Goal: Information Seeking & Learning: Find specific fact

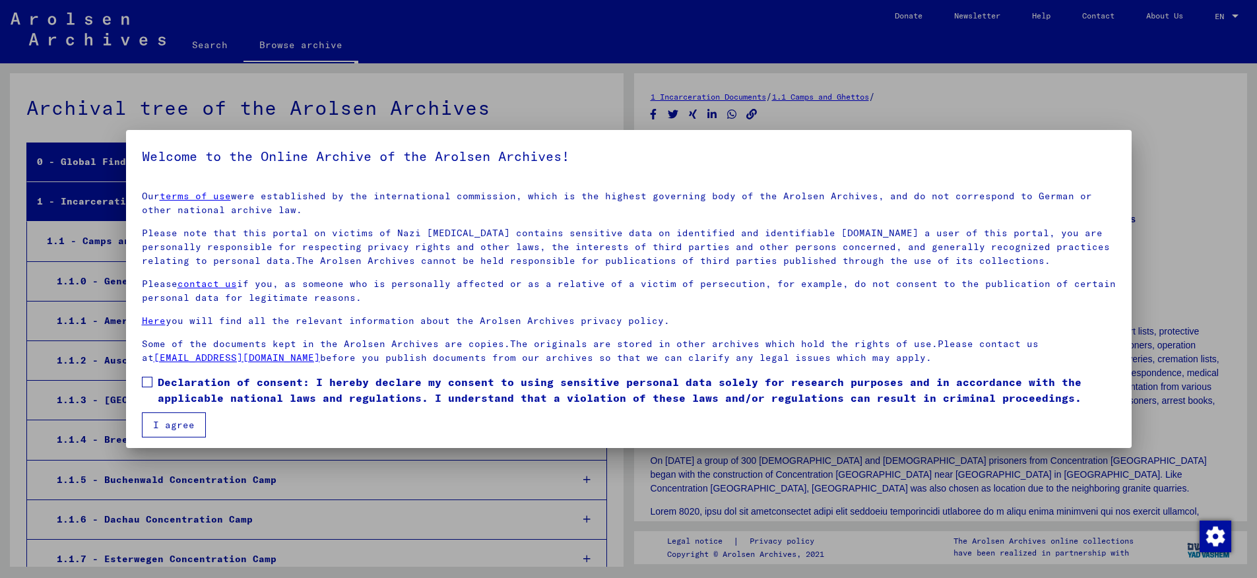
click at [178, 422] on button "I agree" at bounding box center [174, 424] width 64 height 25
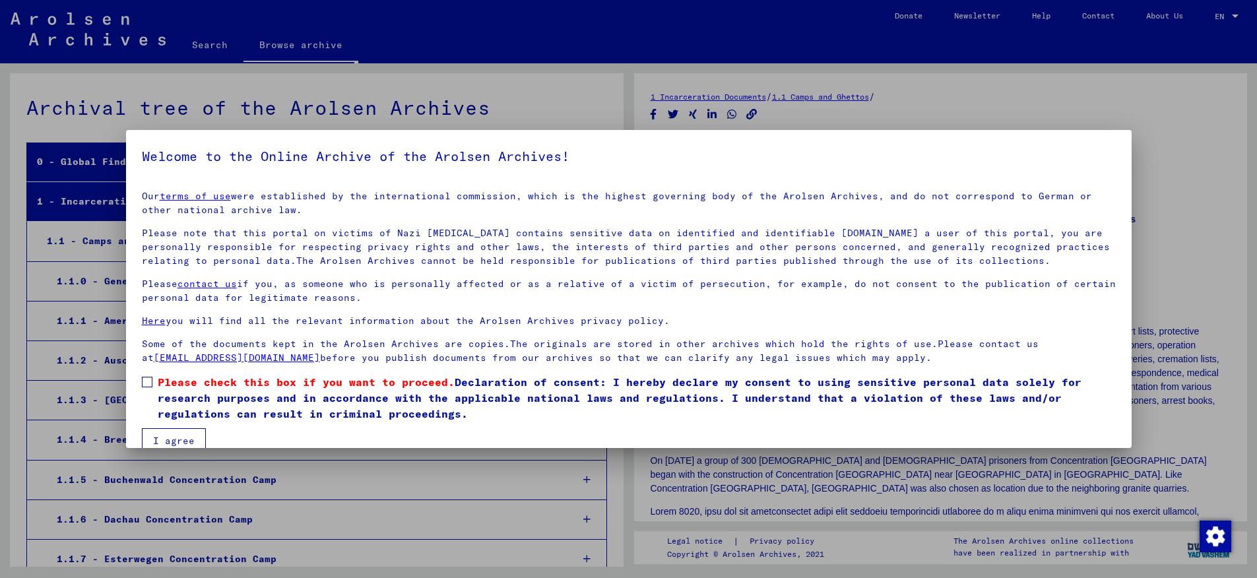
scroll to position [5, 0]
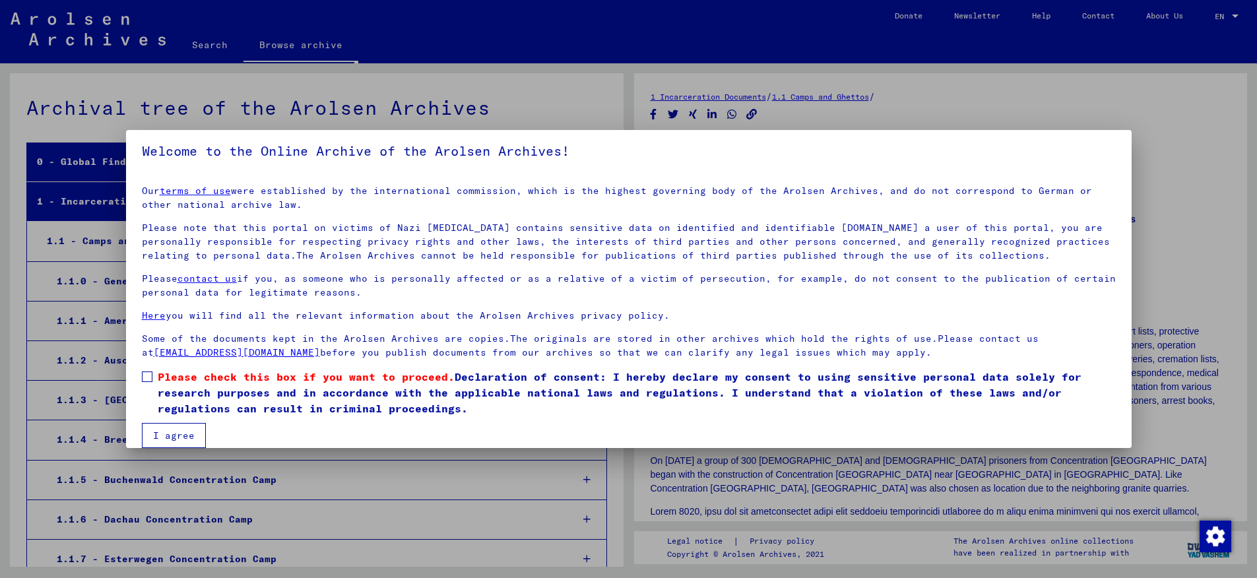
click at [148, 381] on span at bounding box center [147, 376] width 11 height 11
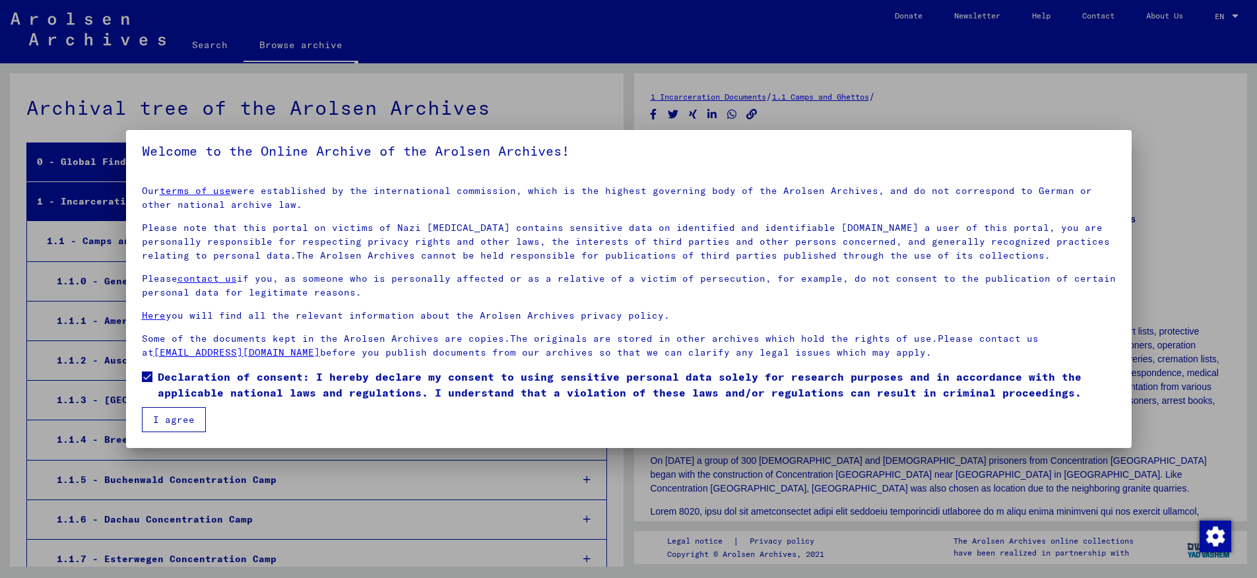
click at [187, 424] on button "I agree" at bounding box center [174, 419] width 64 height 25
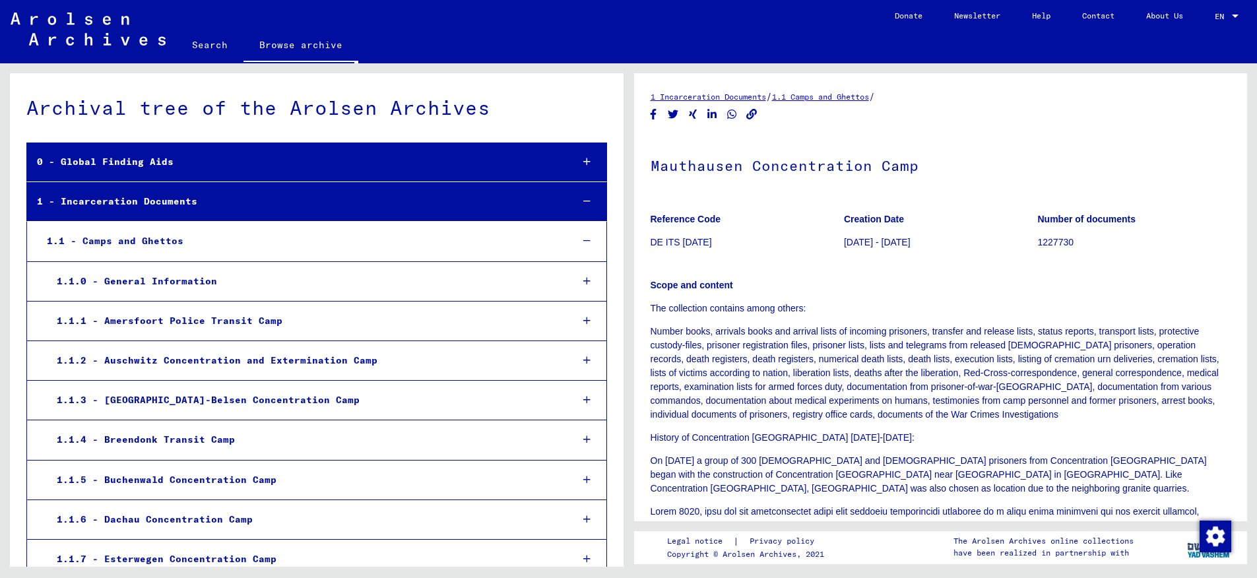
click at [214, 48] on link "Search" at bounding box center [209, 45] width 67 height 32
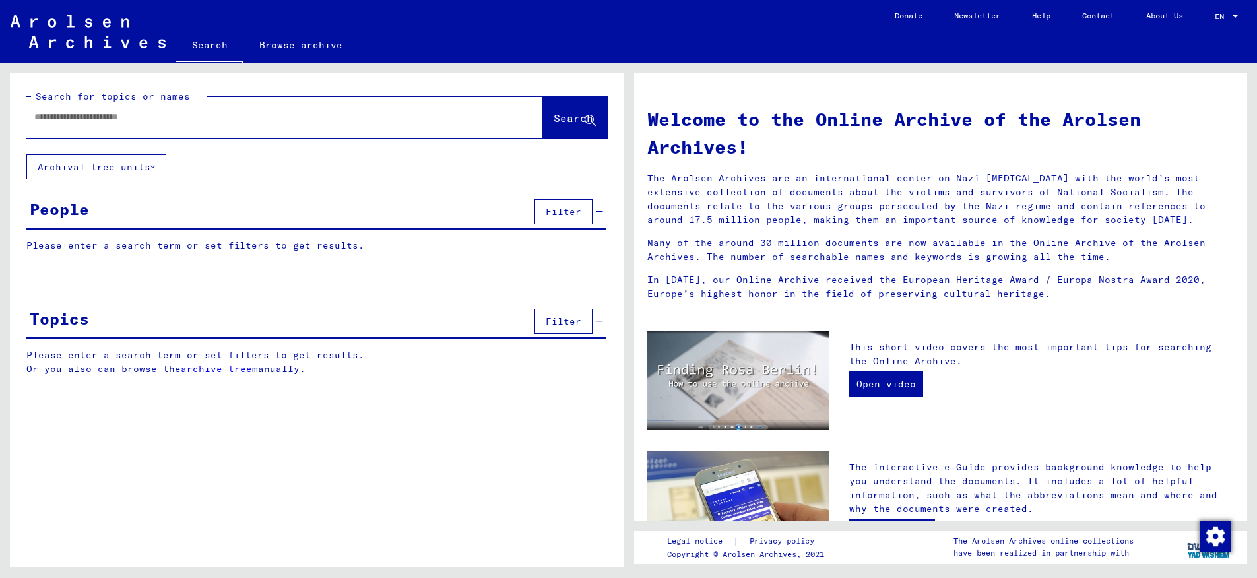
click at [234, 114] on input "text" at bounding box center [268, 117] width 468 height 14
type input "****"
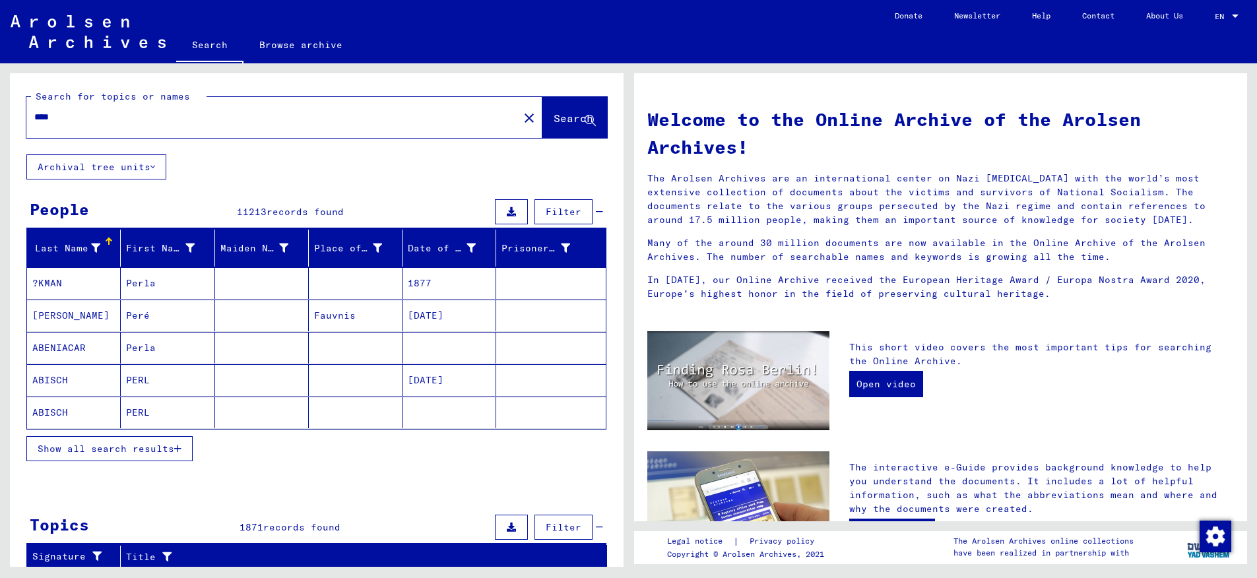
click at [136, 451] on span "Show all search results" at bounding box center [106, 449] width 137 height 12
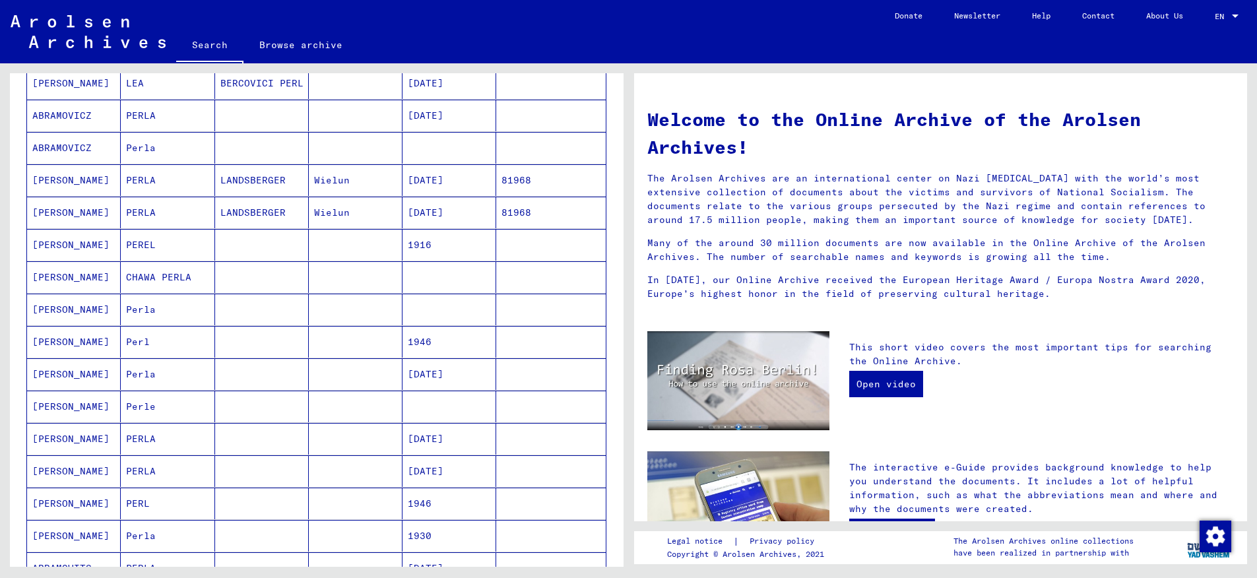
scroll to position [657, 0]
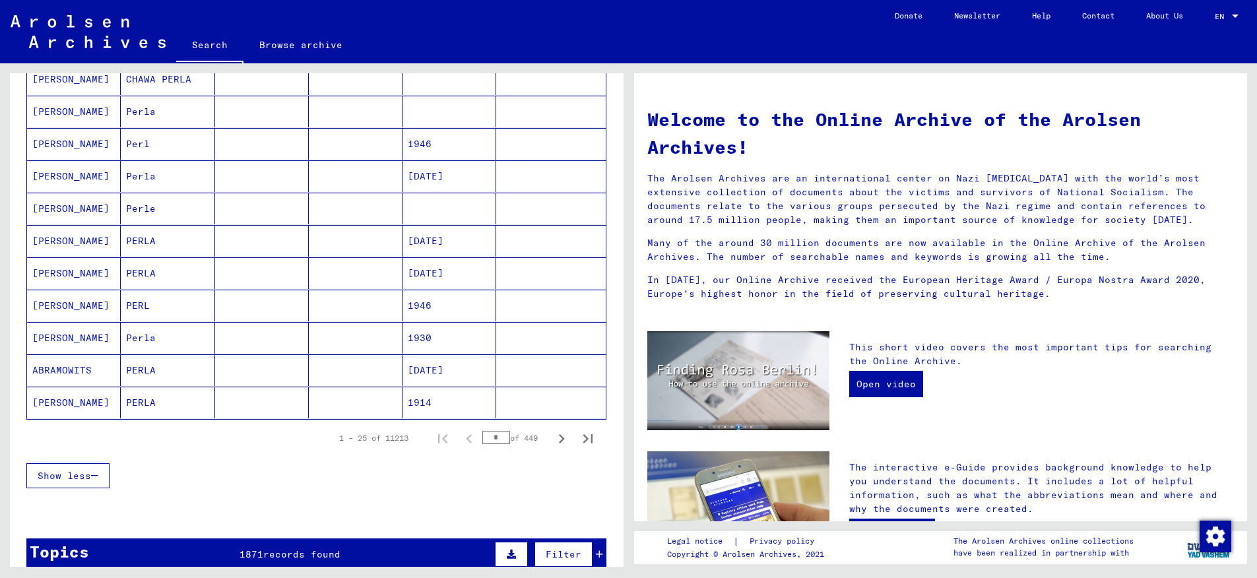
drag, startPoint x: 501, startPoint y: 437, endPoint x: 479, endPoint y: 437, distance: 22.4
click at [482, 437] on input "*" at bounding box center [496, 437] width 28 height 13
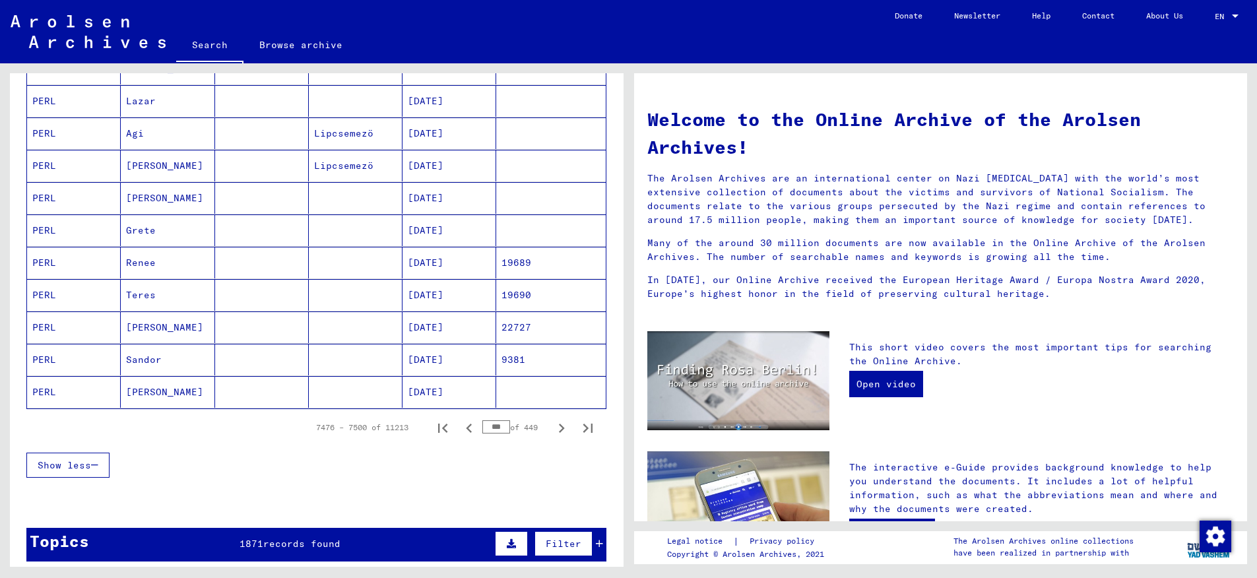
scroll to position [670, 0]
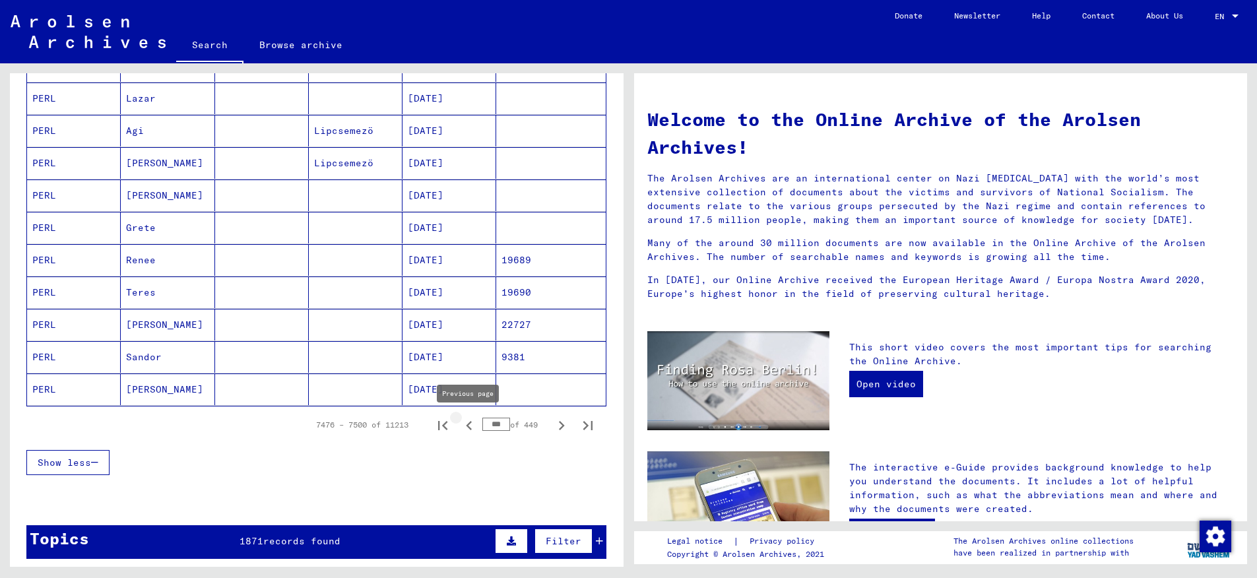
click at [468, 424] on icon "Previous page" at bounding box center [469, 425] width 6 height 9
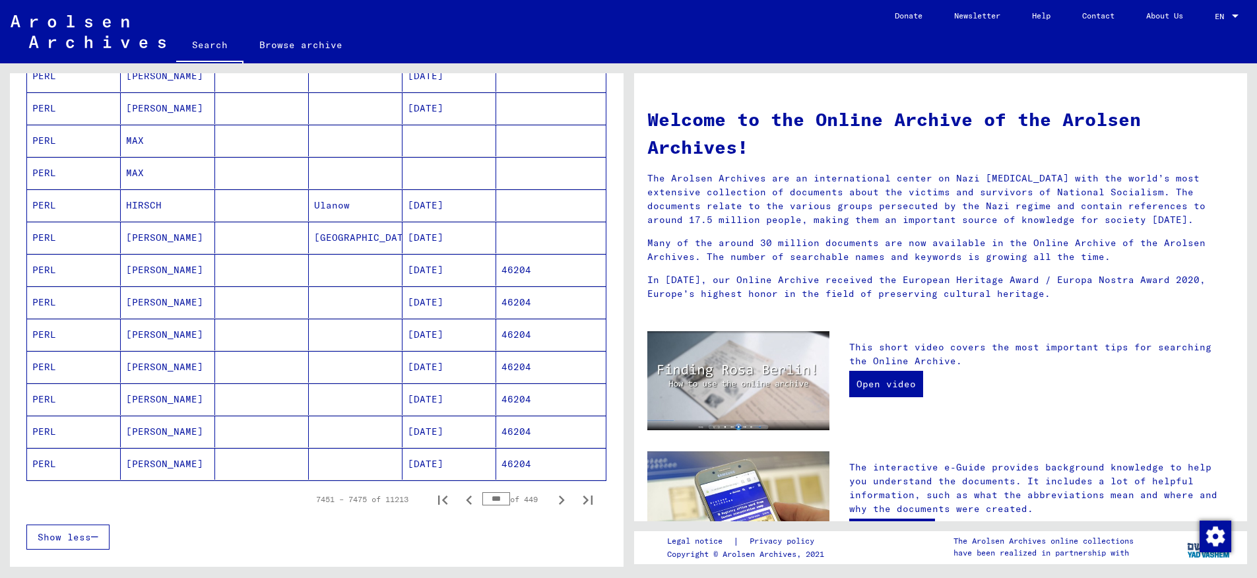
scroll to position [713, 0]
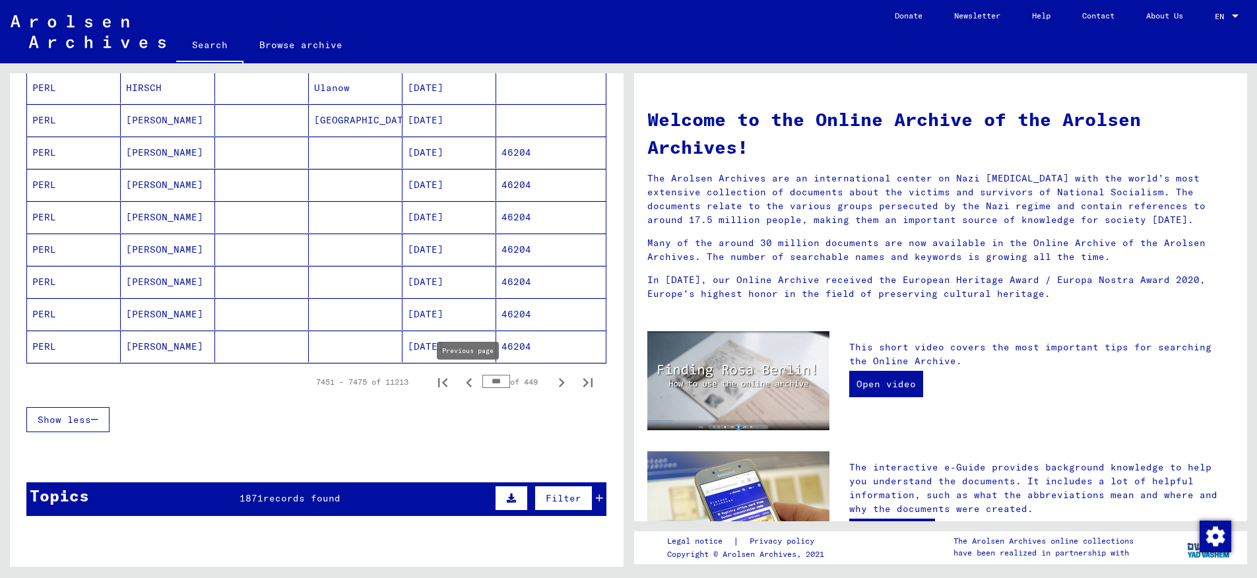
click at [468, 382] on icon "Previous page" at bounding box center [469, 382] width 6 height 9
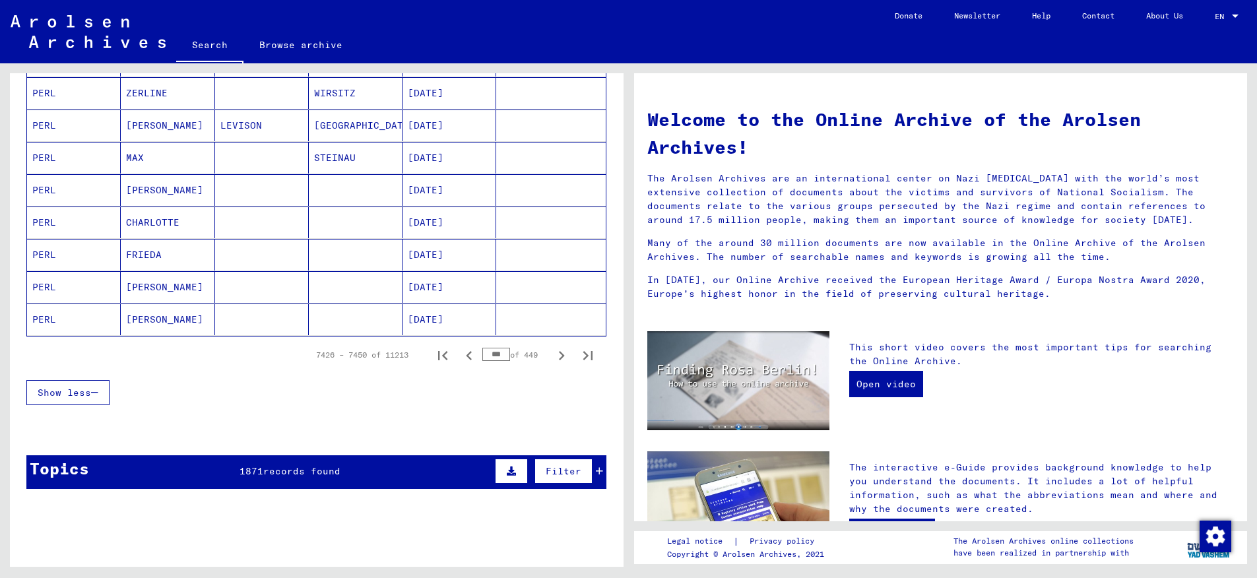
scroll to position [820, 0]
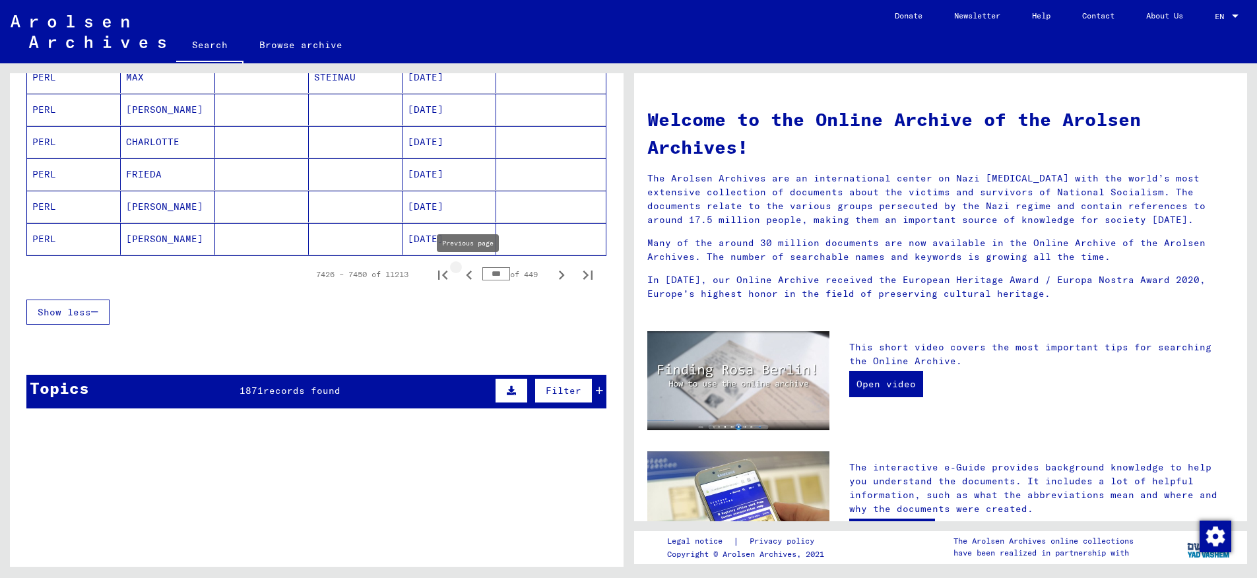
click at [472, 276] on icon "Previous page" at bounding box center [469, 275] width 18 height 18
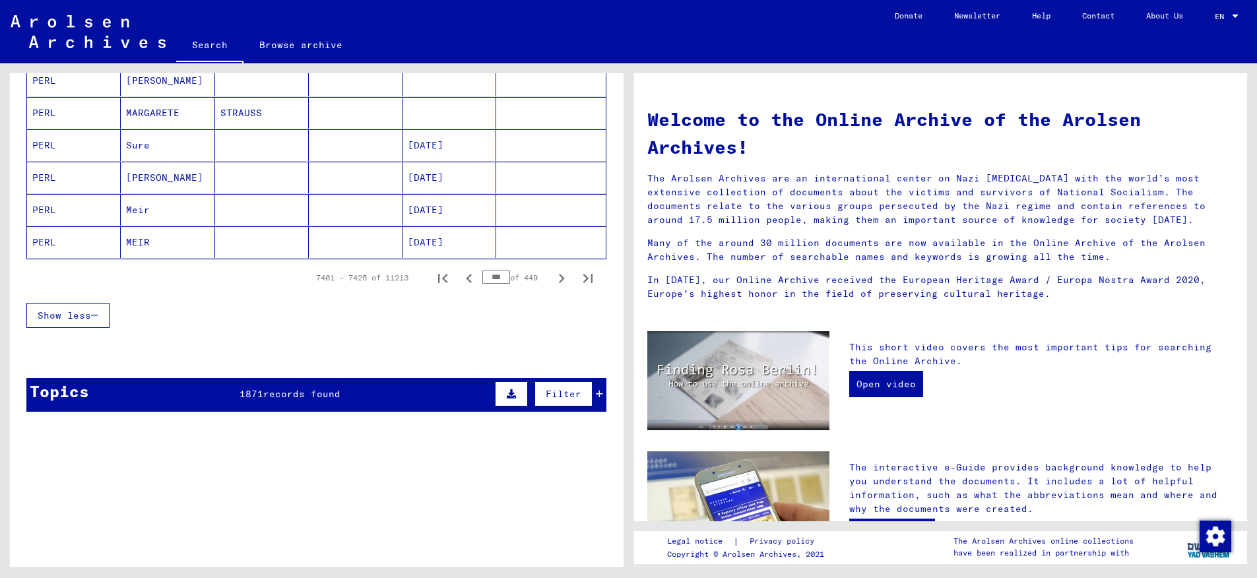
scroll to position [819, 0]
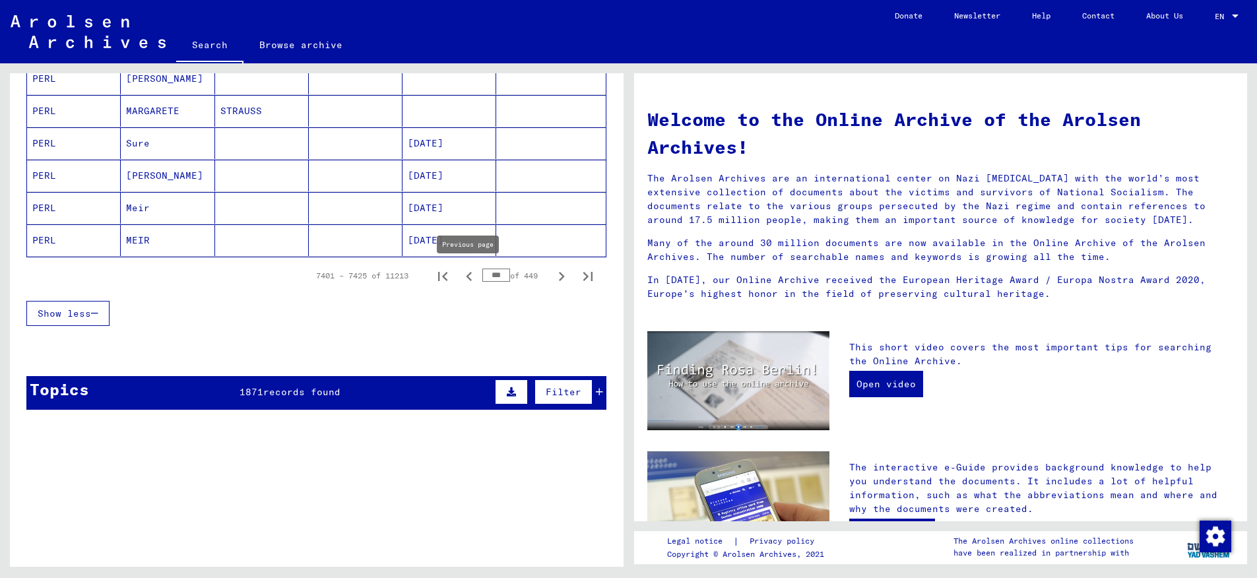
click at [471, 274] on icon "Previous page" at bounding box center [469, 276] width 18 height 18
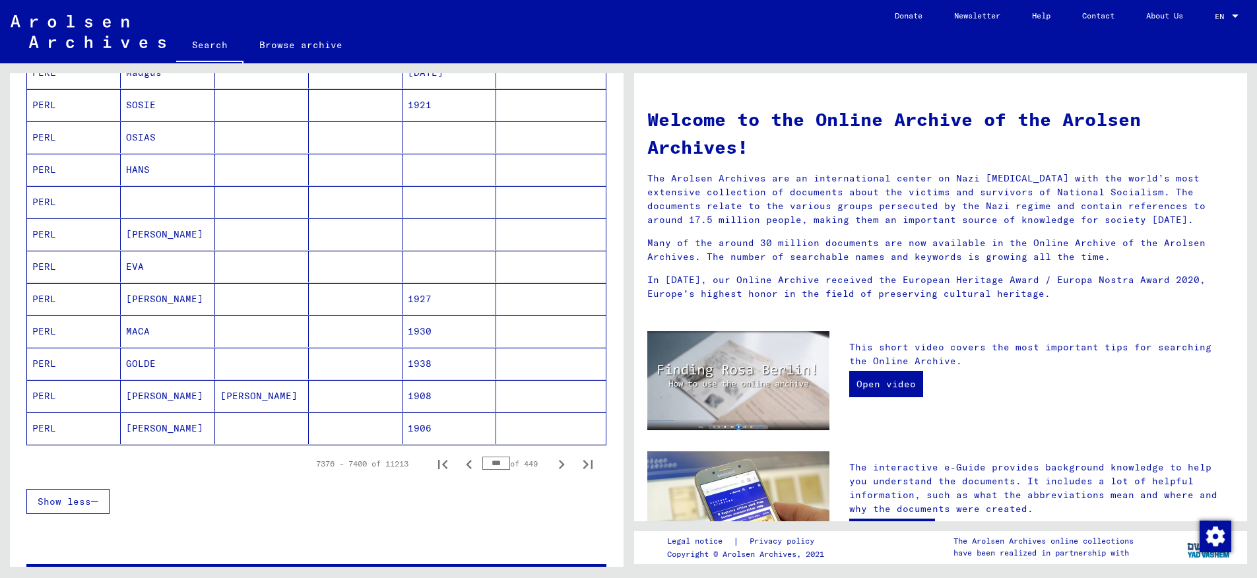
scroll to position [686, 0]
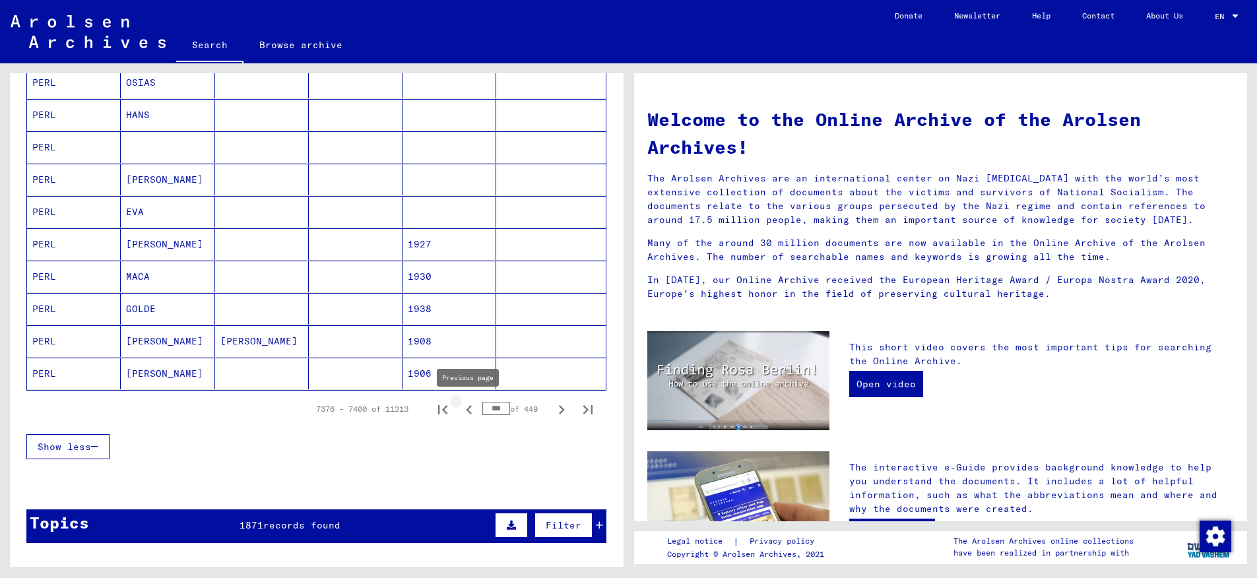
click at [469, 410] on icon "Previous page" at bounding box center [469, 410] width 18 height 18
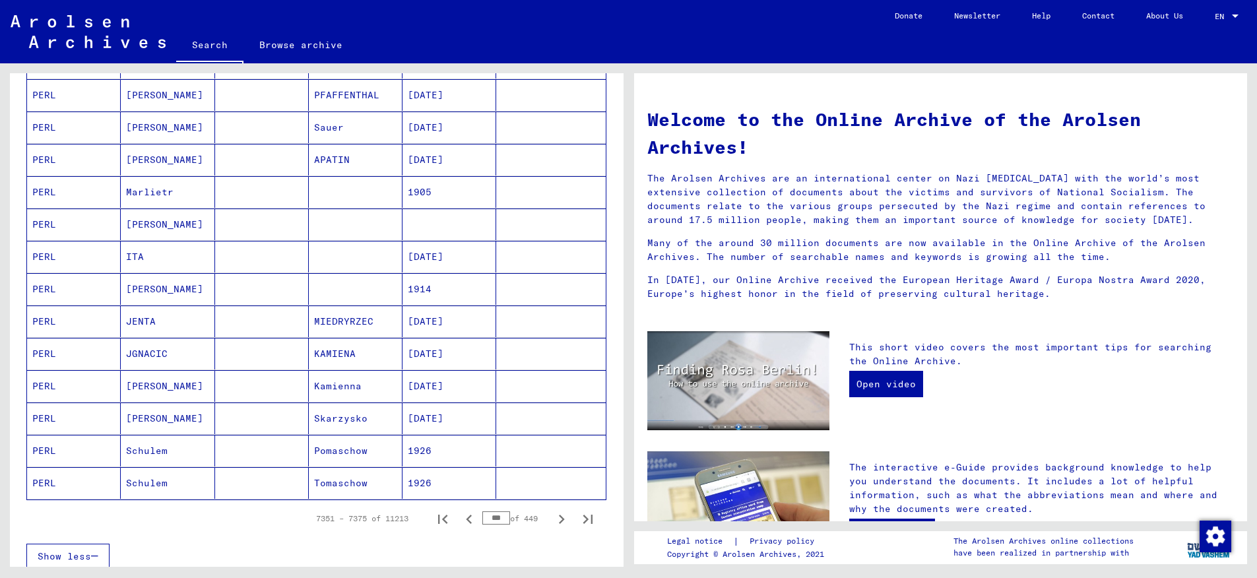
scroll to position [546, 0]
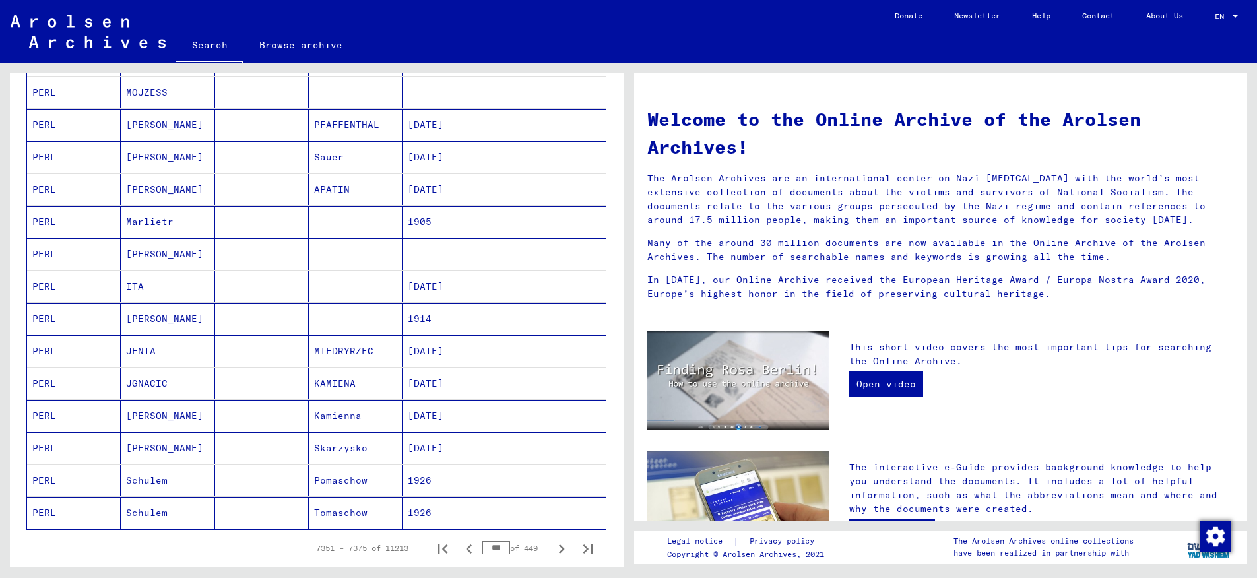
click at [44, 123] on mat-cell "PERL" at bounding box center [74, 125] width 94 height 32
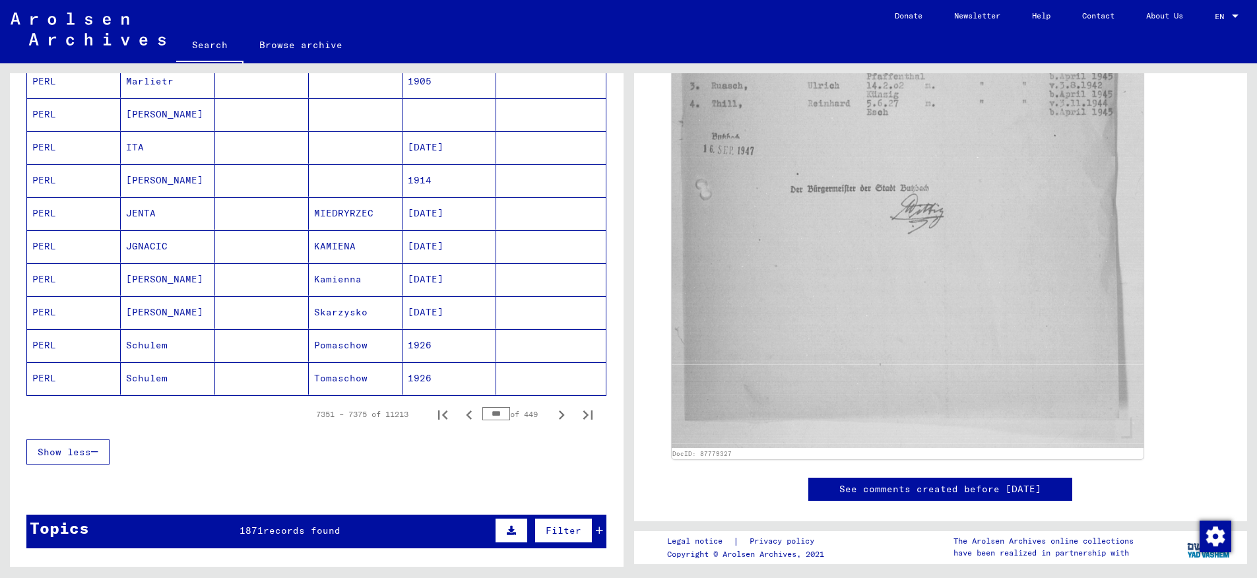
scroll to position [777, 0]
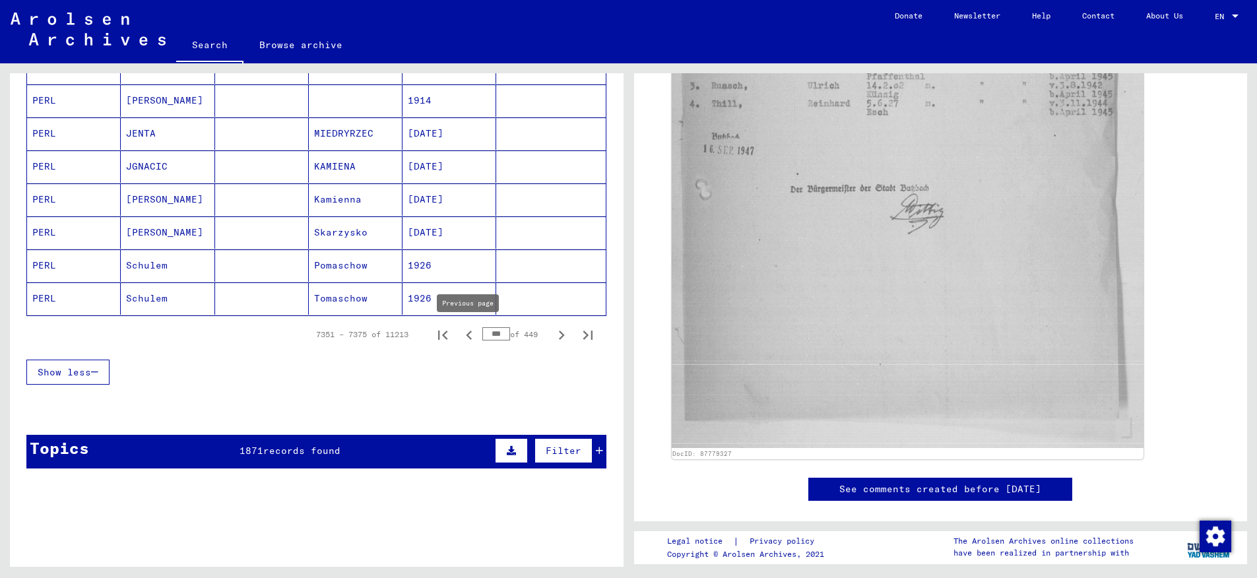
click at [469, 334] on icon "Previous page" at bounding box center [469, 335] width 6 height 9
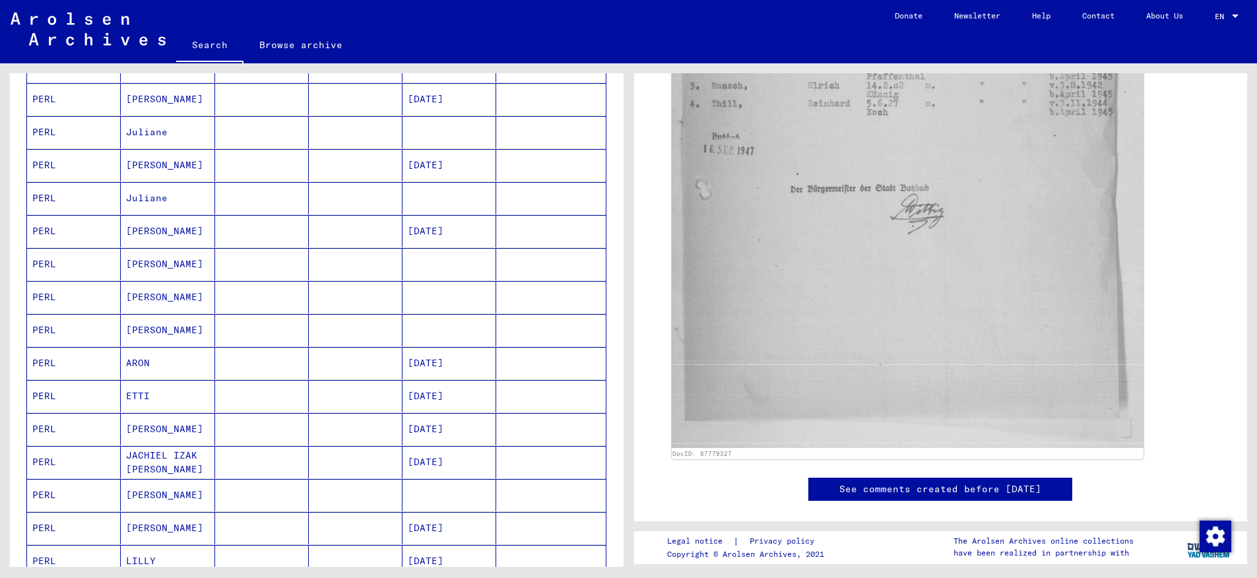
scroll to position [611, 0]
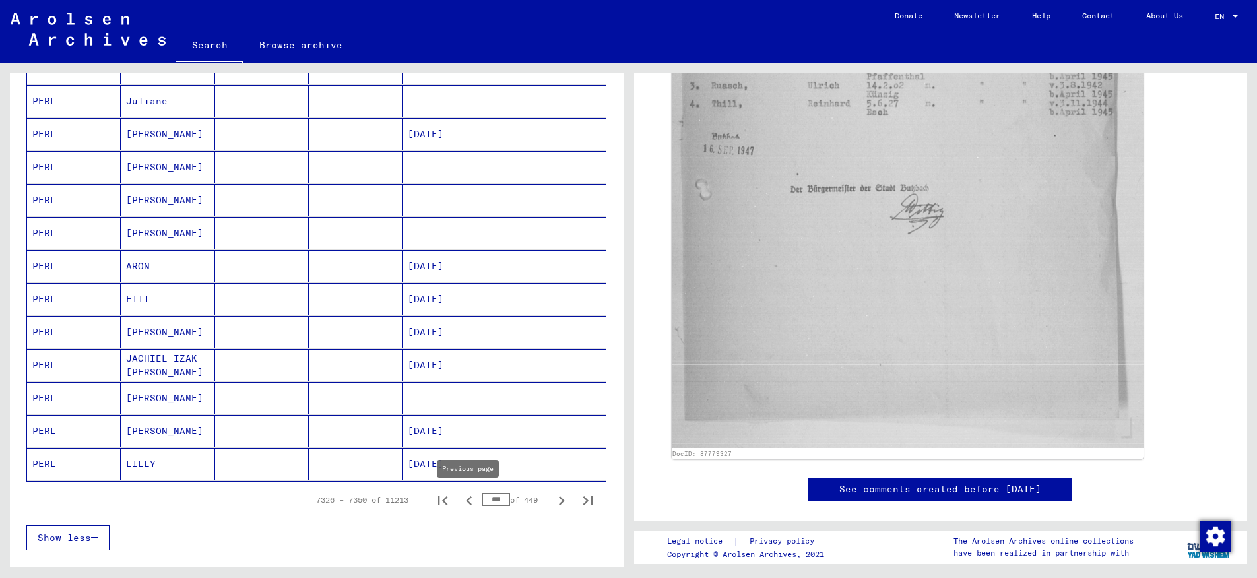
click at [470, 502] on icon "Previous page" at bounding box center [469, 501] width 18 height 18
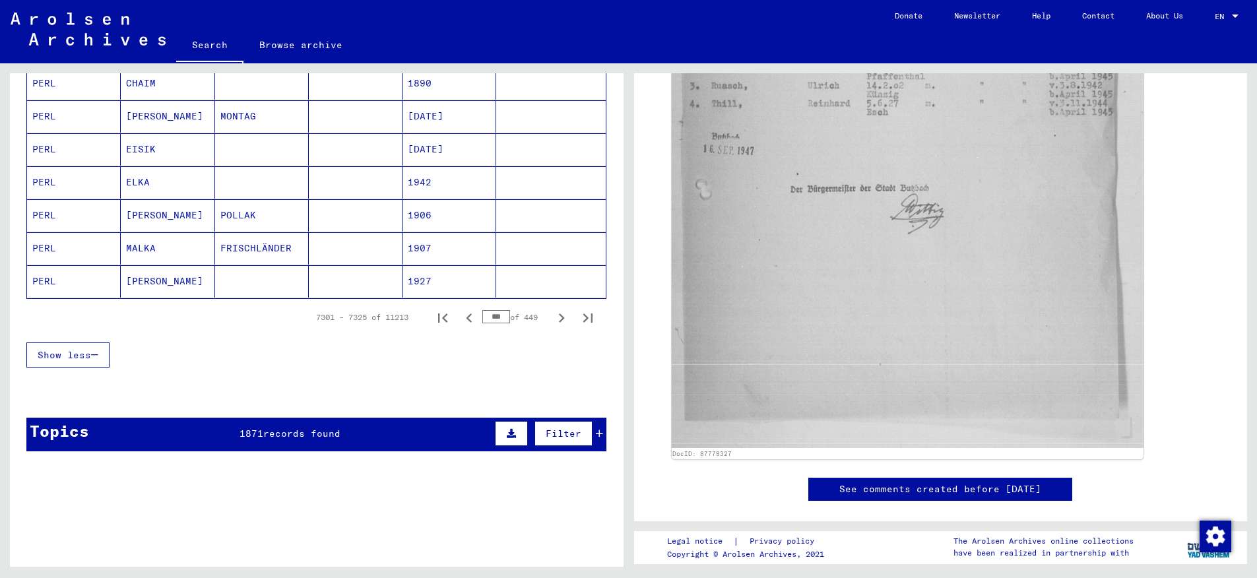
scroll to position [825, 0]
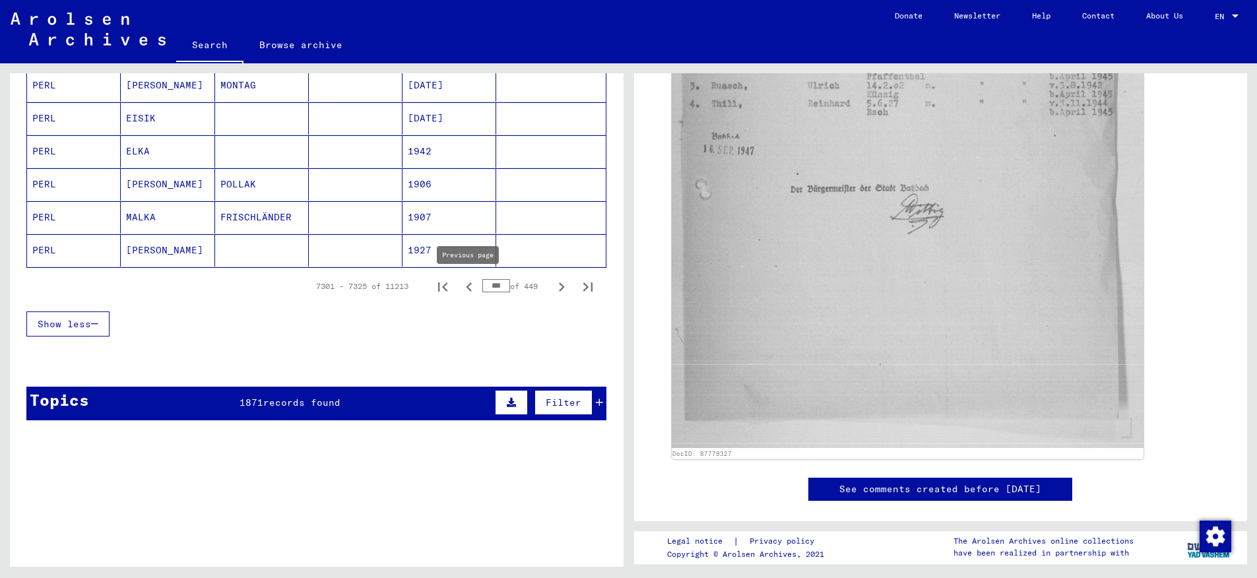
click at [470, 290] on icon "Previous page" at bounding box center [469, 286] width 6 height 9
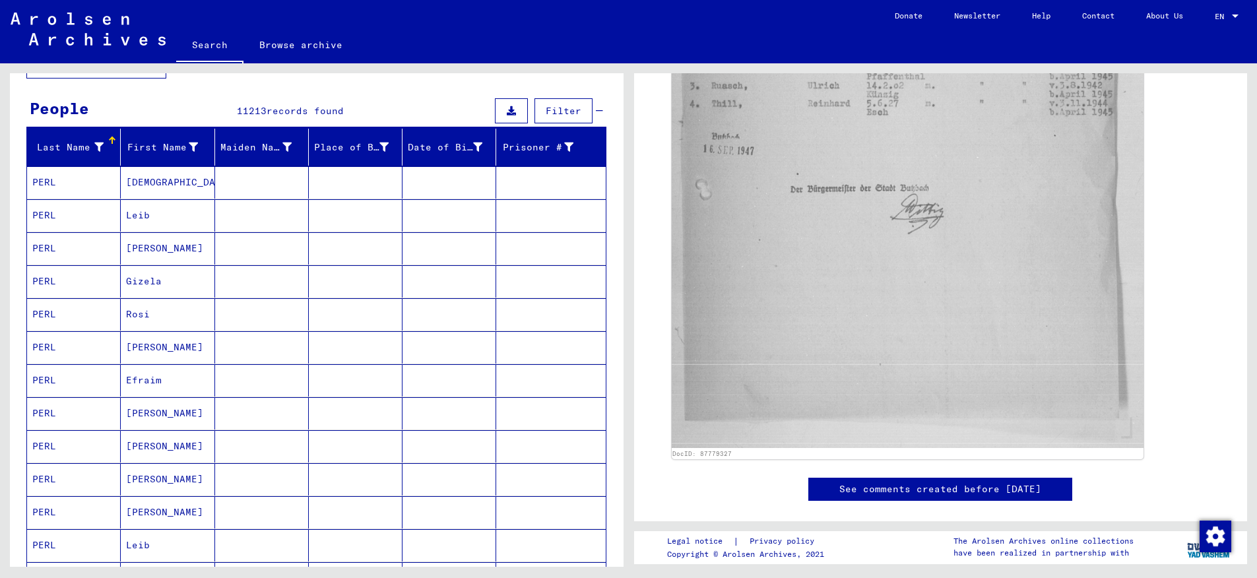
scroll to position [99, 0]
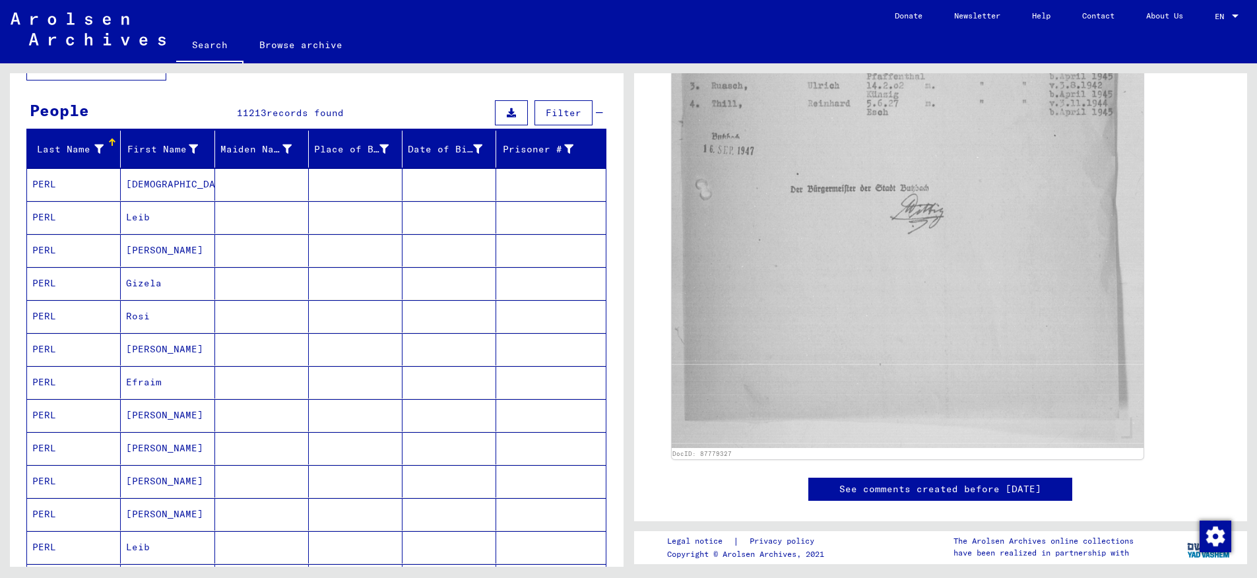
click at [53, 317] on mat-cell "PERL" at bounding box center [74, 316] width 94 height 32
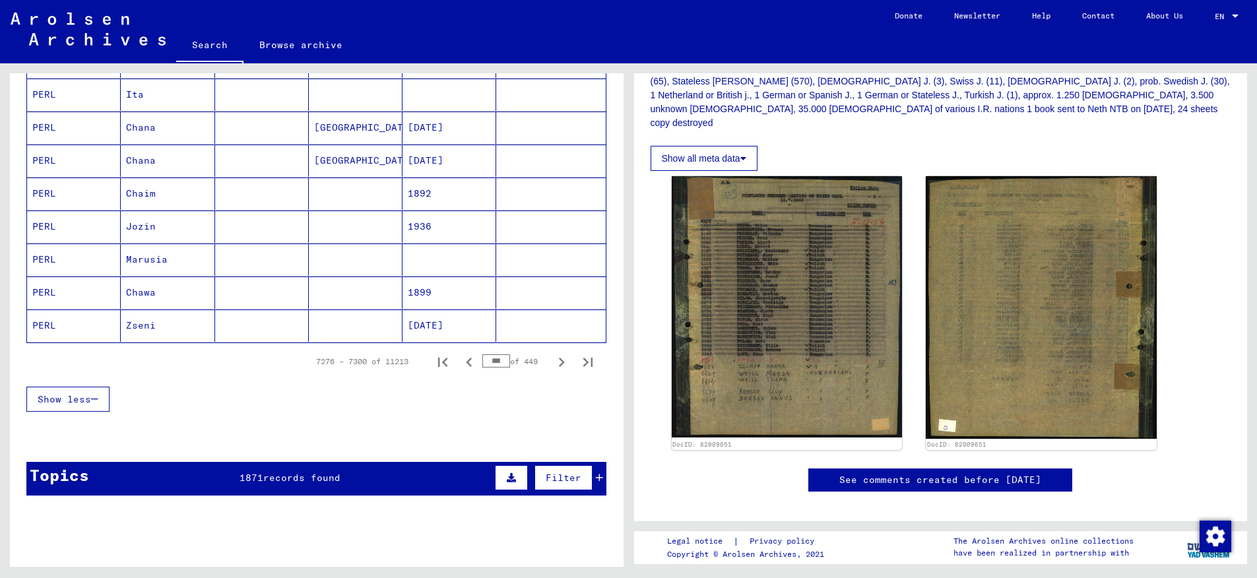
scroll to position [752, 0]
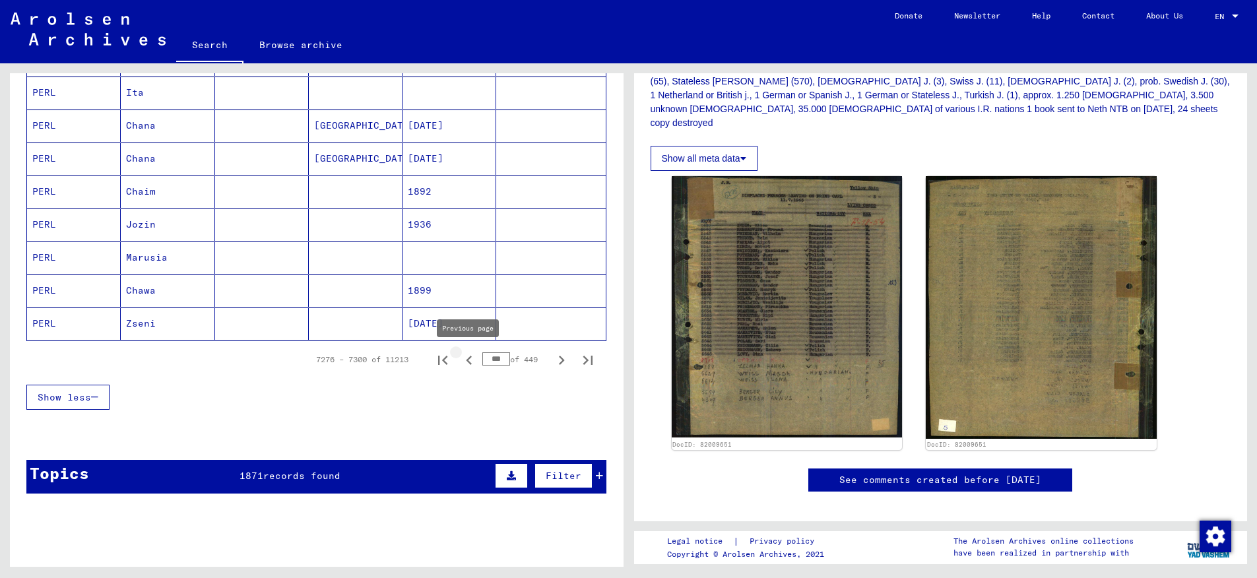
click at [466, 361] on icon "Previous page" at bounding box center [469, 360] width 18 height 18
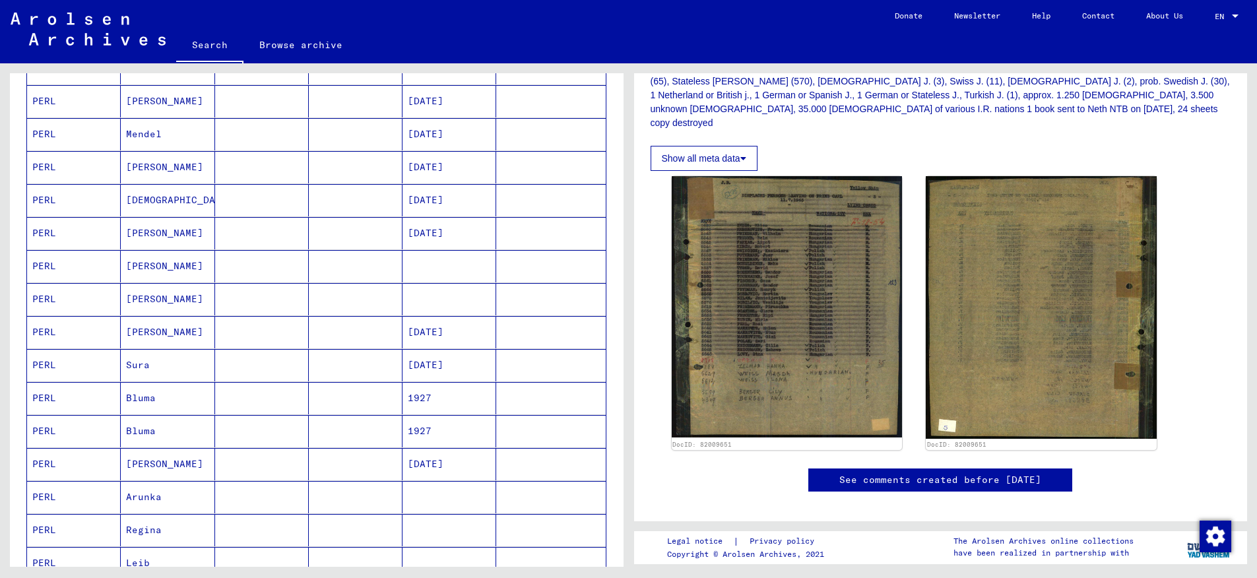
scroll to position [717, 0]
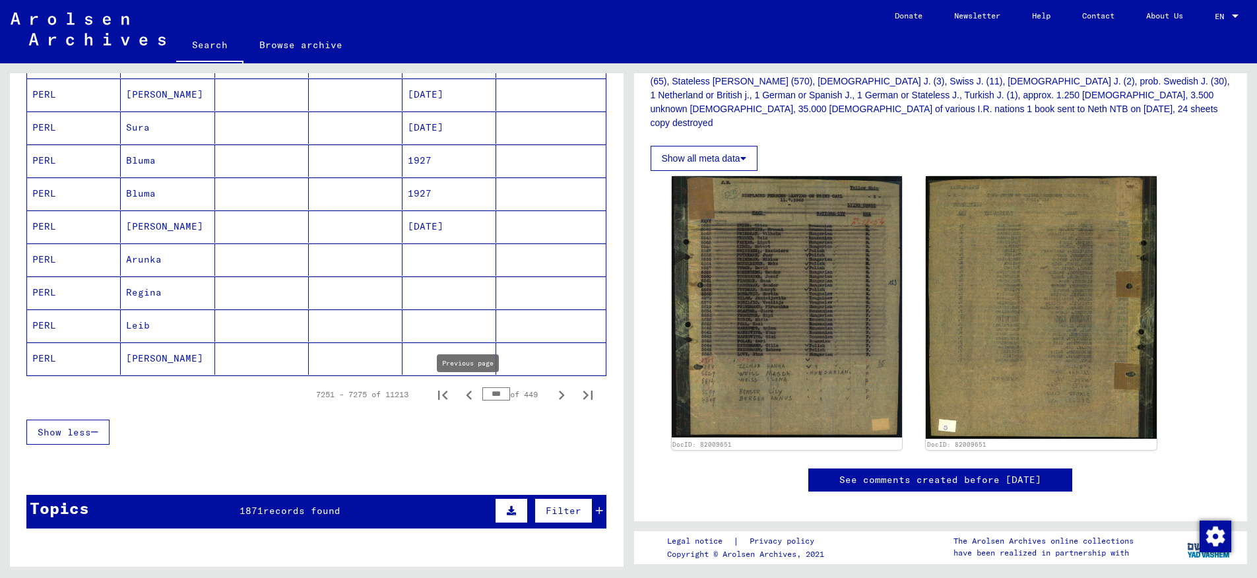
click at [470, 394] on icon "Previous page" at bounding box center [469, 395] width 18 height 18
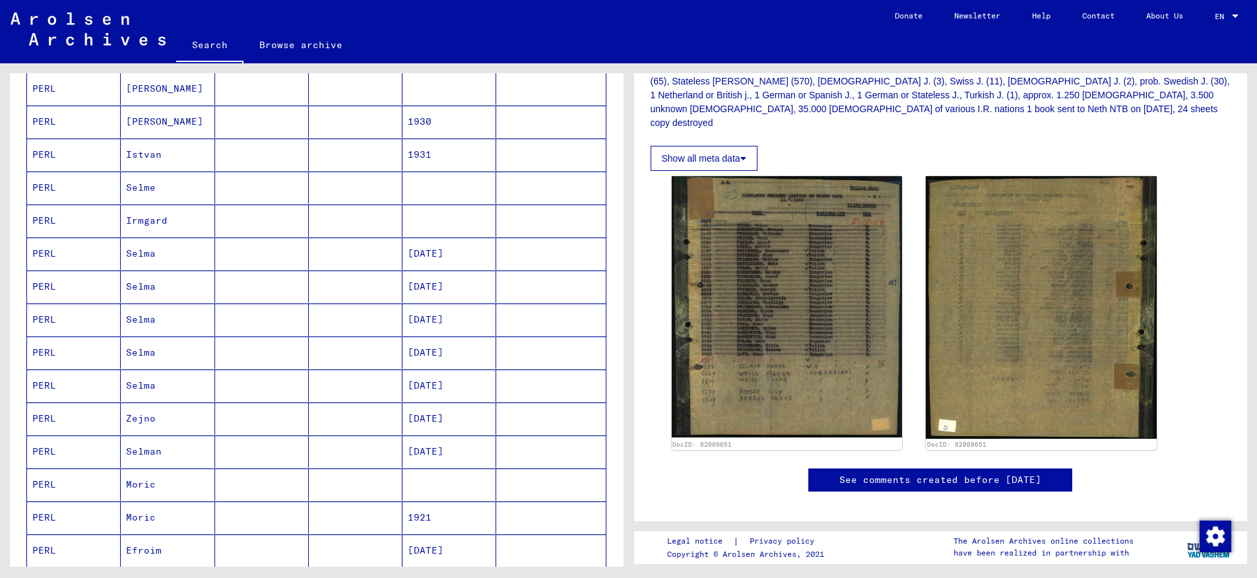
scroll to position [748, 0]
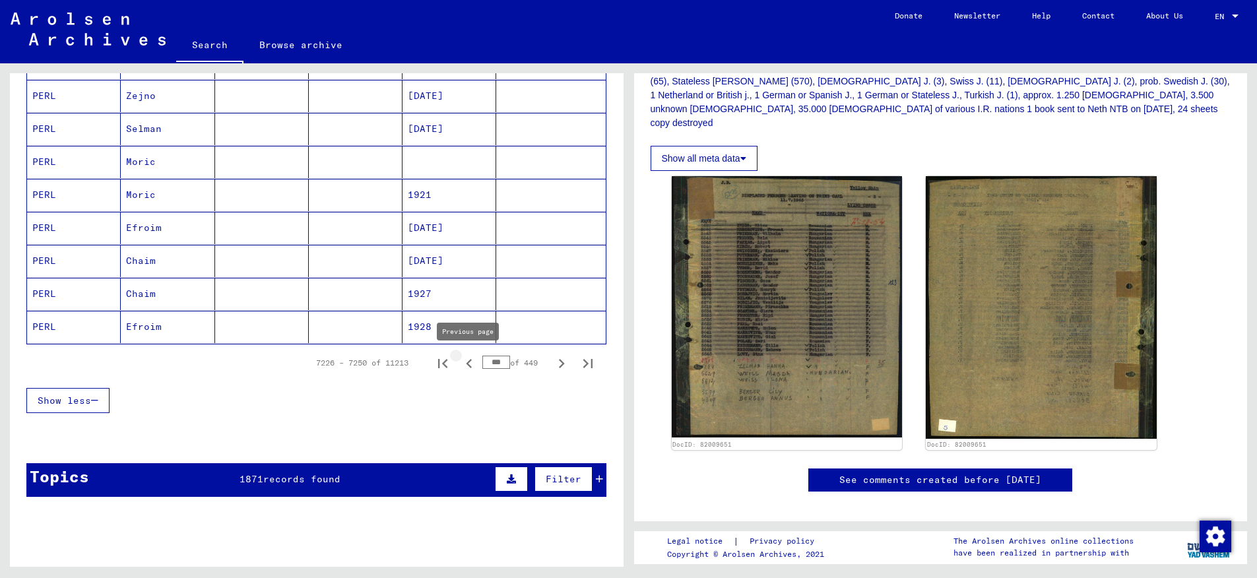
click at [469, 366] on icon "Previous page" at bounding box center [469, 363] width 6 height 9
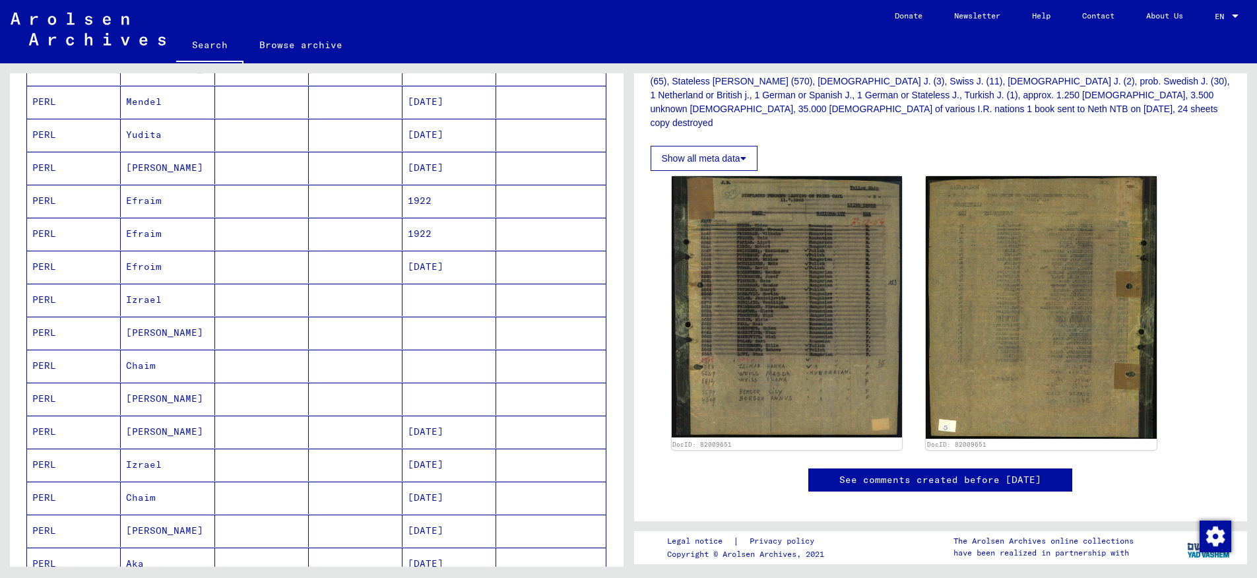
scroll to position [641, 0]
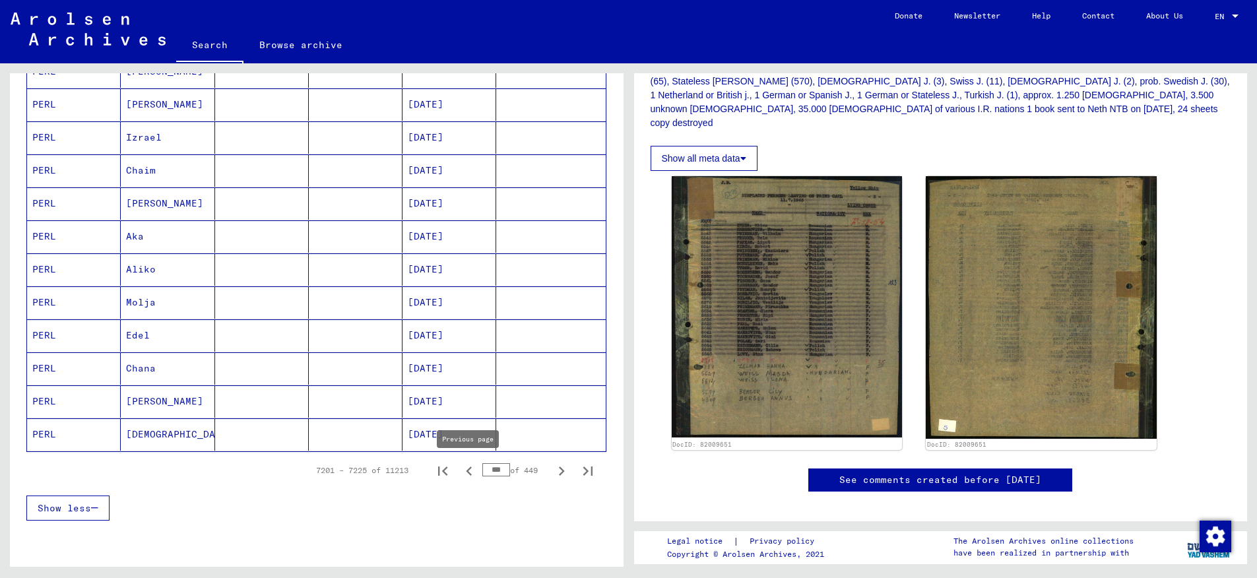
click at [470, 470] on icon "Previous page" at bounding box center [469, 471] width 18 height 18
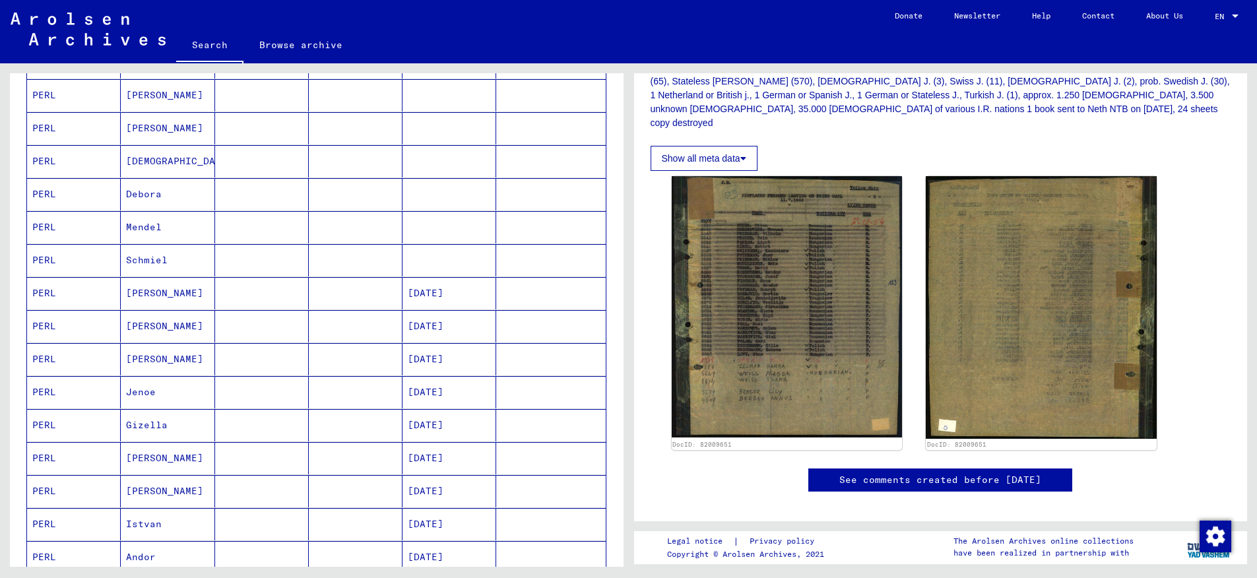
scroll to position [611, 0]
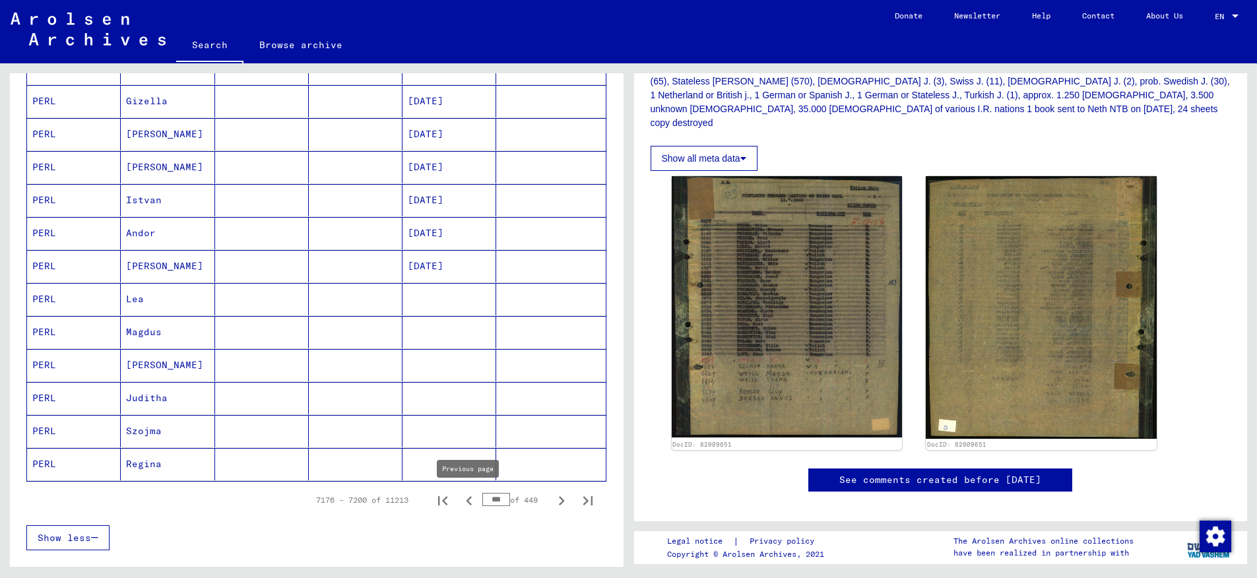
click at [469, 501] on icon "Previous page" at bounding box center [469, 501] width 18 height 18
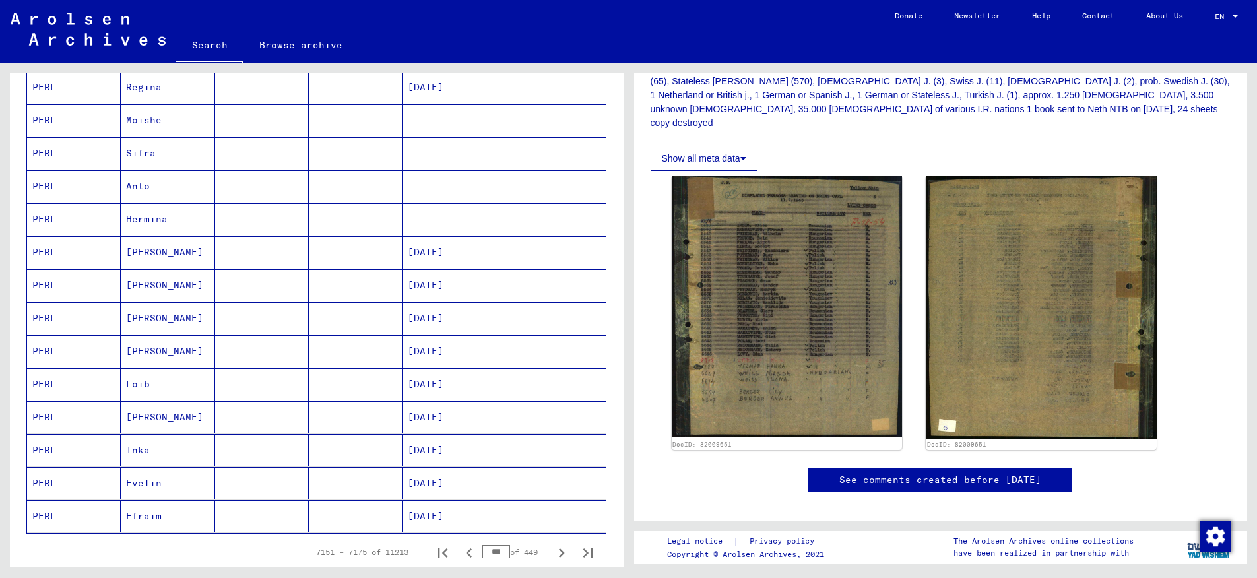
scroll to position [595, 0]
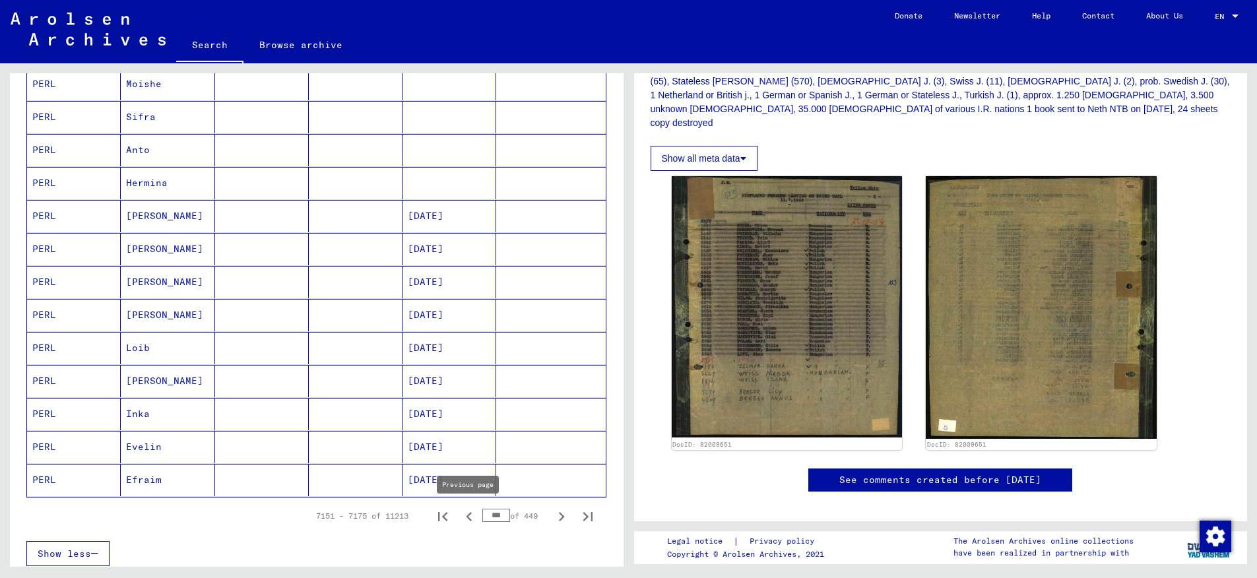
click at [468, 513] on icon "Previous page" at bounding box center [469, 516] width 18 height 18
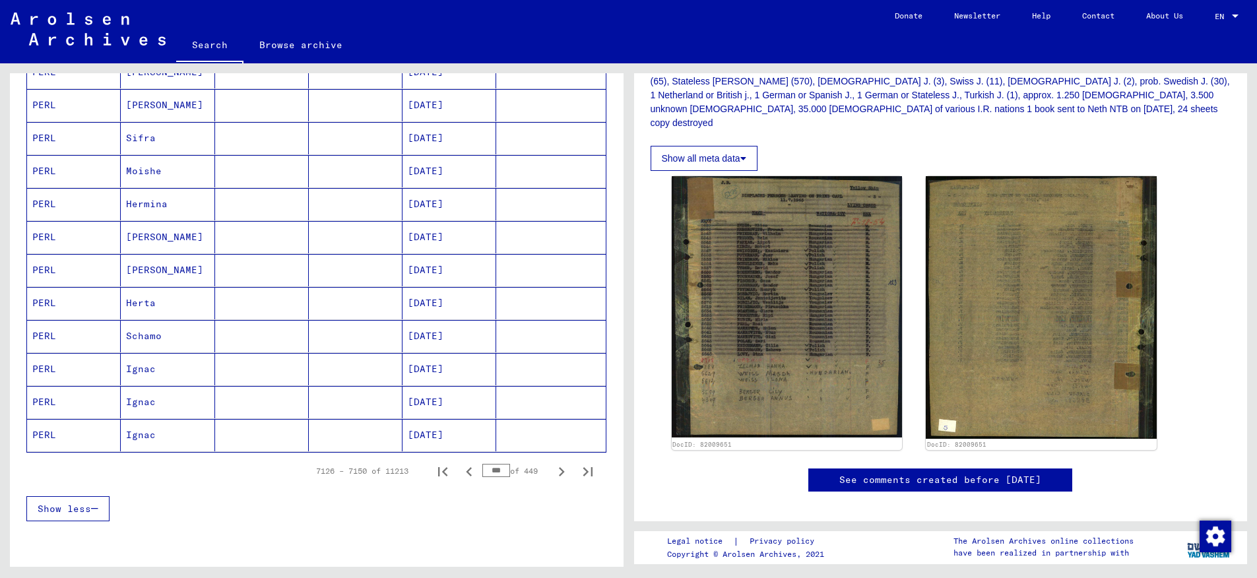
scroll to position [748, 0]
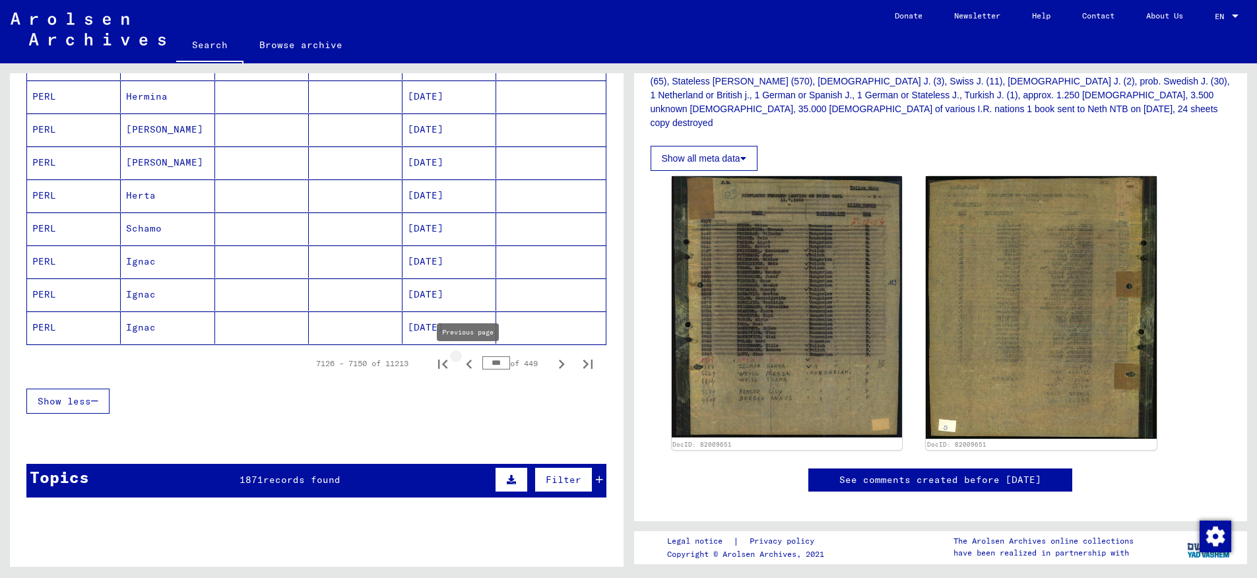
click at [472, 363] on icon "Previous page" at bounding box center [469, 364] width 18 height 18
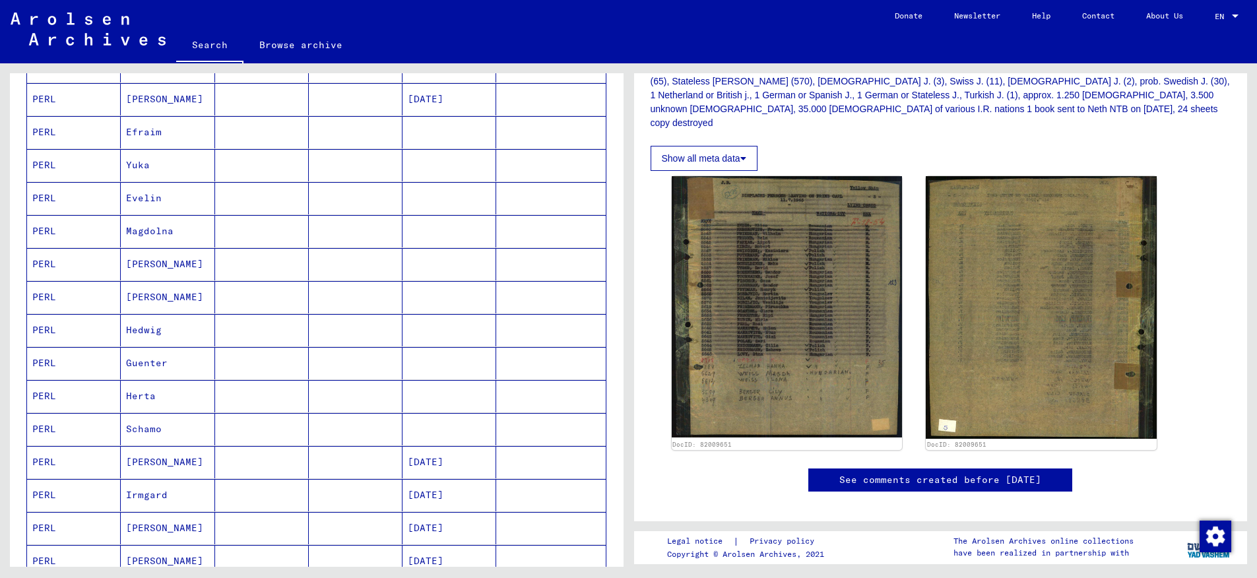
scroll to position [386, 0]
click at [47, 260] on mat-cell "PERL" at bounding box center [74, 260] width 94 height 32
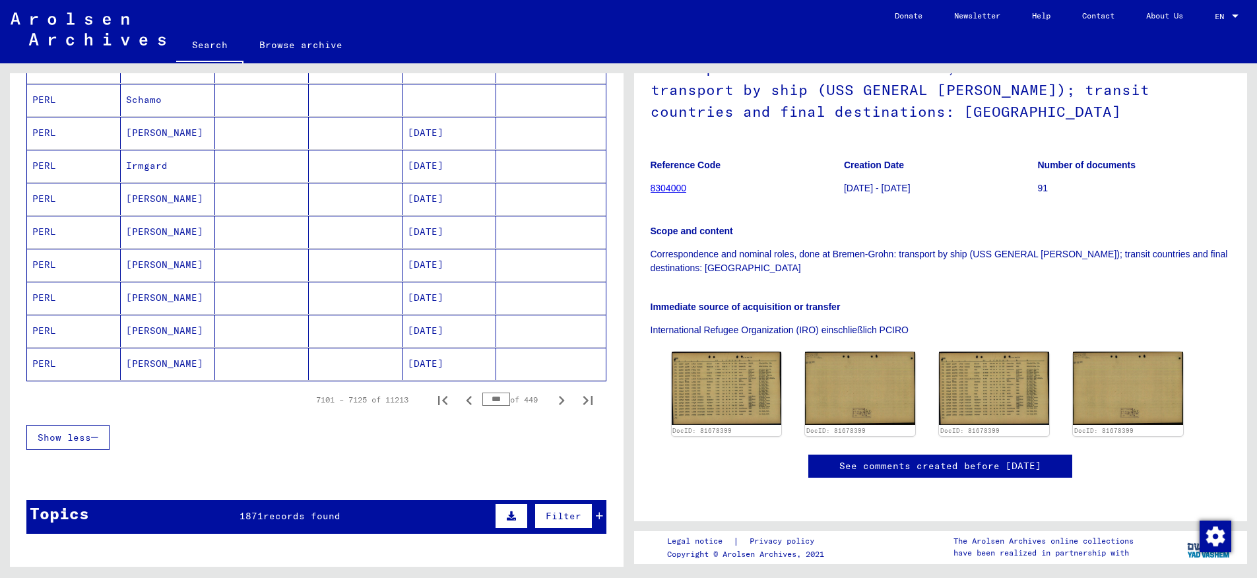
scroll to position [713, 0]
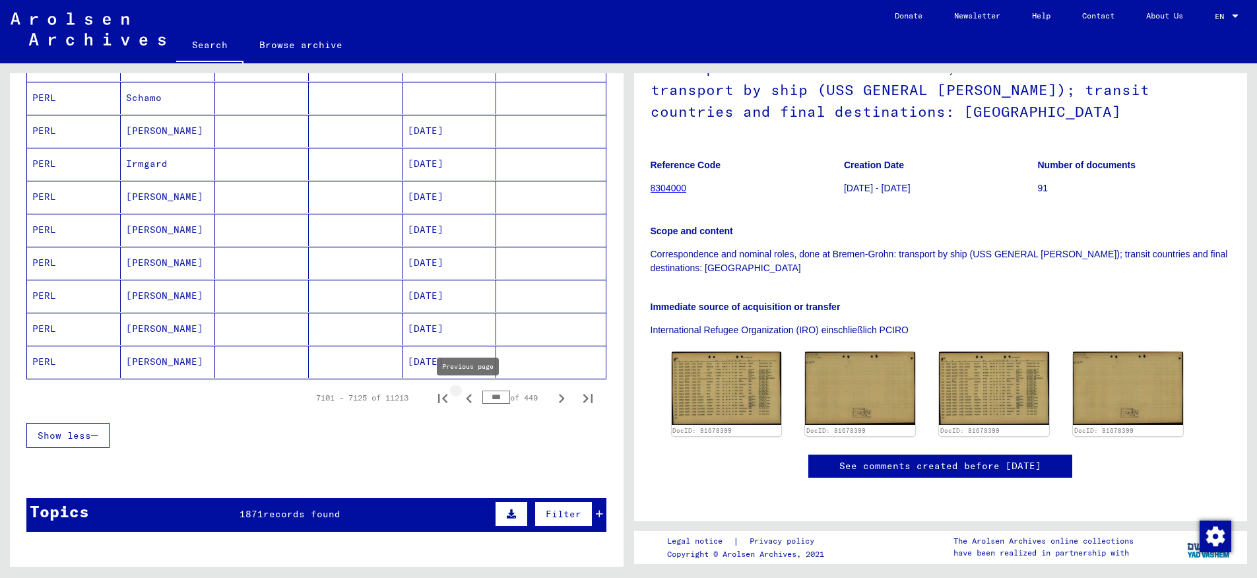
click at [471, 397] on icon "Previous page" at bounding box center [469, 398] width 18 height 18
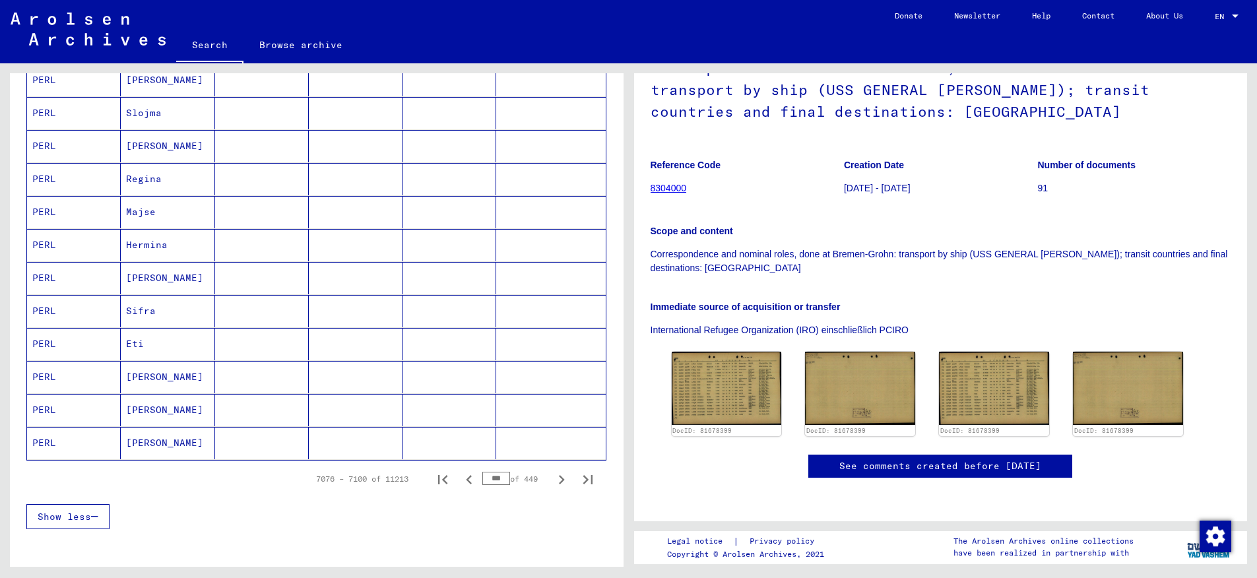
scroll to position [707, 0]
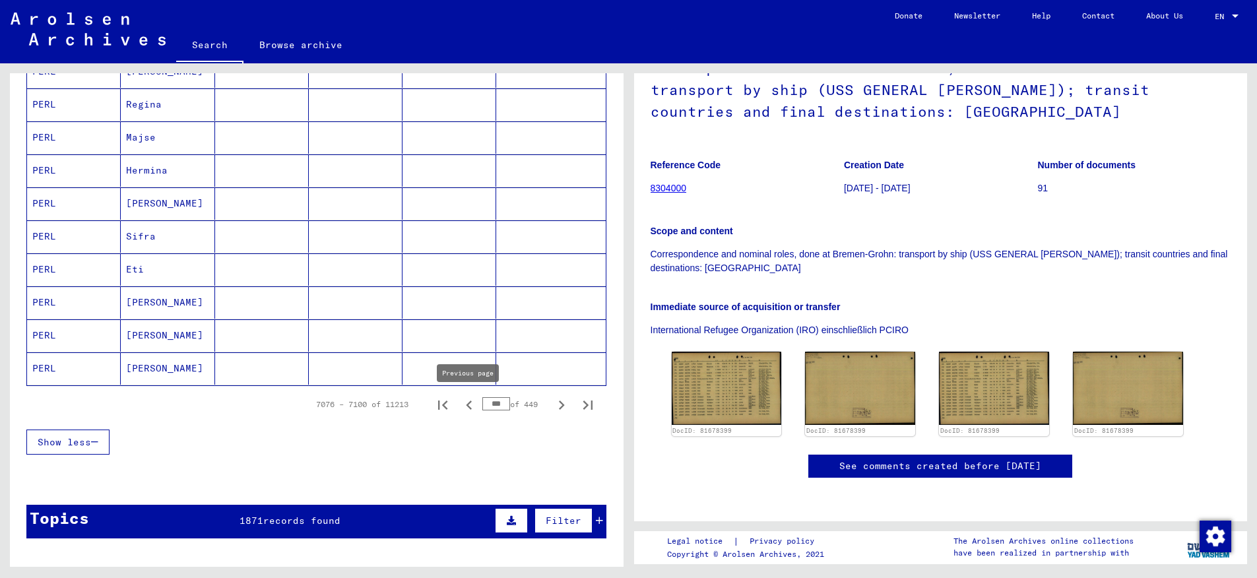
click at [466, 402] on icon "Previous page" at bounding box center [469, 405] width 18 height 18
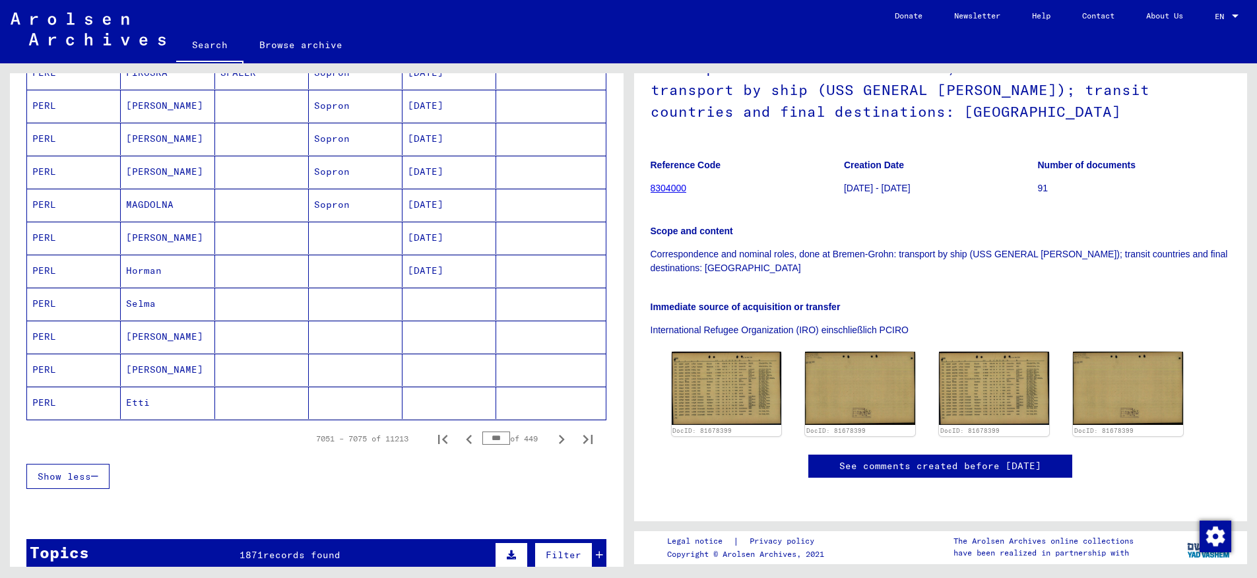
scroll to position [681, 0]
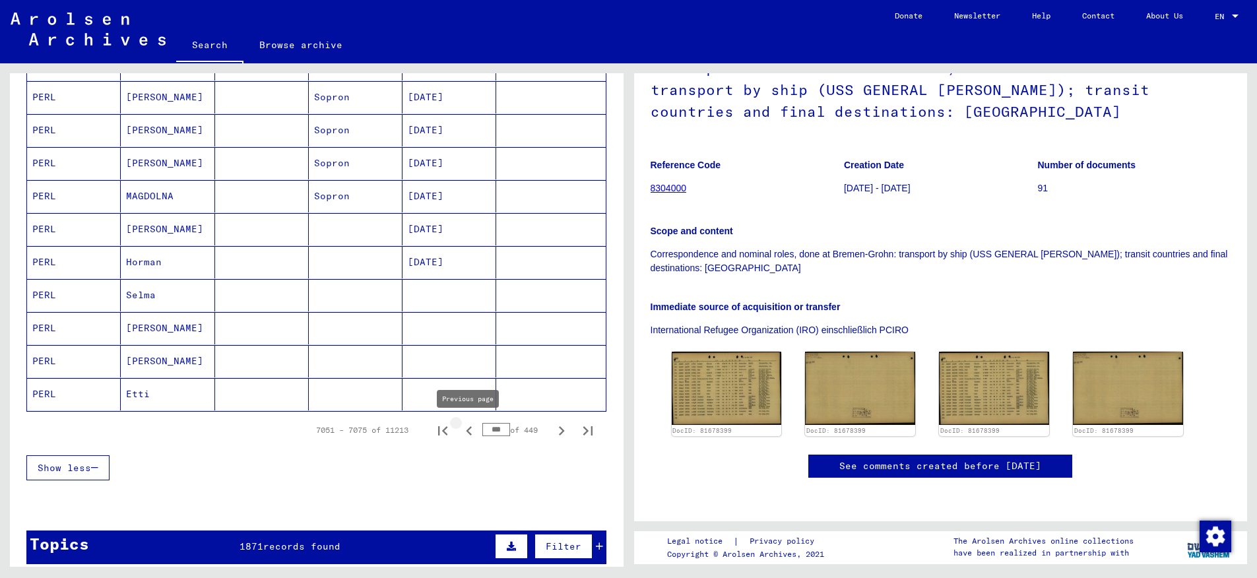
click at [472, 431] on icon "Previous page" at bounding box center [469, 431] width 18 height 18
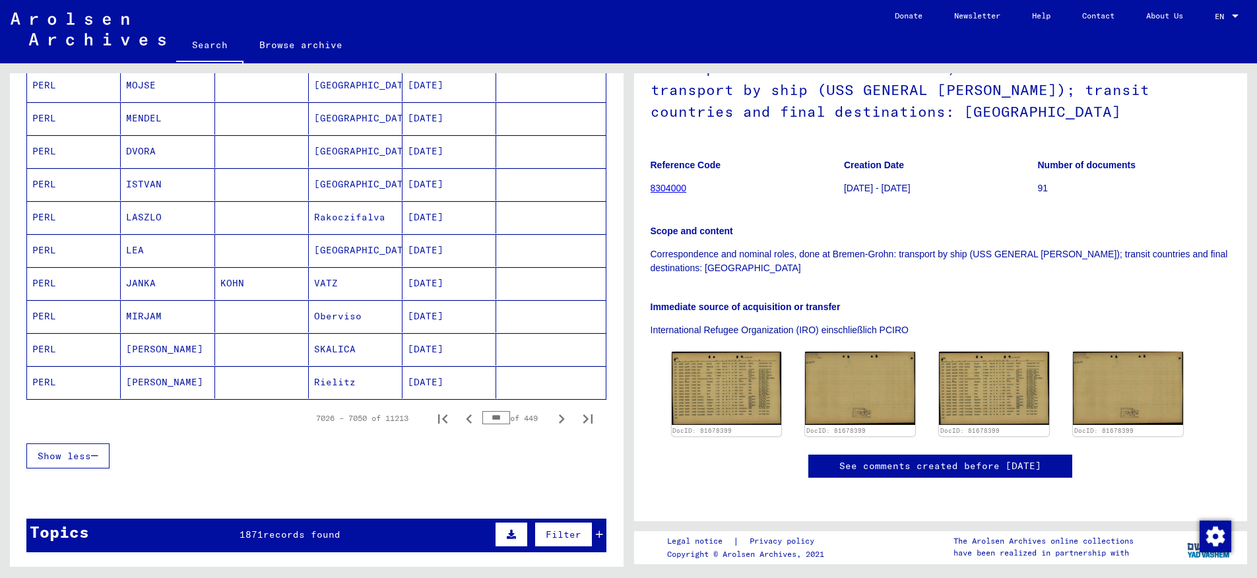
scroll to position [695, 0]
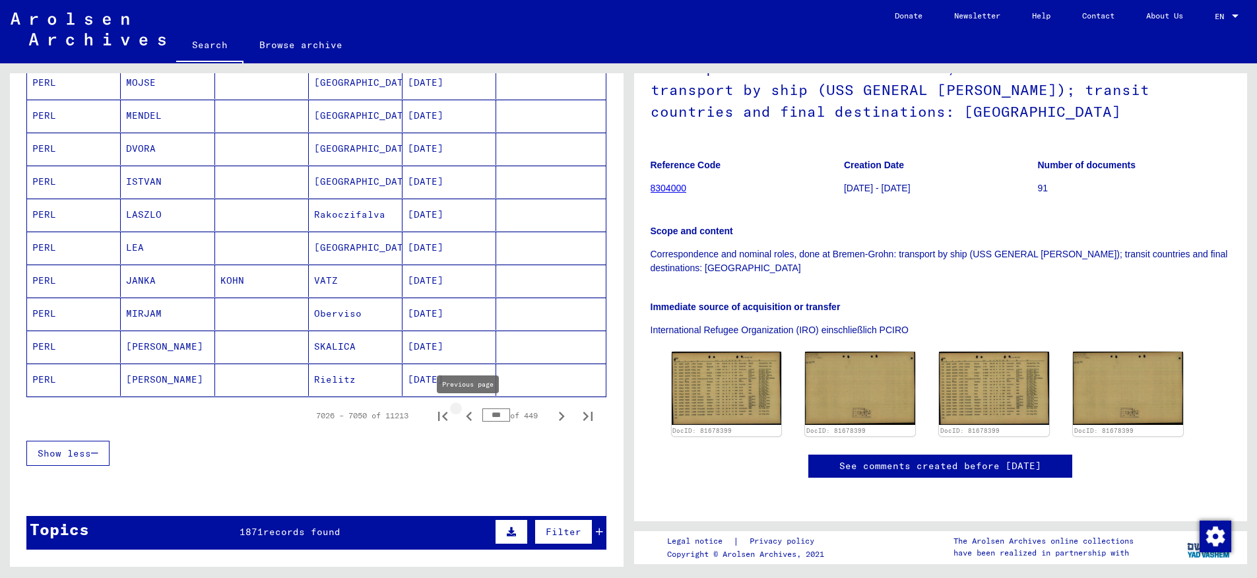
click at [470, 417] on icon "Previous page" at bounding box center [469, 416] width 18 height 18
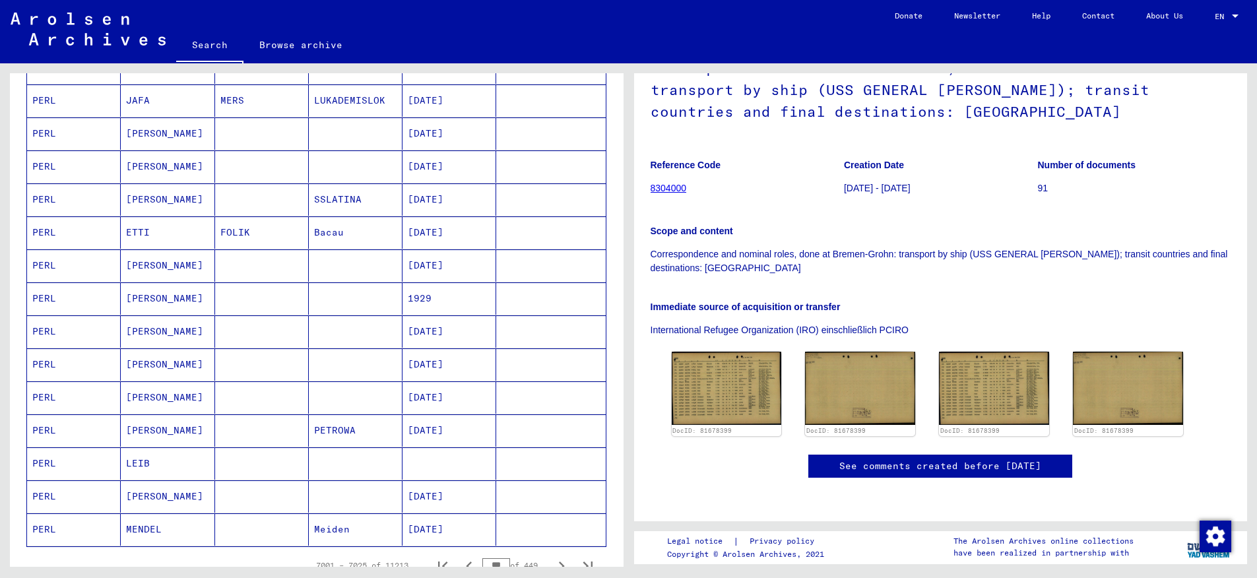
scroll to position [653, 0]
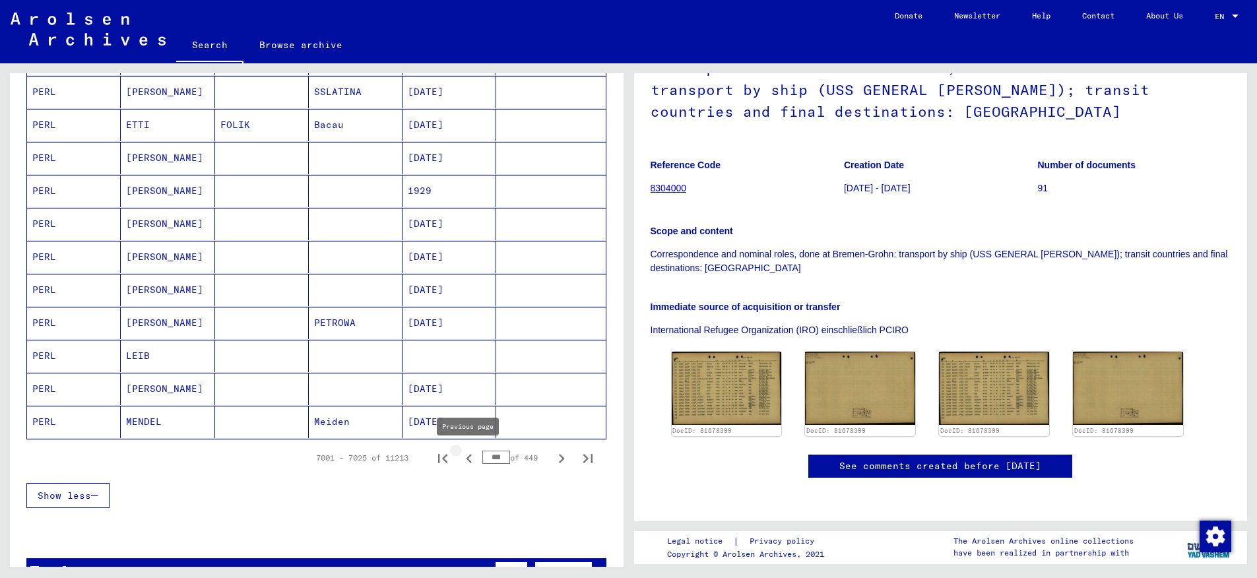
click at [468, 457] on icon "Previous page" at bounding box center [469, 458] width 18 height 18
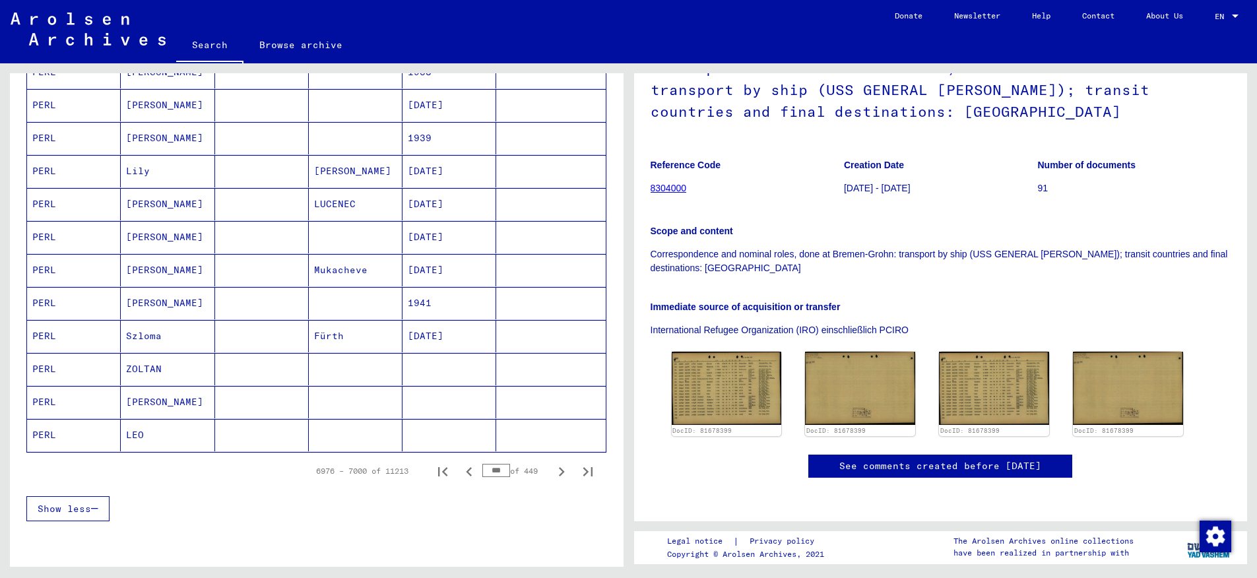
scroll to position [649, 0]
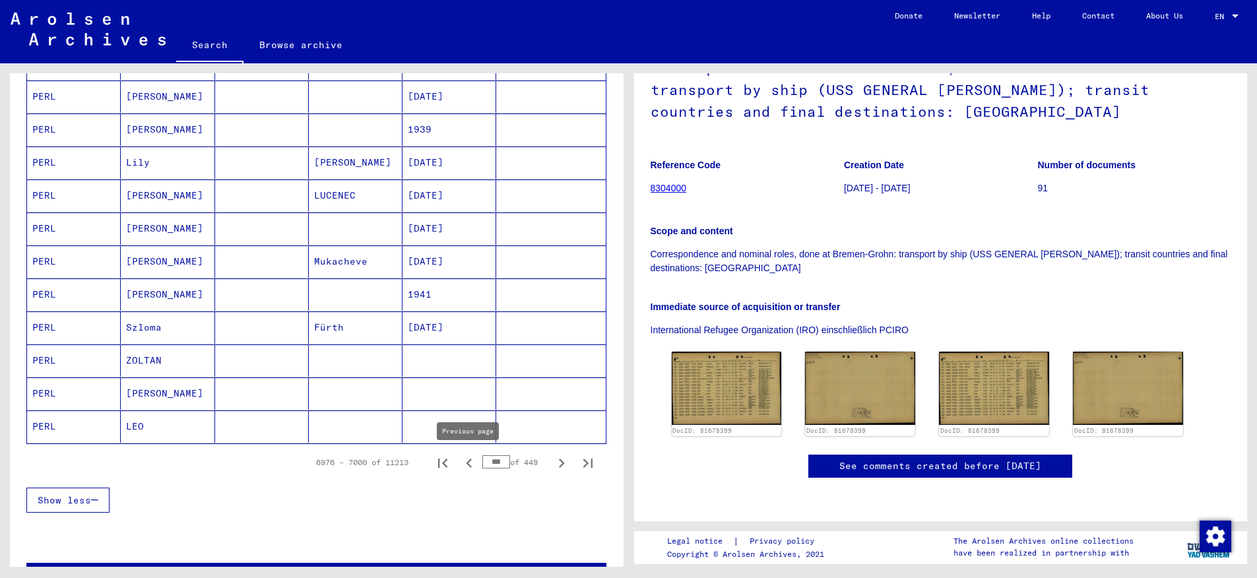
click at [468, 460] on icon "Previous page" at bounding box center [469, 463] width 18 height 18
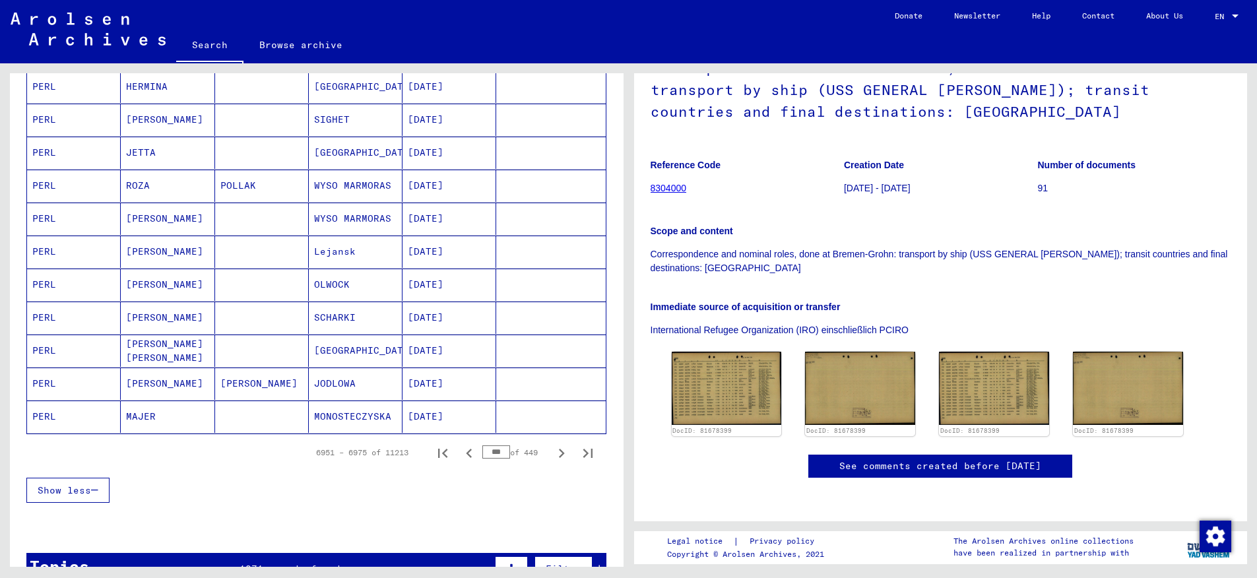
scroll to position [660, 0]
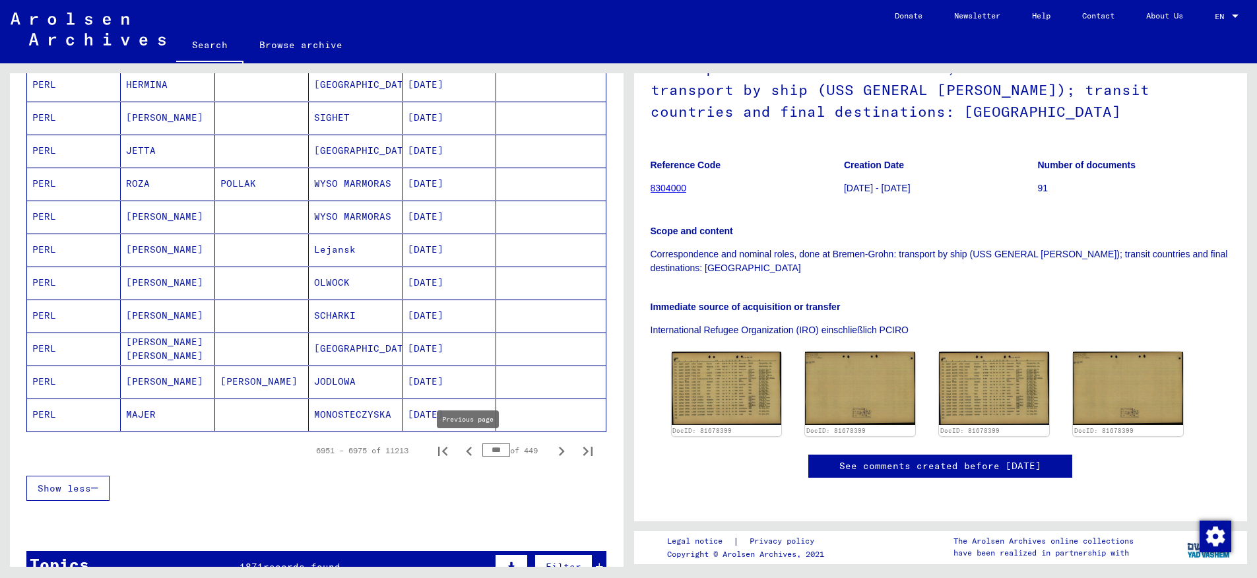
click at [471, 453] on icon "Previous page" at bounding box center [469, 451] width 18 height 18
type input "***"
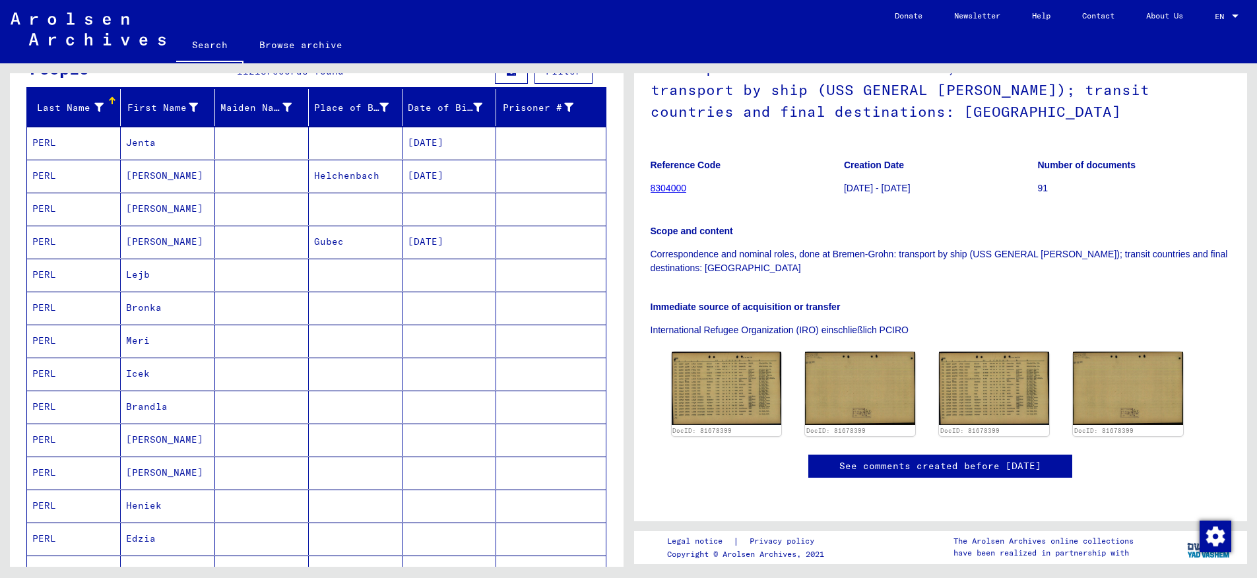
scroll to position [0, 0]
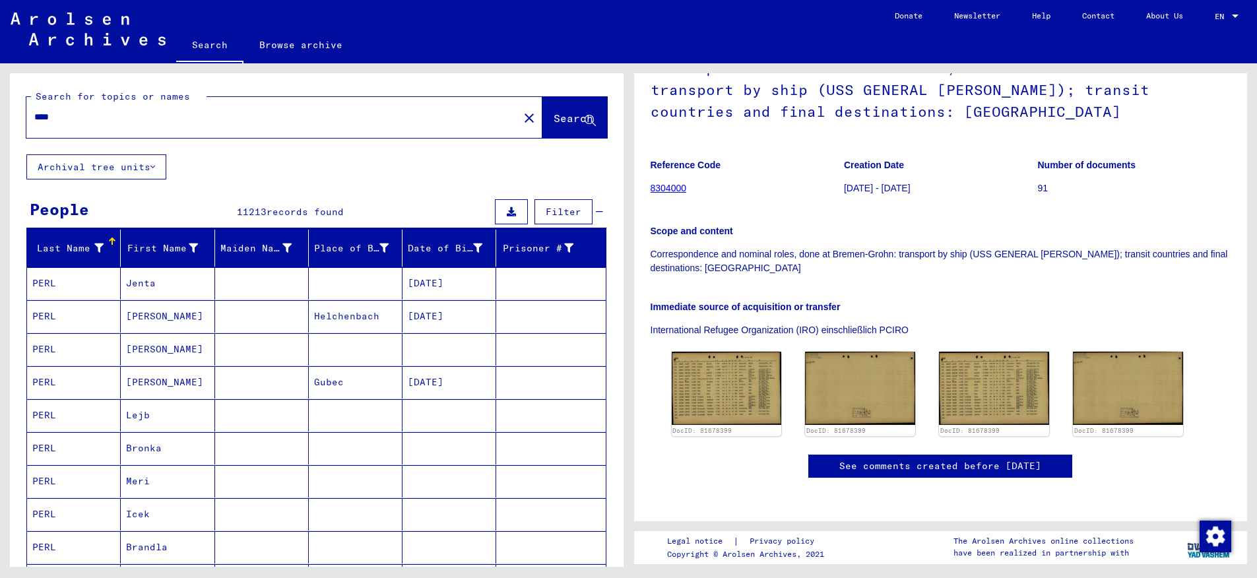
click at [156, 117] on input "****" at bounding box center [272, 117] width 476 height 14
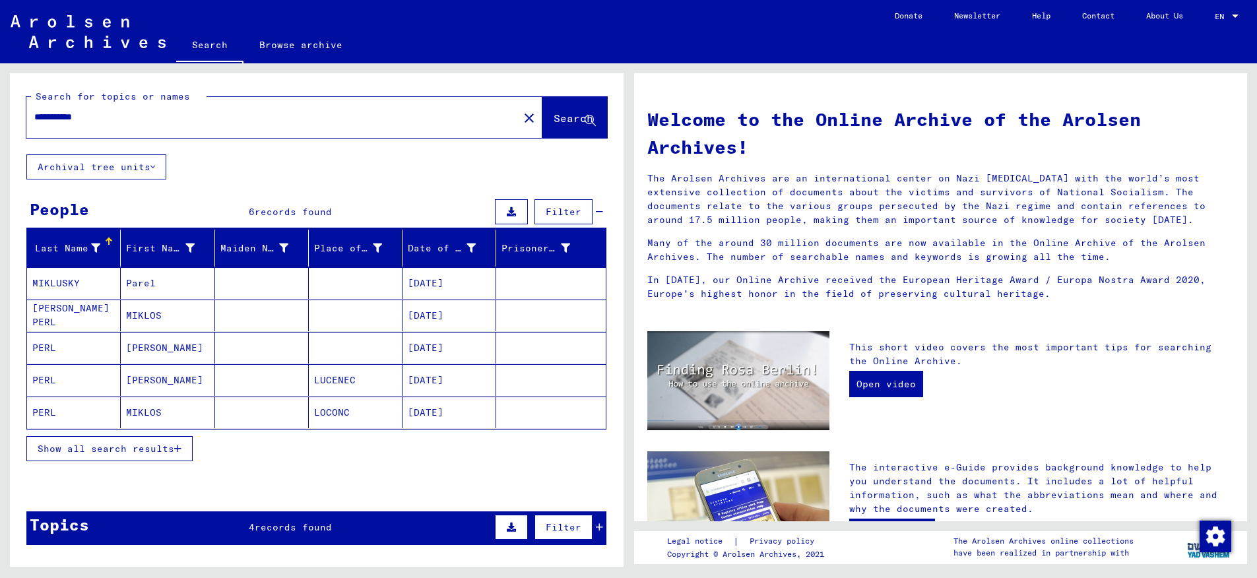
drag, startPoint x: 63, startPoint y: 117, endPoint x: 141, endPoint y: 119, distance: 77.9
click at [141, 119] on input "**********" at bounding box center [268, 117] width 468 height 14
drag, startPoint x: 110, startPoint y: 119, endPoint x: 97, endPoint y: 118, distance: 13.2
click at [97, 118] on input "**********" at bounding box center [268, 117] width 468 height 14
drag, startPoint x: 63, startPoint y: 118, endPoint x: 158, endPoint y: 119, distance: 95.7
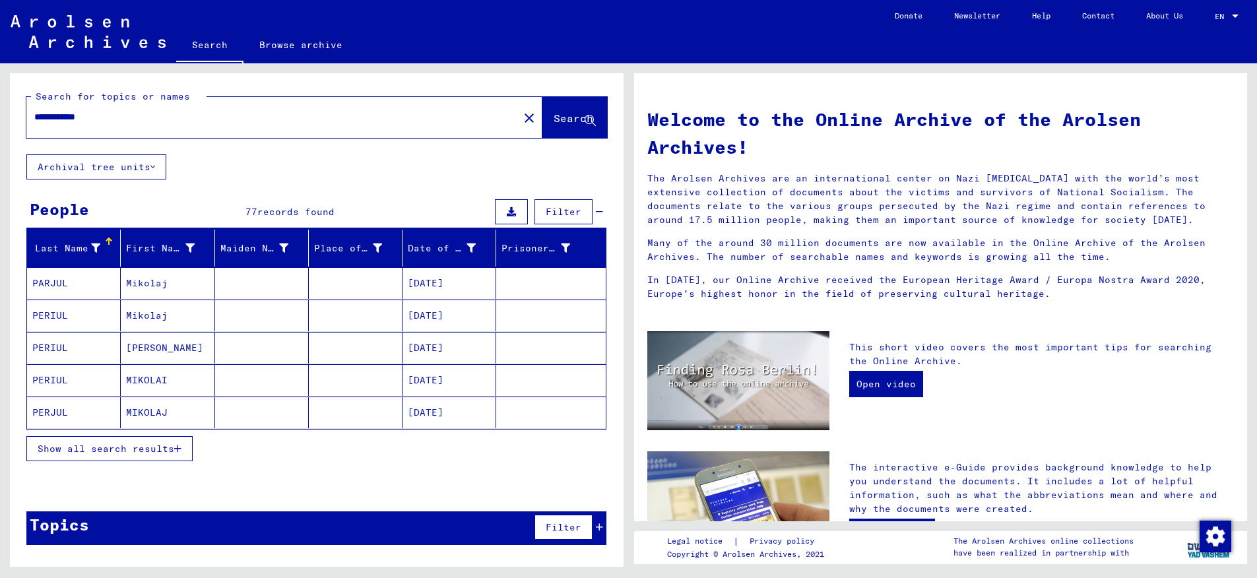
click at [158, 119] on input "**********" at bounding box center [268, 117] width 468 height 14
click at [131, 451] on span "Show all search results" at bounding box center [106, 449] width 137 height 12
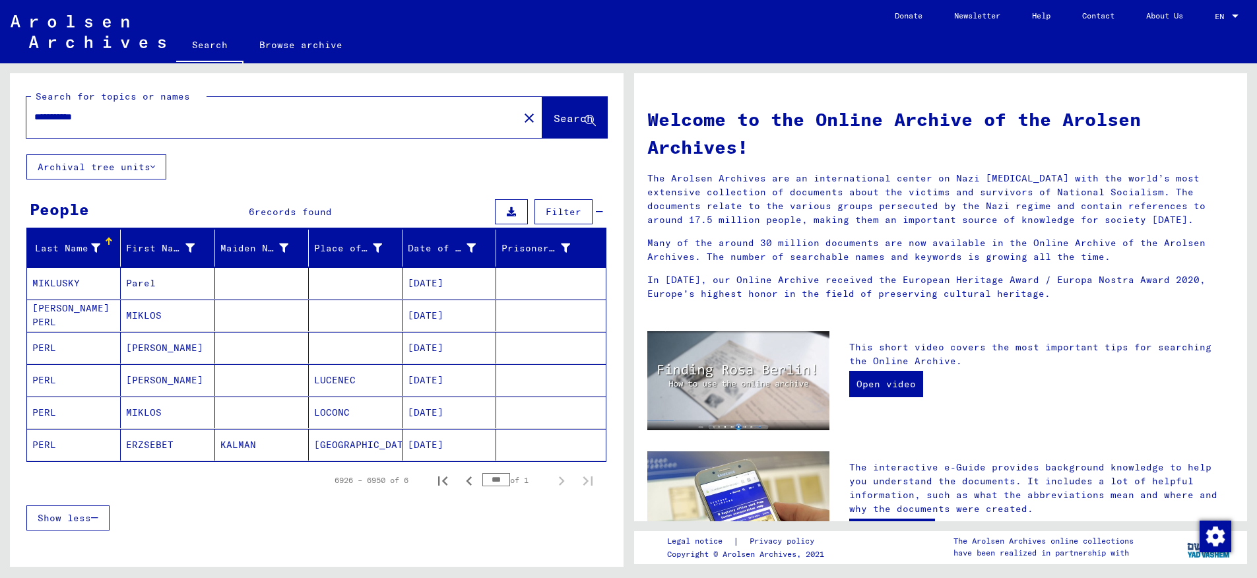
drag, startPoint x: 64, startPoint y: 119, endPoint x: 127, endPoint y: 119, distance: 63.3
click at [127, 119] on input "**********" at bounding box center [268, 117] width 468 height 14
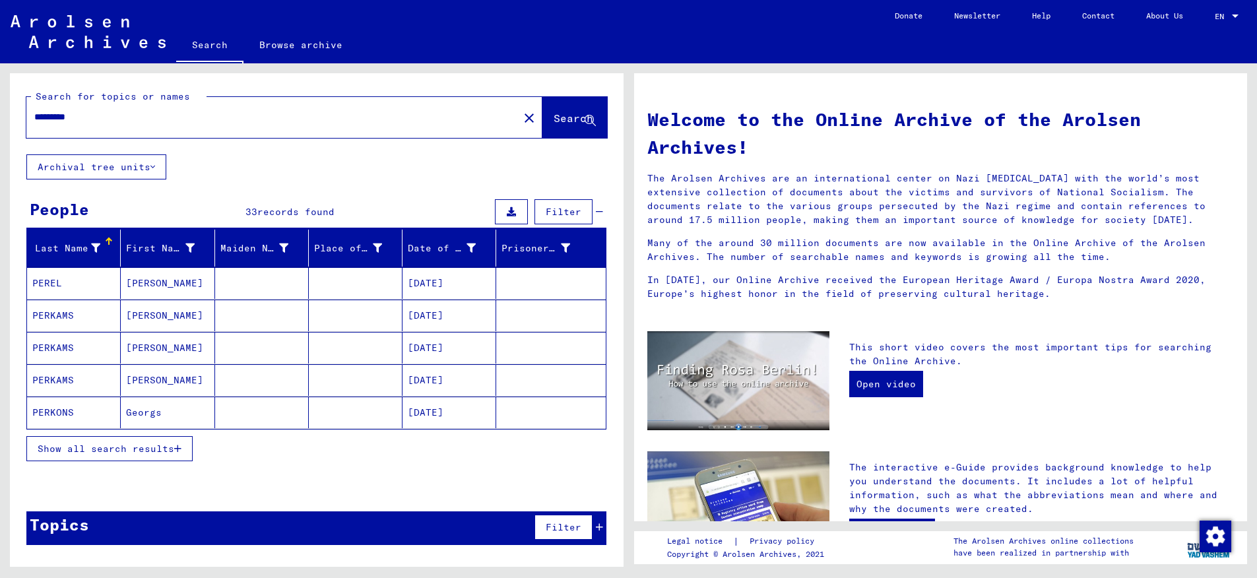
click at [148, 458] on button "Show all search results" at bounding box center [109, 448] width 166 height 25
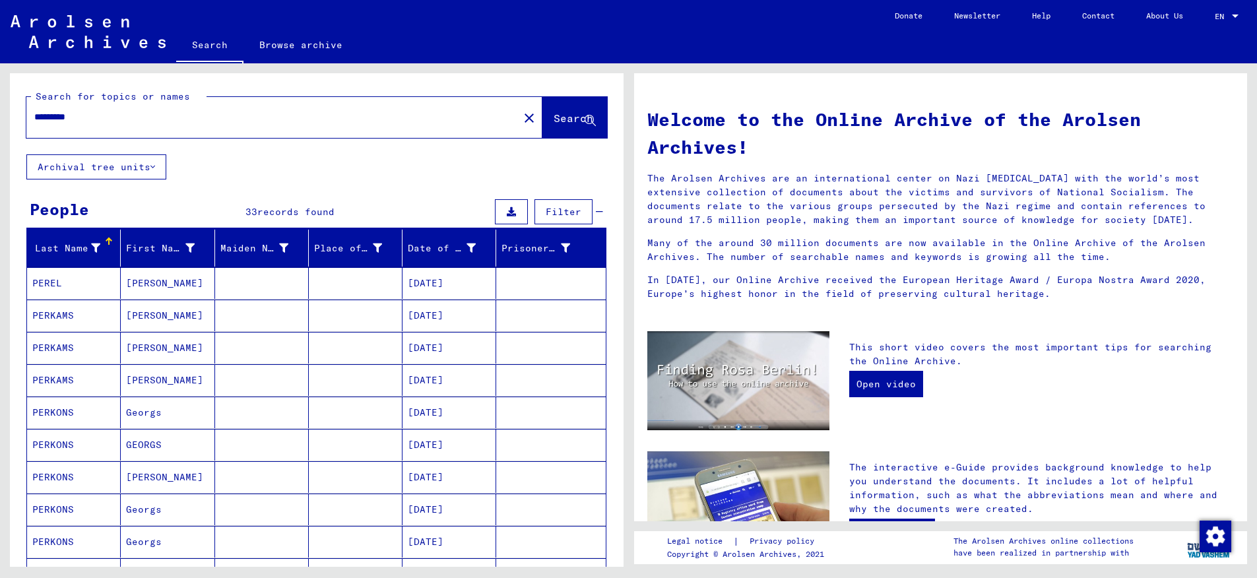
drag, startPoint x: 113, startPoint y: 114, endPoint x: 94, endPoint y: 88, distance: 32.1
click at [94, 110] on input "*********" at bounding box center [268, 117] width 468 height 14
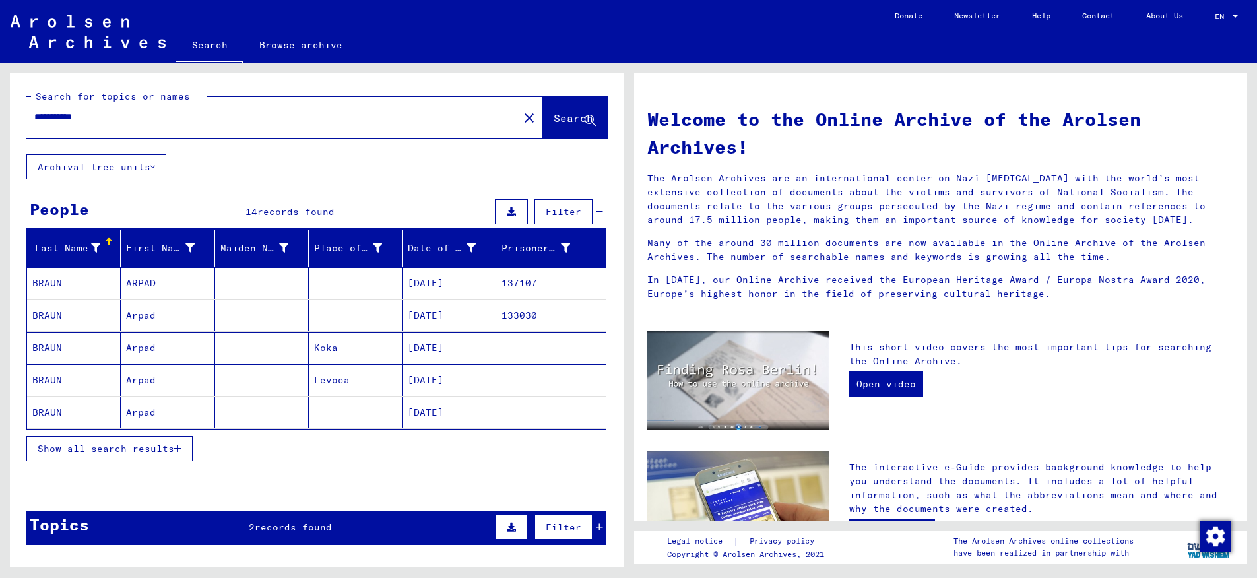
click at [56, 412] on mat-cell "BRAUN" at bounding box center [74, 413] width 94 height 32
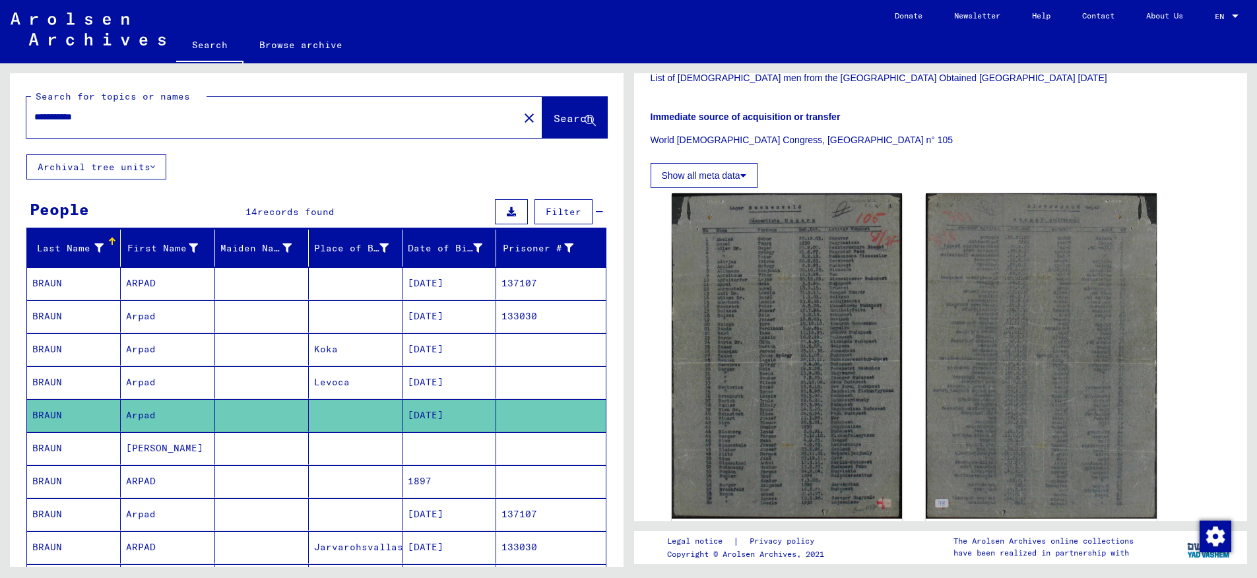
scroll to position [282, 0]
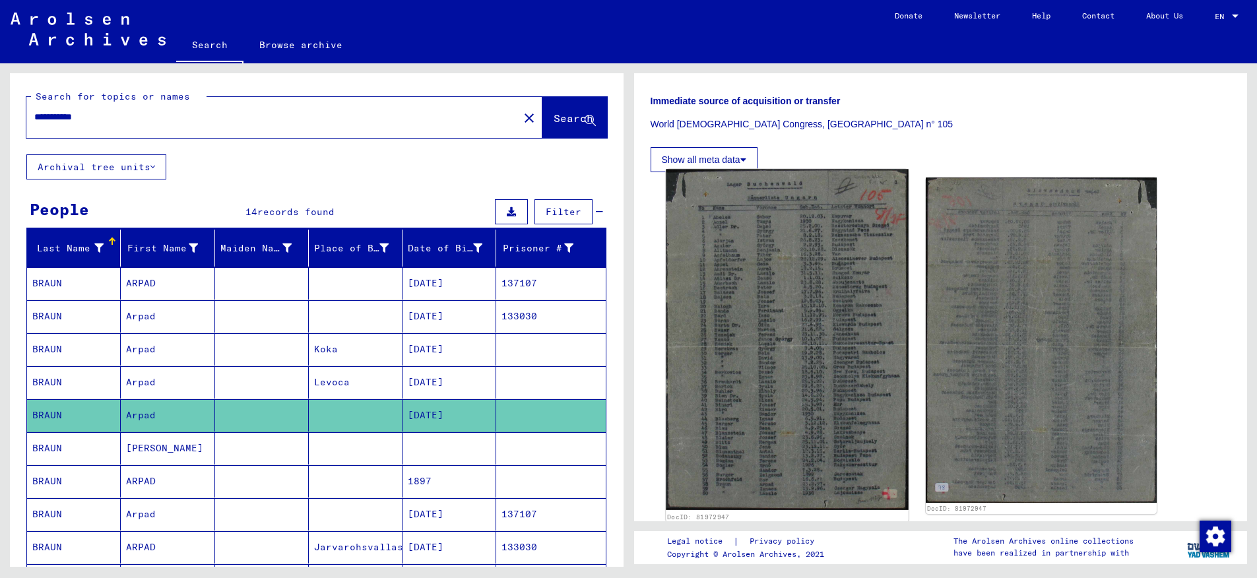
click at [808, 333] on img at bounding box center [787, 339] width 242 height 341
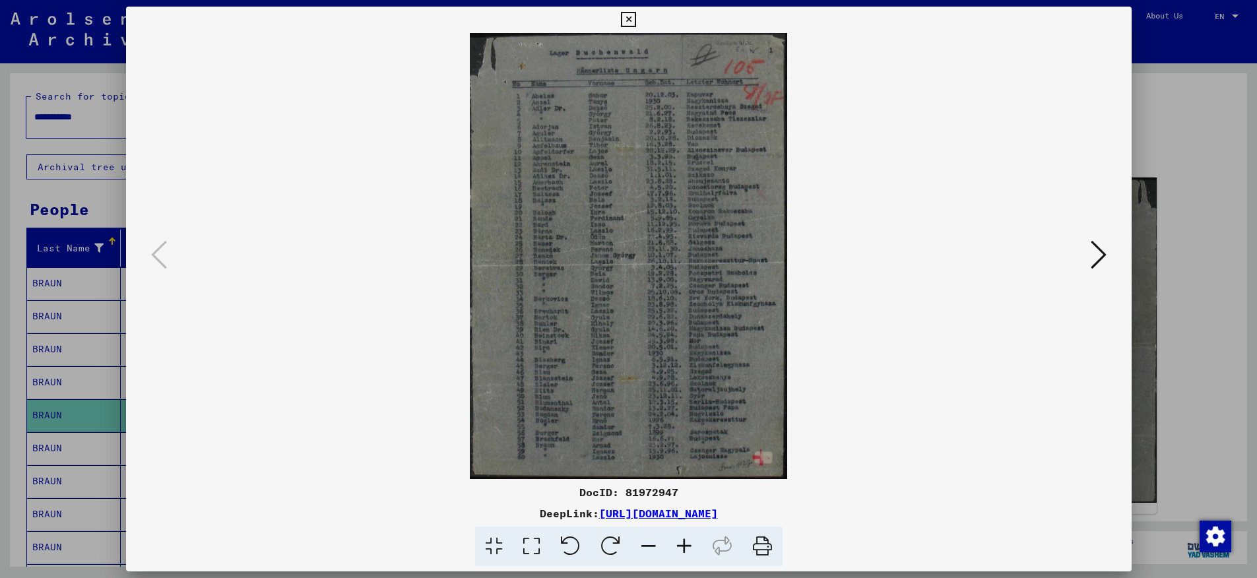
click at [687, 540] on icon at bounding box center [684, 547] width 36 height 40
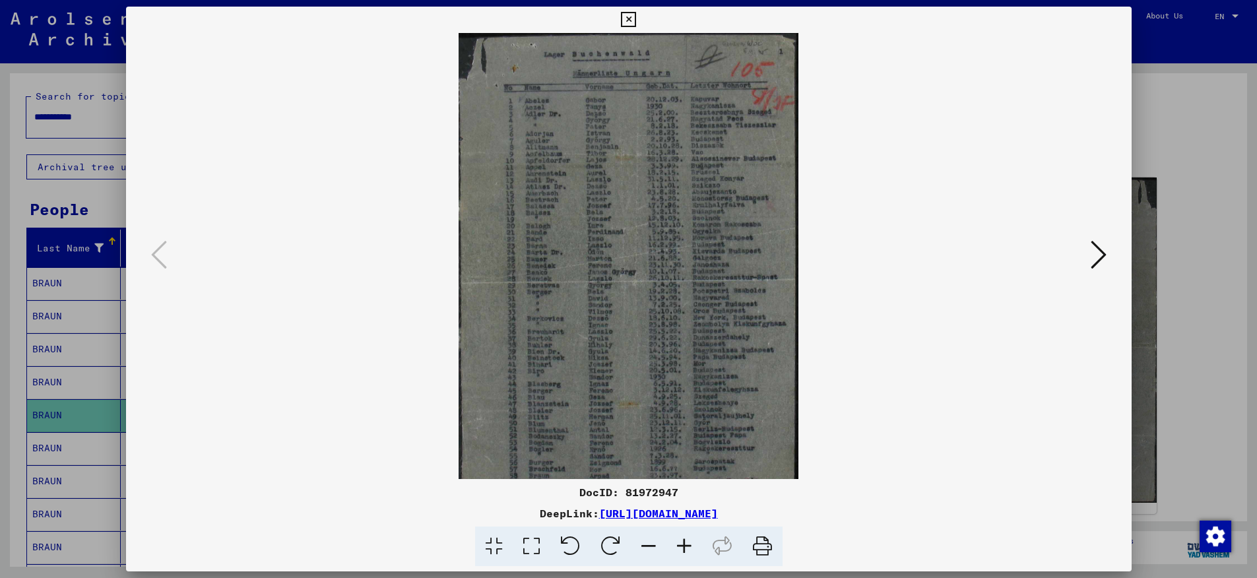
click at [687, 540] on icon at bounding box center [684, 547] width 36 height 40
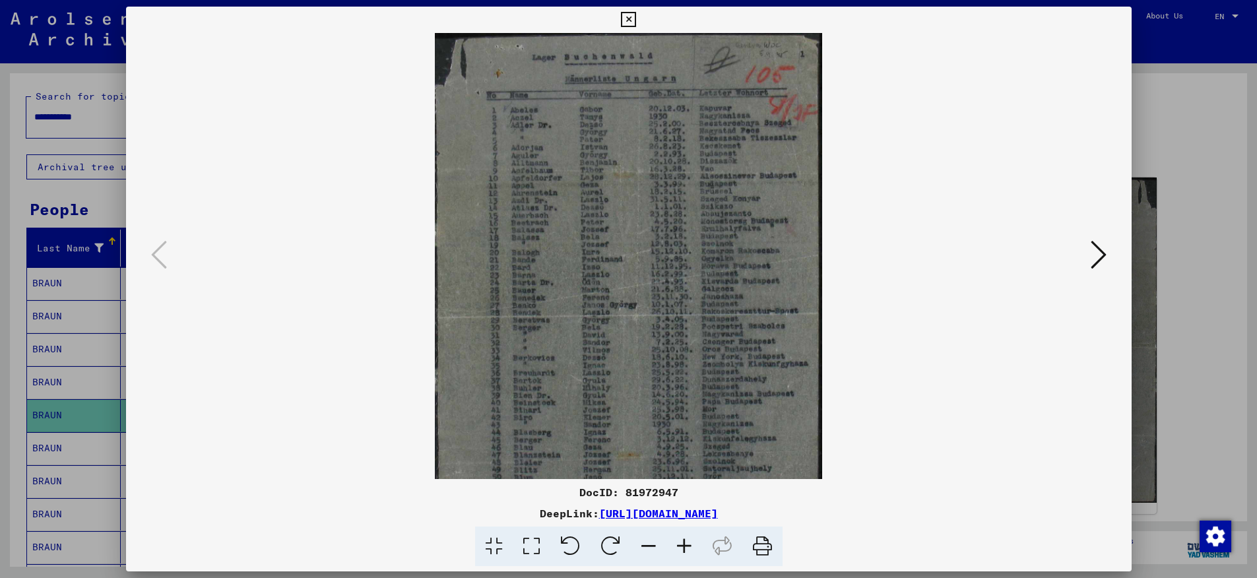
click at [687, 540] on icon at bounding box center [684, 547] width 36 height 40
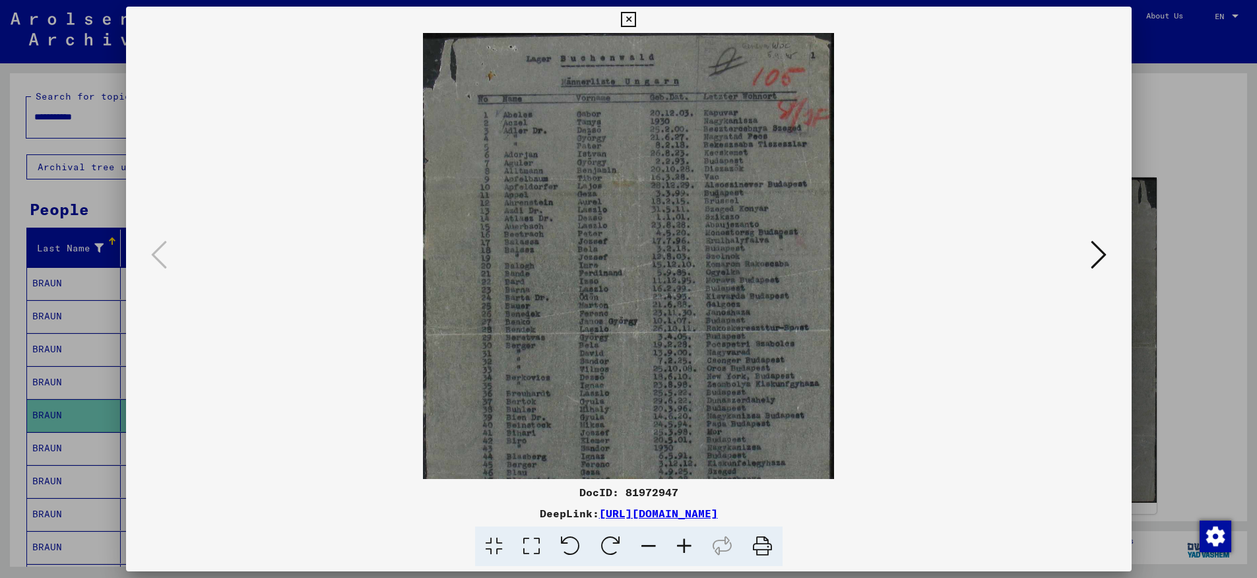
click at [687, 540] on icon at bounding box center [684, 547] width 36 height 40
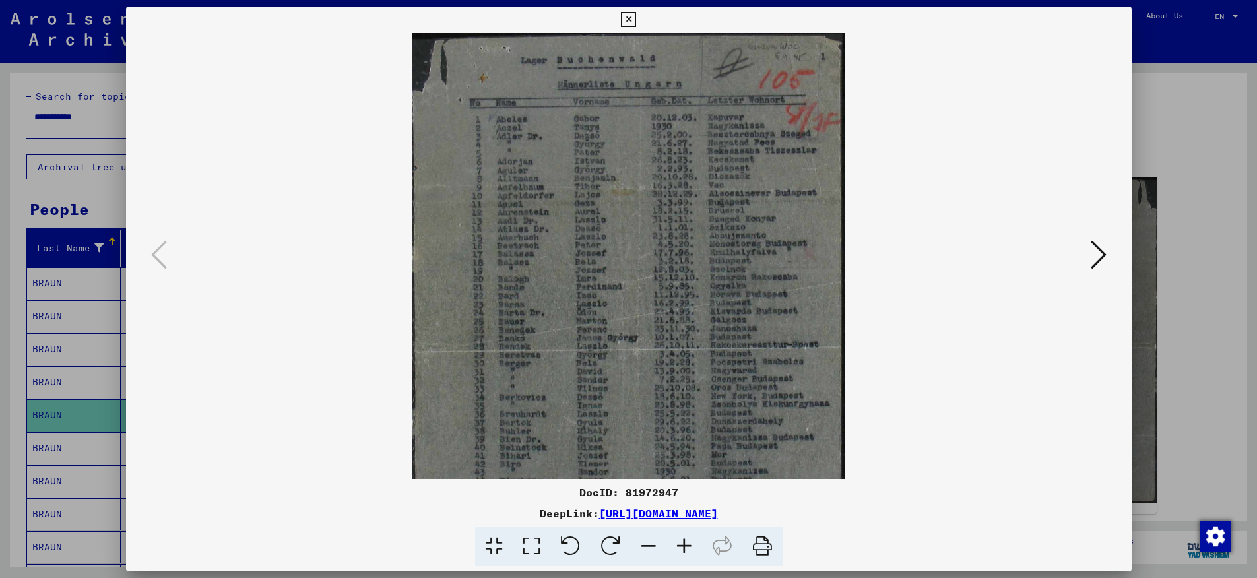
click at [687, 540] on icon at bounding box center [684, 547] width 36 height 40
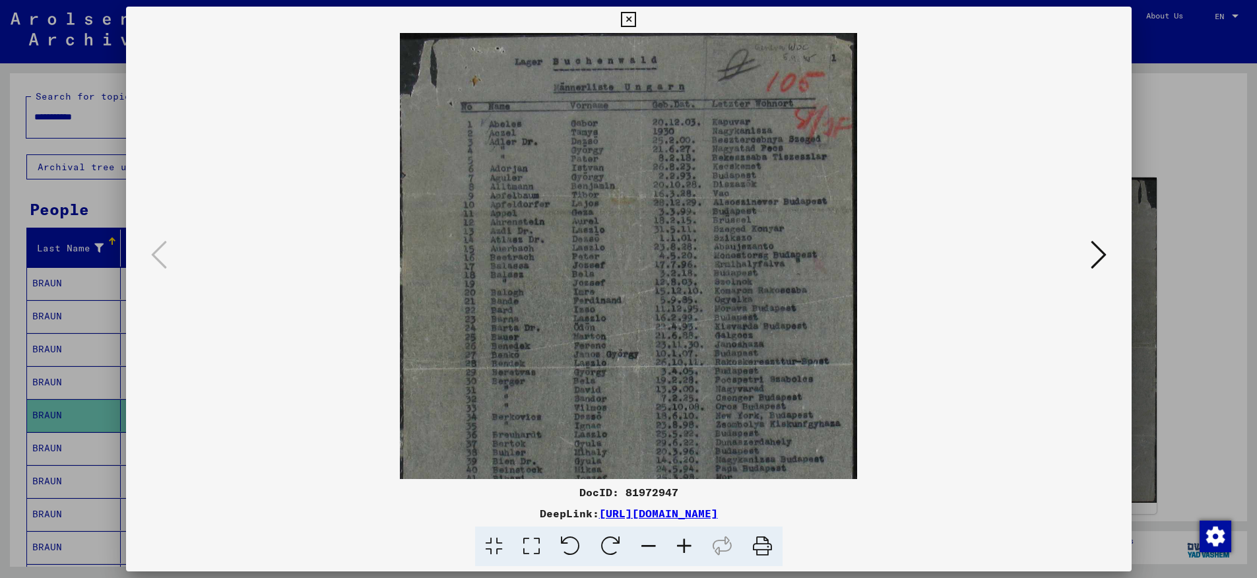
click at [687, 540] on icon at bounding box center [684, 547] width 36 height 40
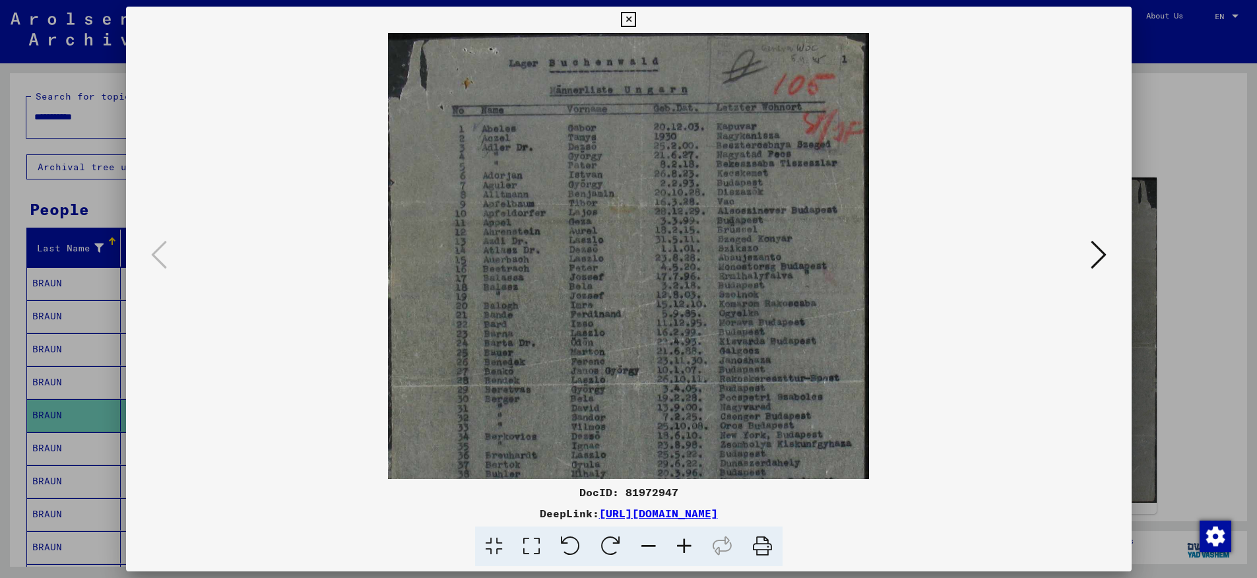
click at [687, 540] on icon at bounding box center [684, 547] width 36 height 40
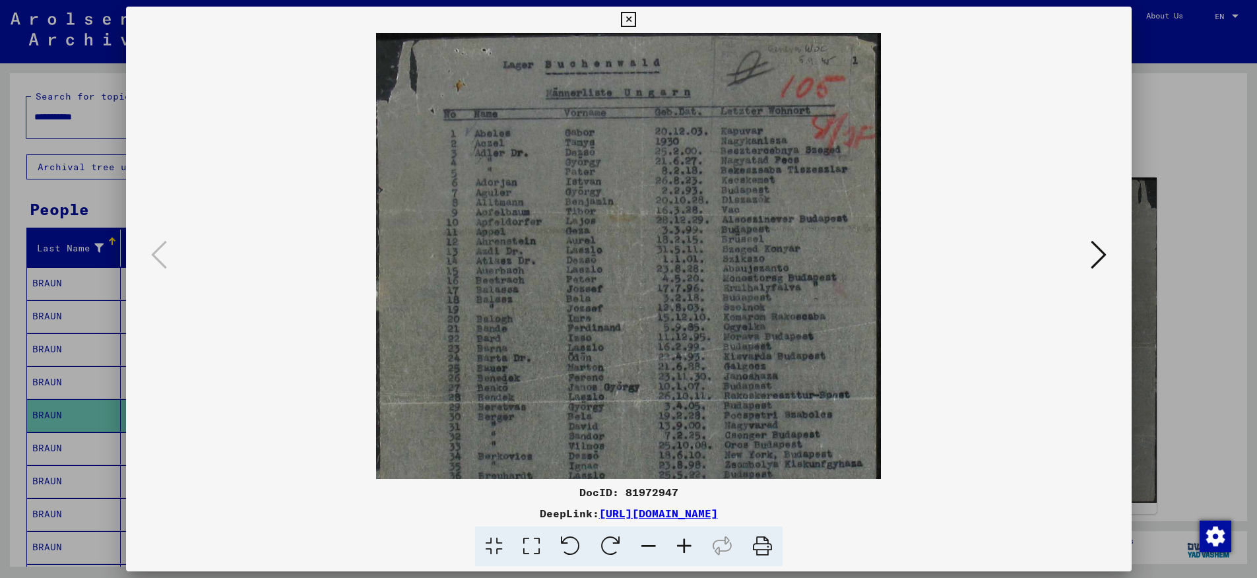
click at [687, 540] on icon at bounding box center [684, 547] width 36 height 40
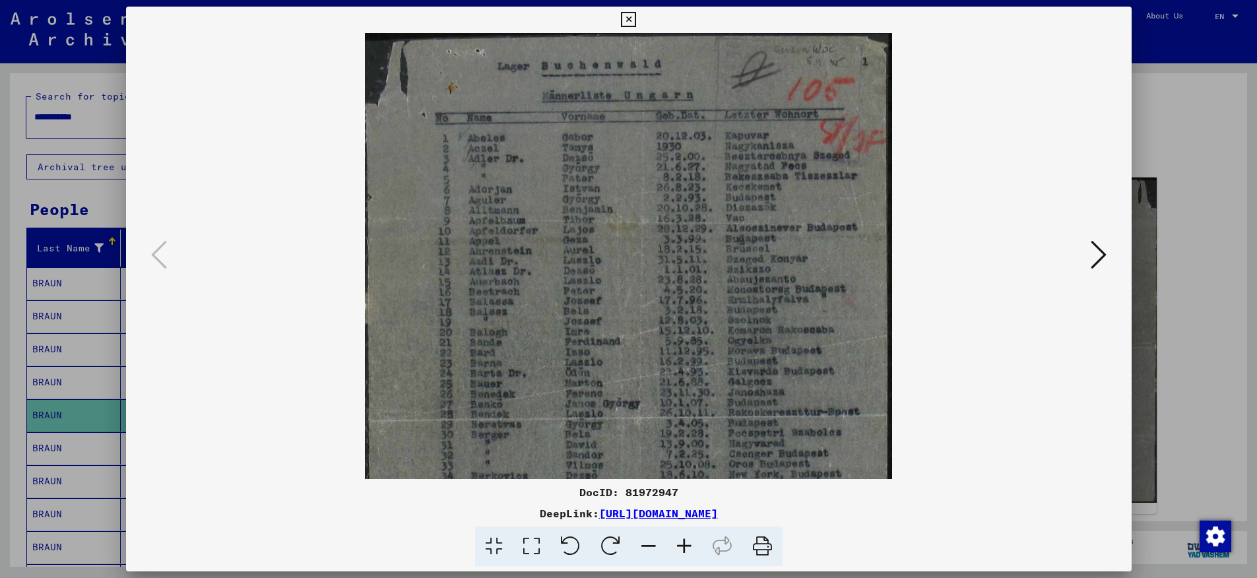
click at [687, 540] on icon at bounding box center [684, 547] width 36 height 40
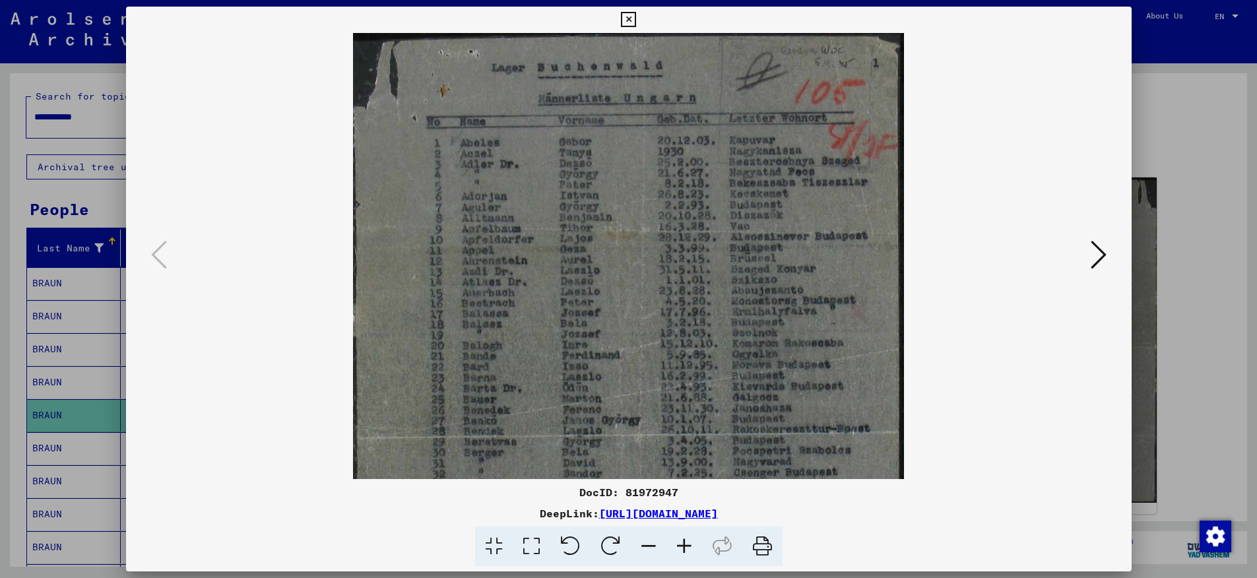
click at [687, 540] on icon at bounding box center [684, 547] width 36 height 40
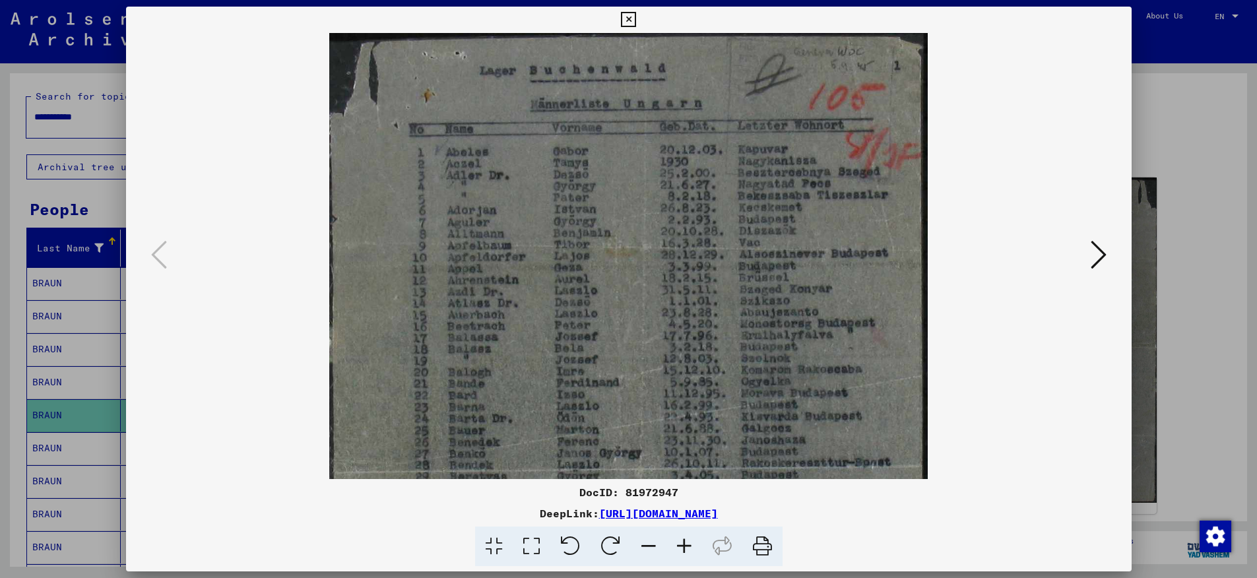
click at [687, 540] on icon at bounding box center [684, 547] width 36 height 40
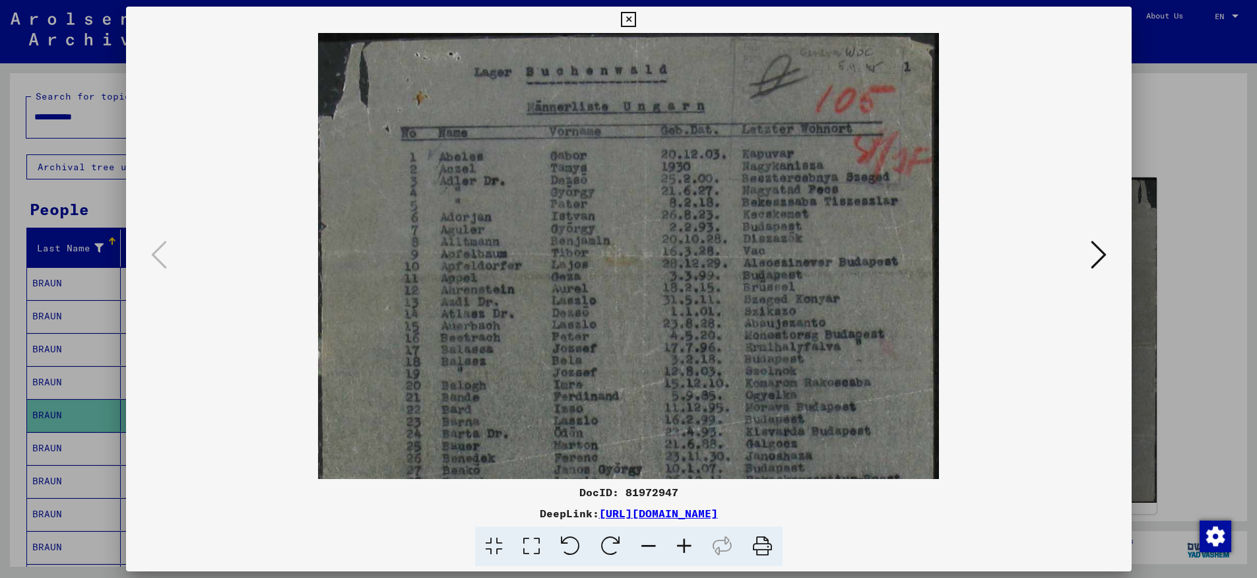
click at [687, 540] on icon at bounding box center [684, 547] width 36 height 40
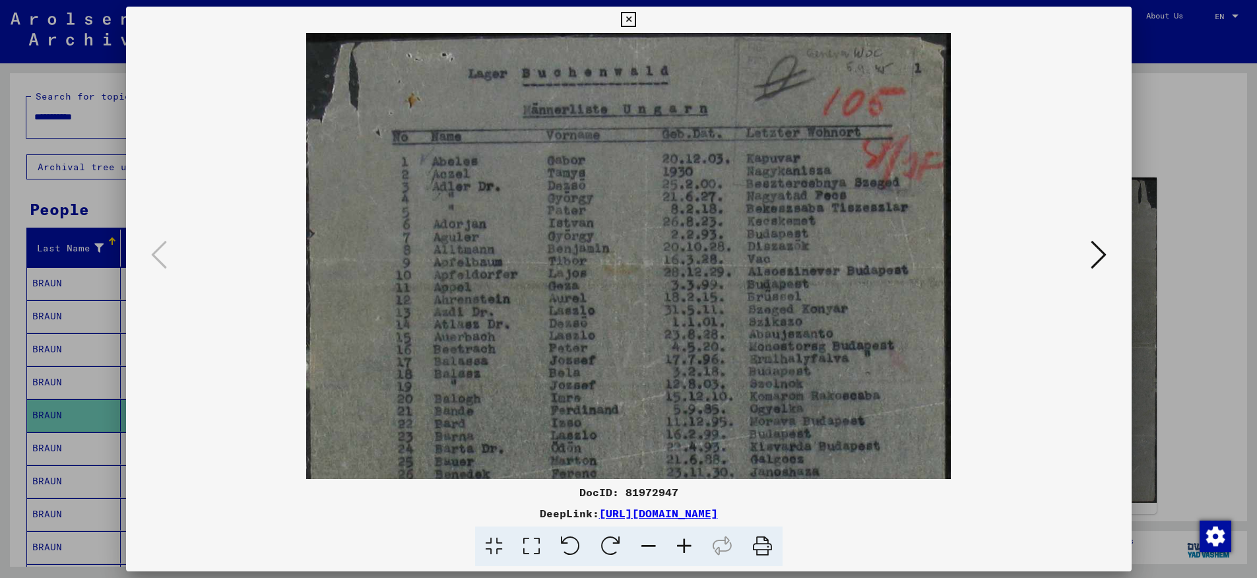
click at [687, 540] on icon at bounding box center [684, 547] width 36 height 40
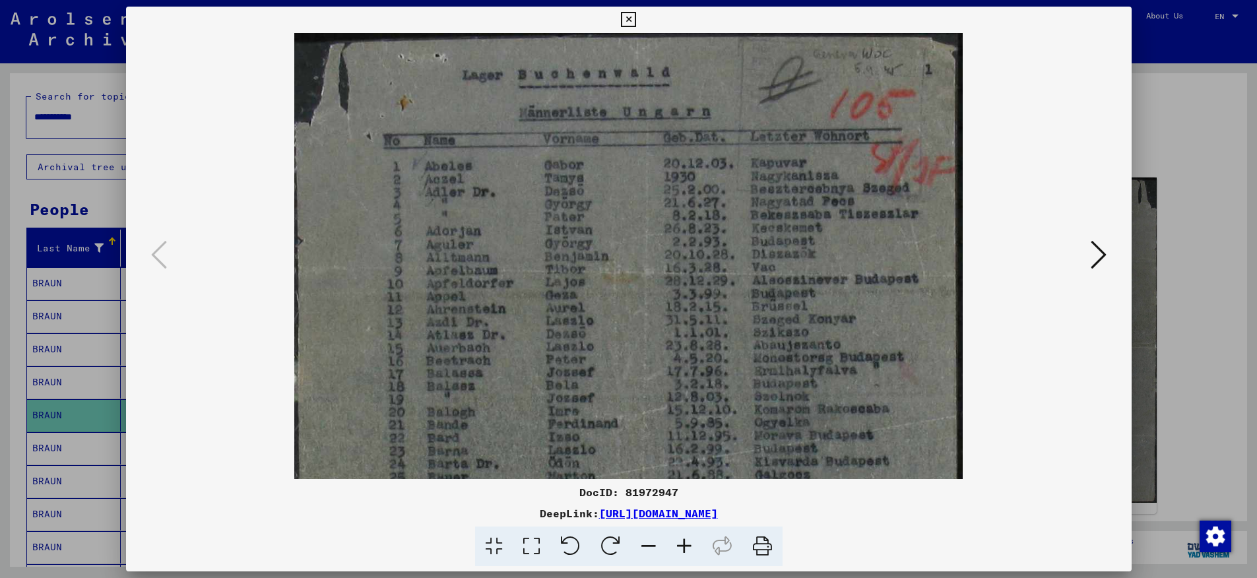
click at [687, 540] on icon at bounding box center [684, 547] width 36 height 40
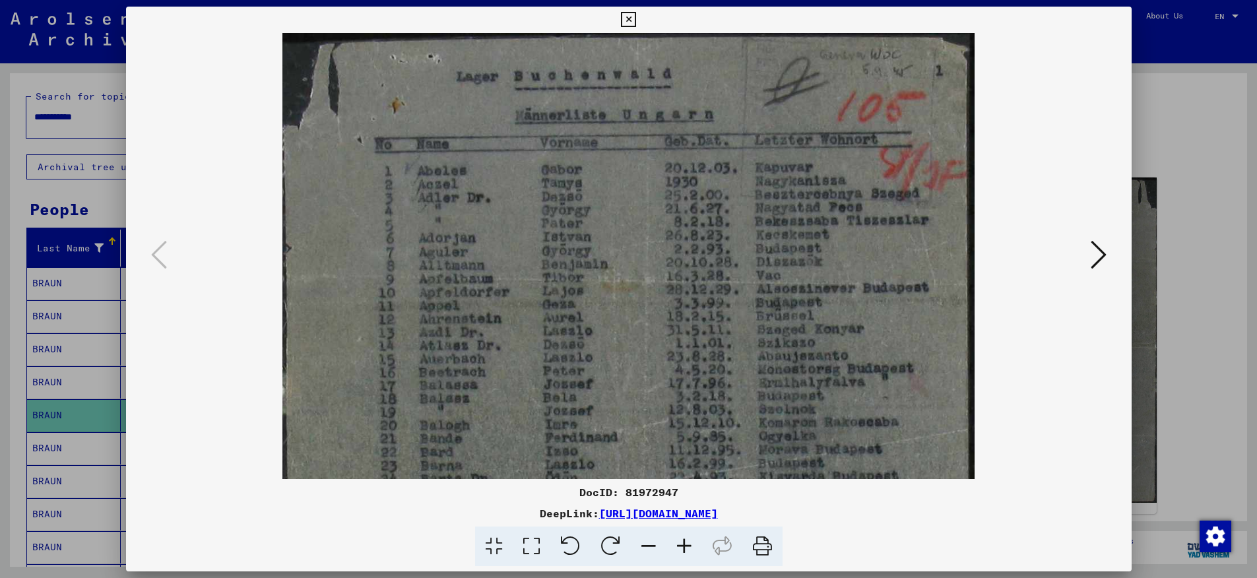
click at [687, 540] on icon at bounding box center [684, 547] width 36 height 40
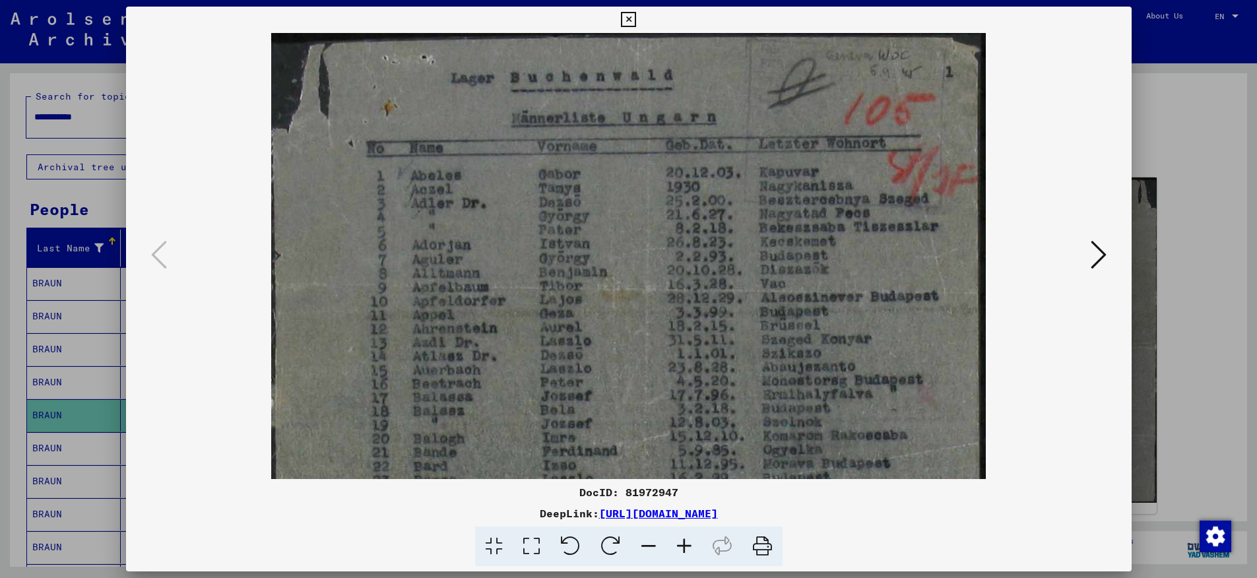
click at [687, 540] on icon at bounding box center [684, 547] width 36 height 40
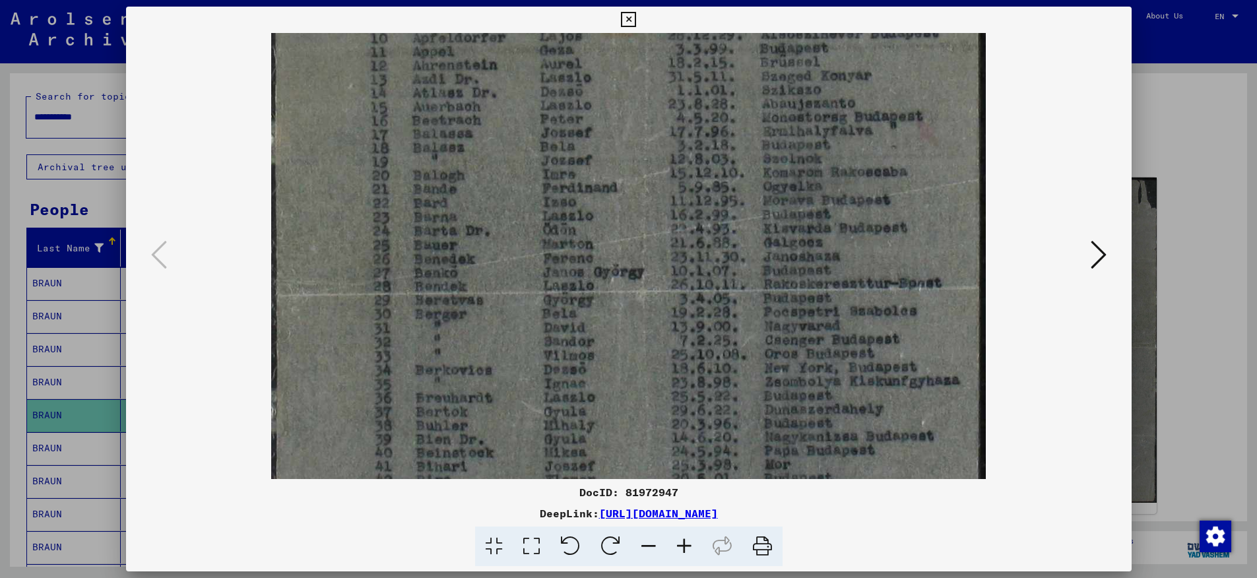
drag, startPoint x: 633, startPoint y: 428, endPoint x: 620, endPoint y: 183, distance: 244.5
click at [633, 156] on img at bounding box center [628, 273] width 715 height 1007
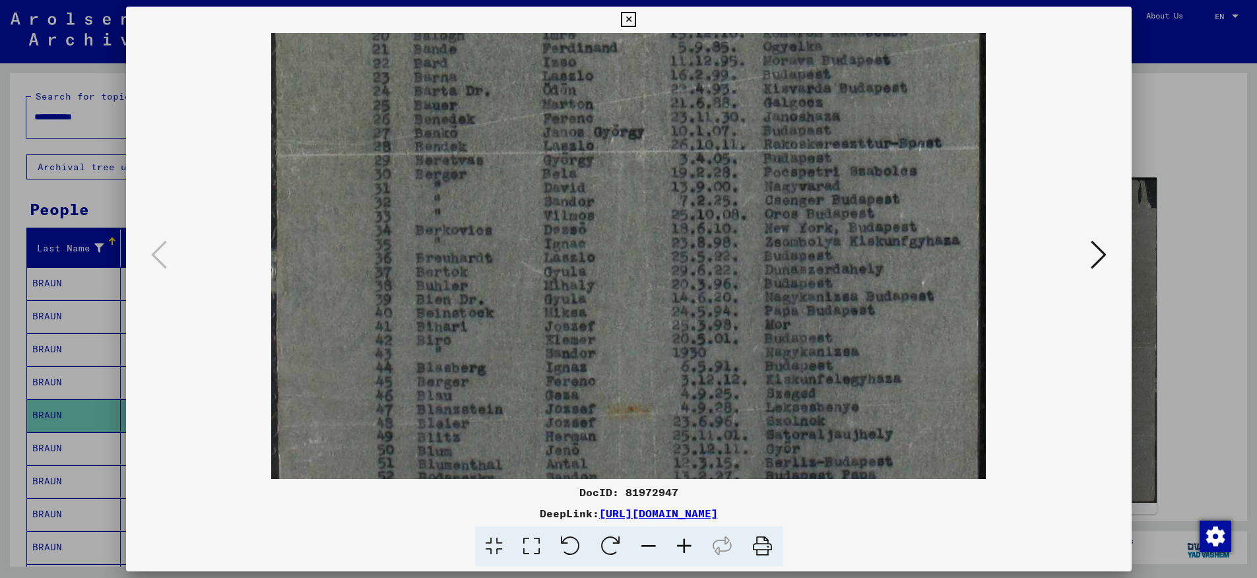
scroll to position [416, 0]
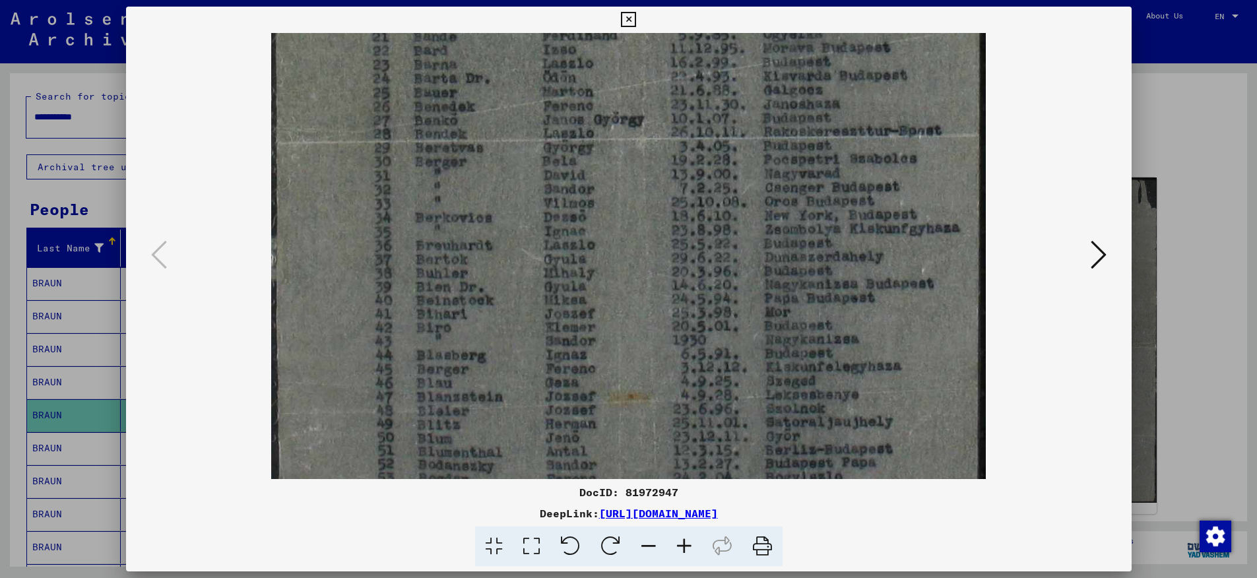
drag, startPoint x: 631, startPoint y: 356, endPoint x: 633, endPoint y: 212, distance: 143.9
click at [633, 212] on img at bounding box center [628, 120] width 715 height 1007
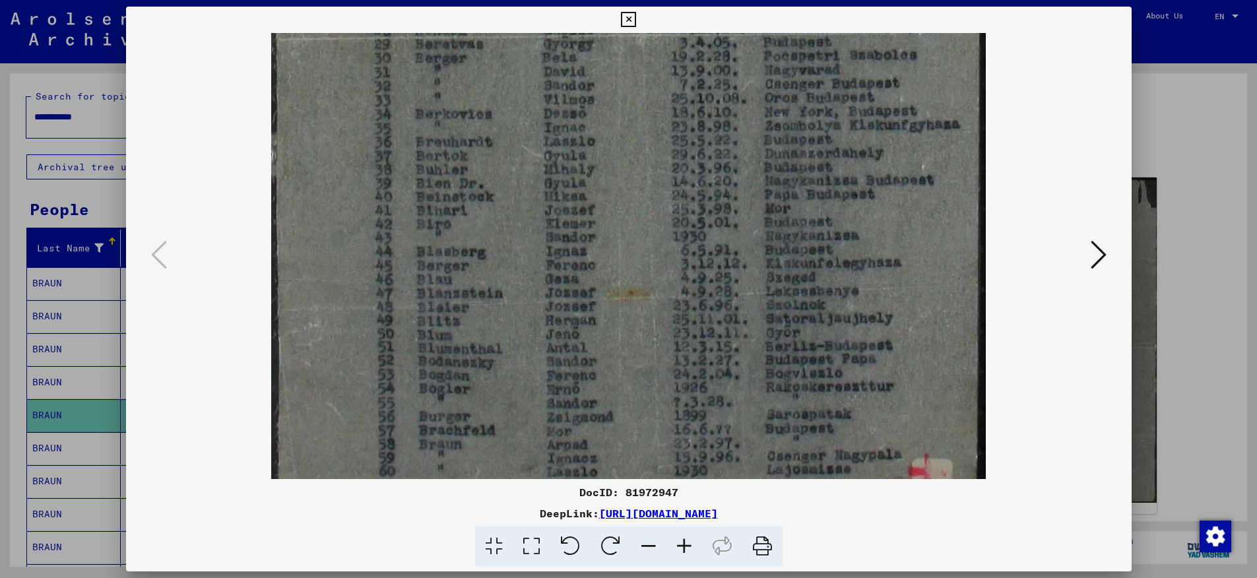
scroll to position [561, 0]
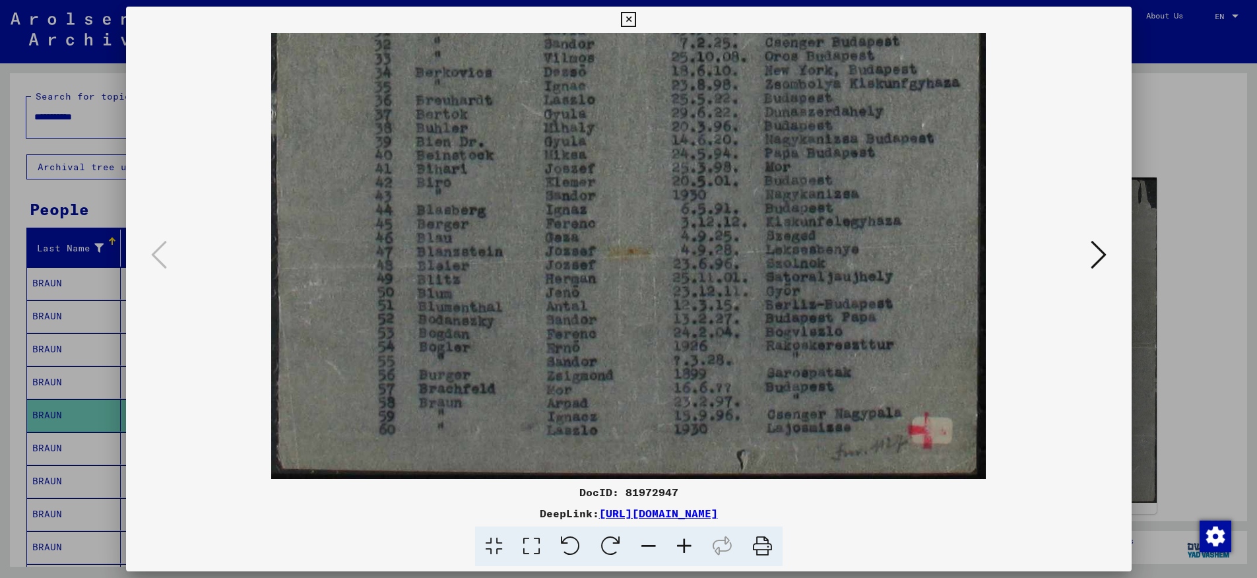
drag, startPoint x: 647, startPoint y: 359, endPoint x: 635, endPoint y: 170, distance: 189.7
click at [636, 18] on icon at bounding box center [628, 20] width 15 height 16
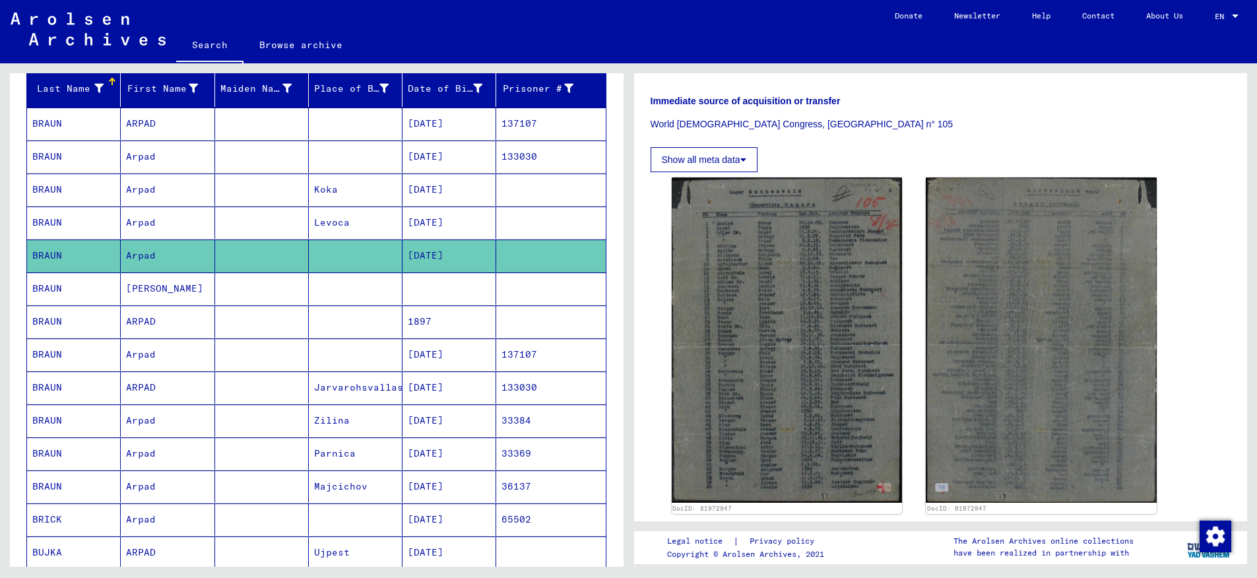
scroll to position [168, 0]
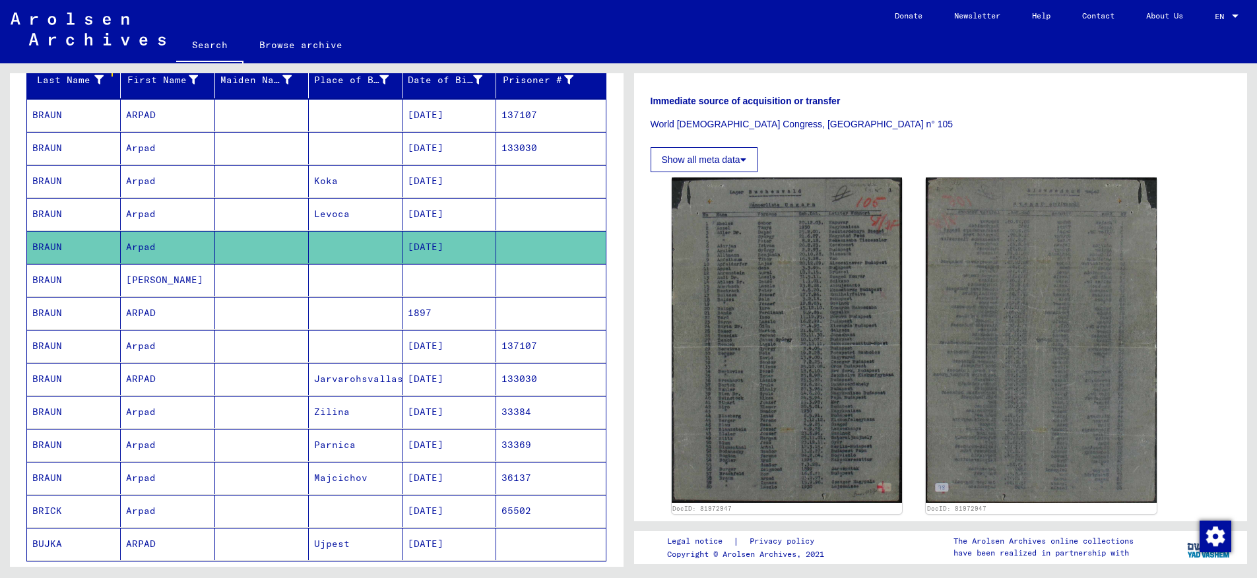
click at [54, 315] on mat-cell "BRAUN" at bounding box center [74, 313] width 94 height 32
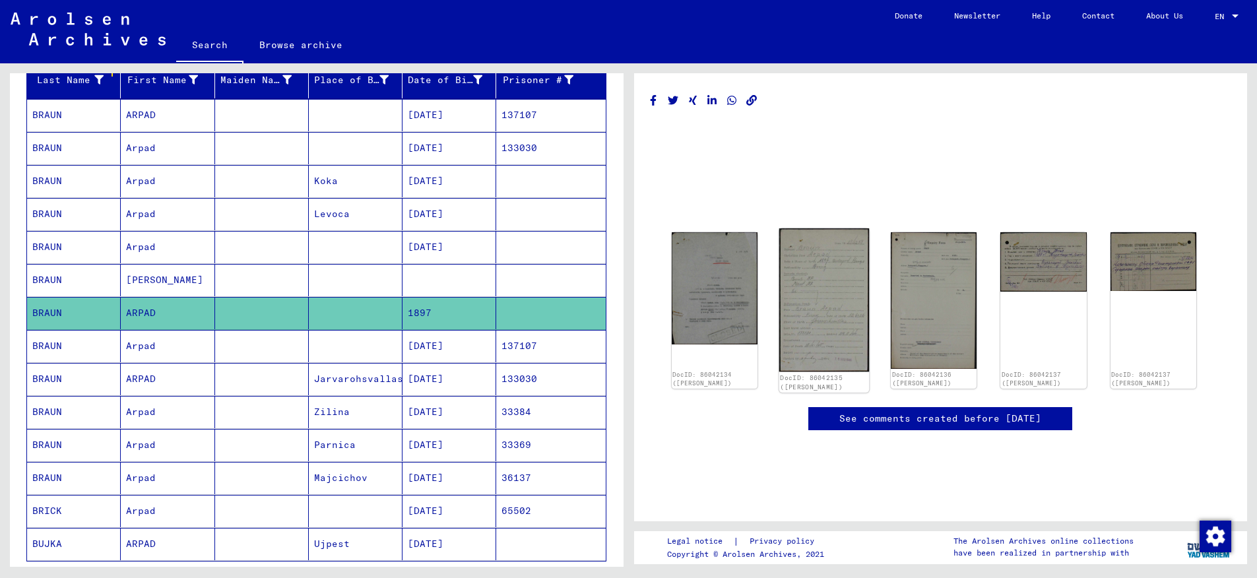
click at [827, 325] on img at bounding box center [824, 299] width 90 height 143
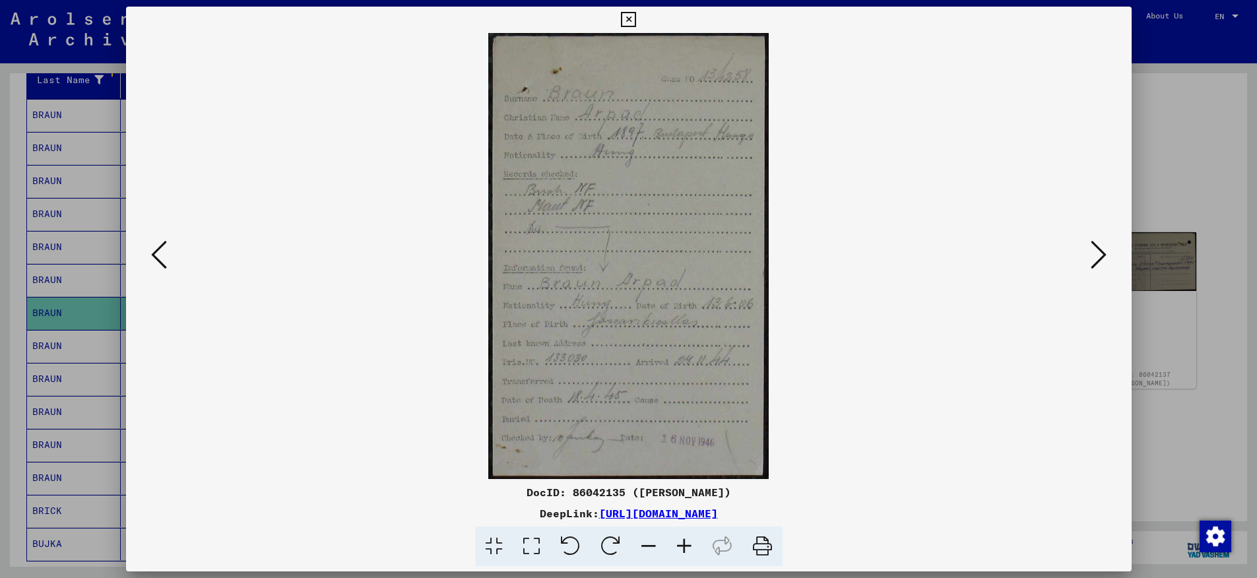
click at [688, 550] on icon at bounding box center [684, 547] width 36 height 40
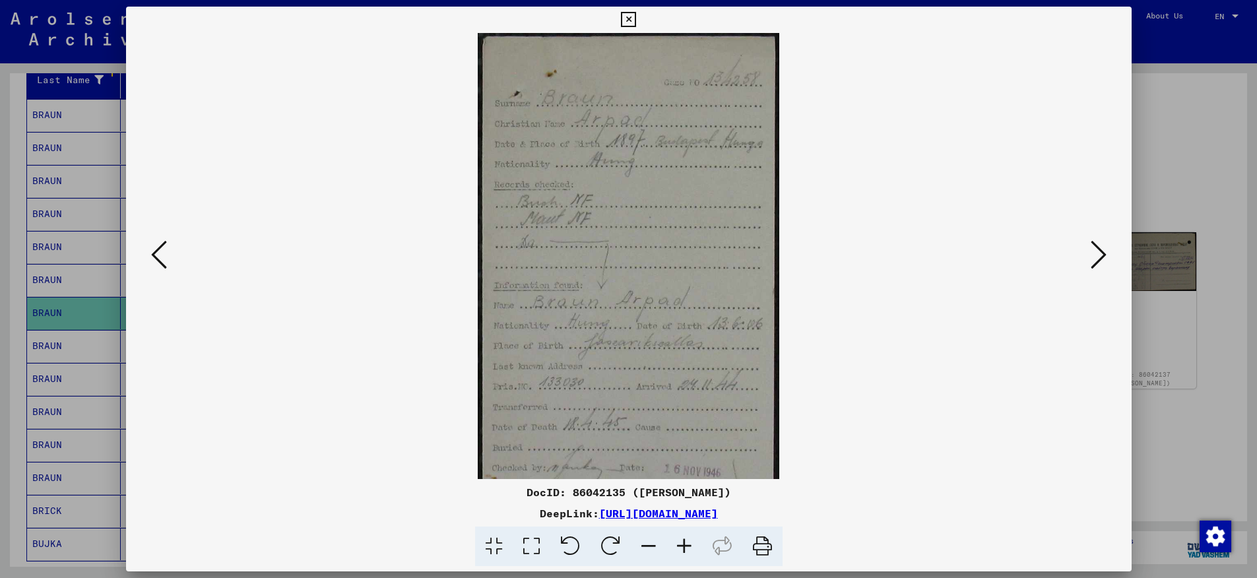
click at [688, 550] on icon at bounding box center [684, 547] width 36 height 40
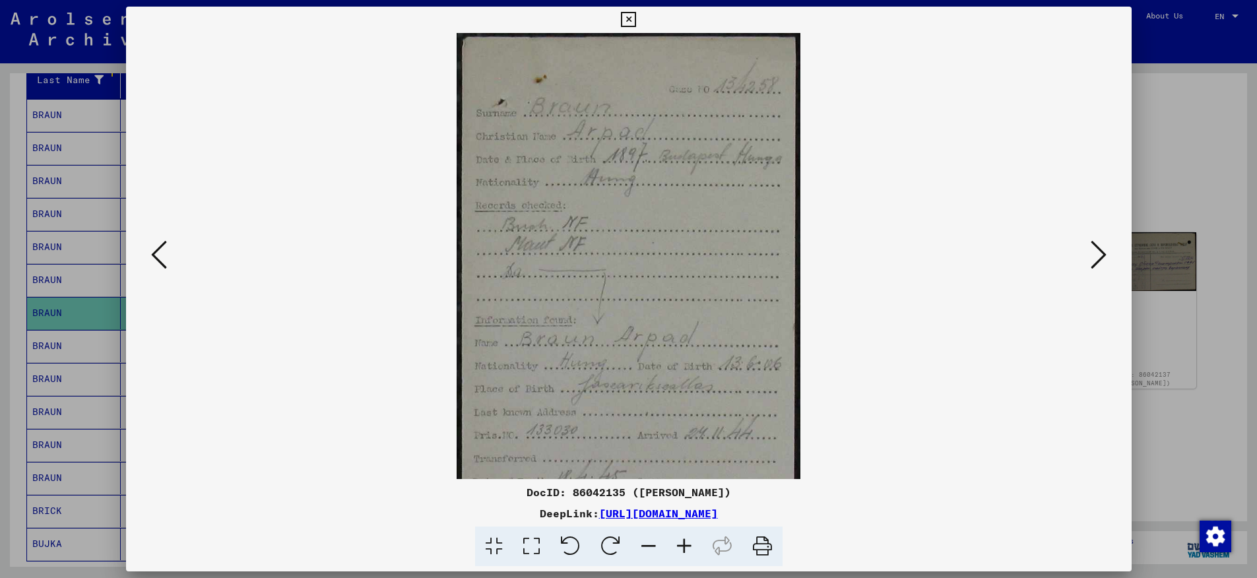
click at [688, 550] on icon at bounding box center [684, 547] width 36 height 40
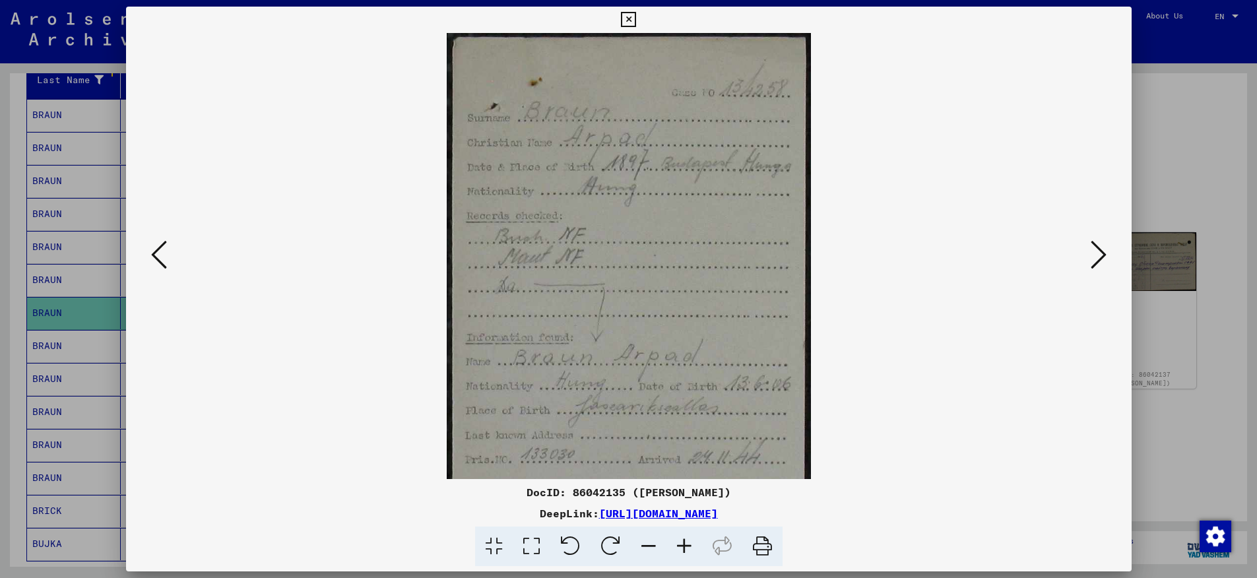
click at [688, 550] on icon at bounding box center [684, 547] width 36 height 40
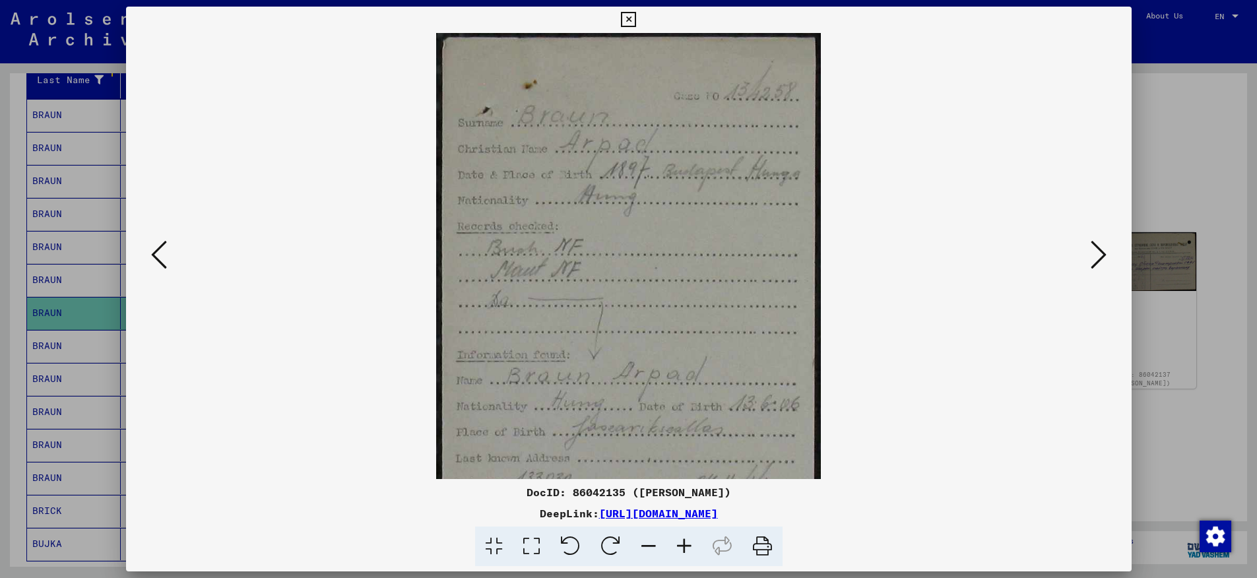
click at [688, 550] on icon at bounding box center [684, 547] width 36 height 40
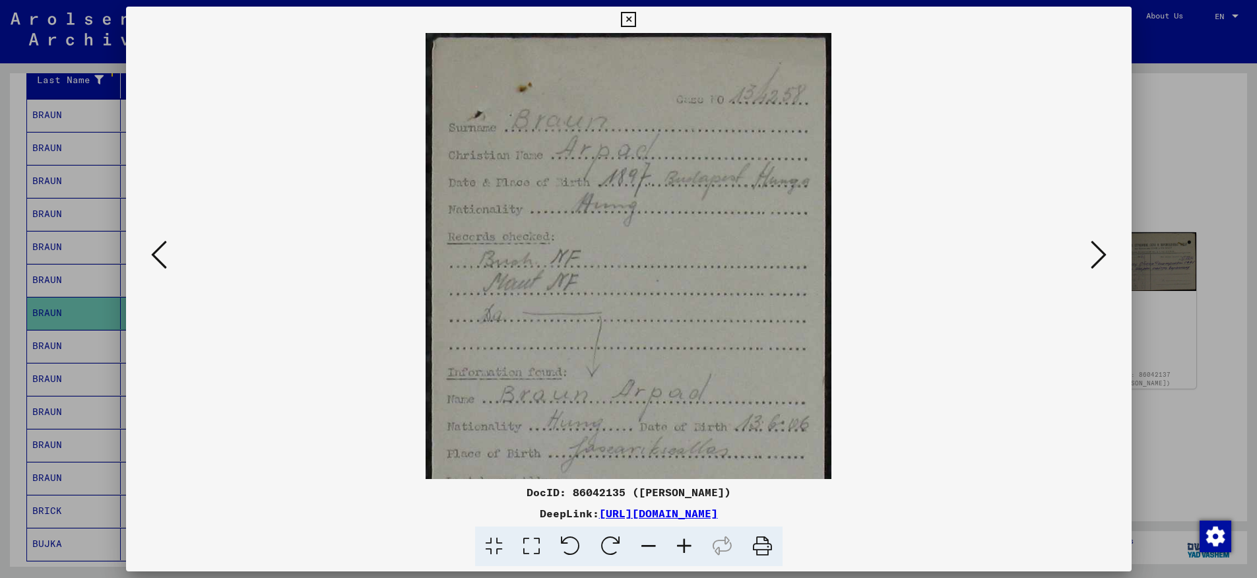
click at [688, 550] on icon at bounding box center [684, 547] width 36 height 40
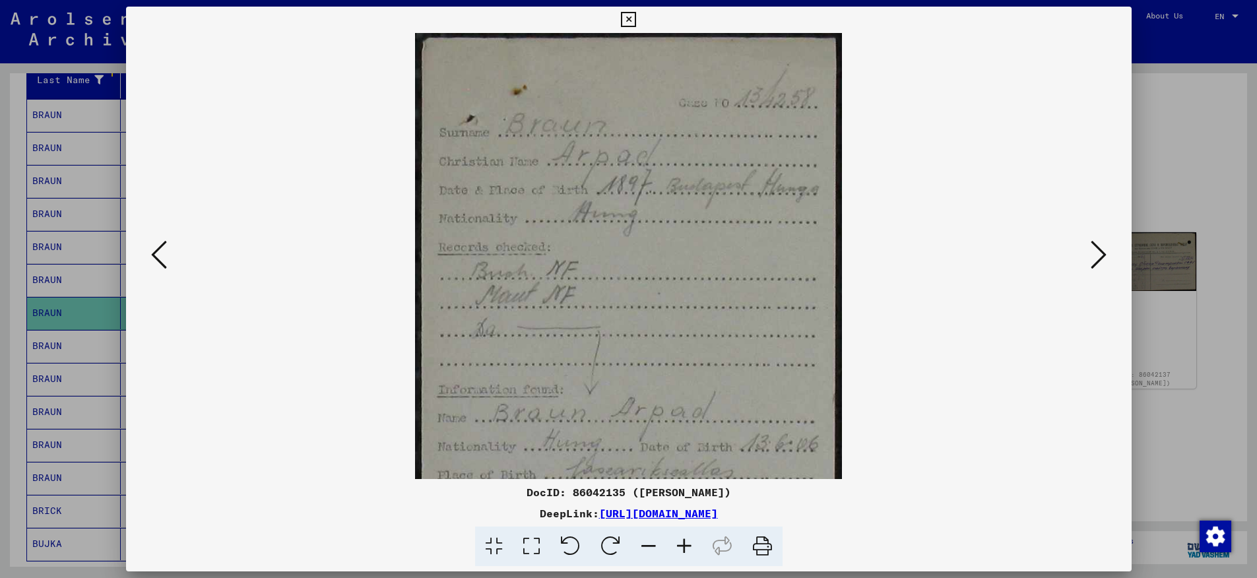
click at [688, 550] on icon at bounding box center [684, 547] width 36 height 40
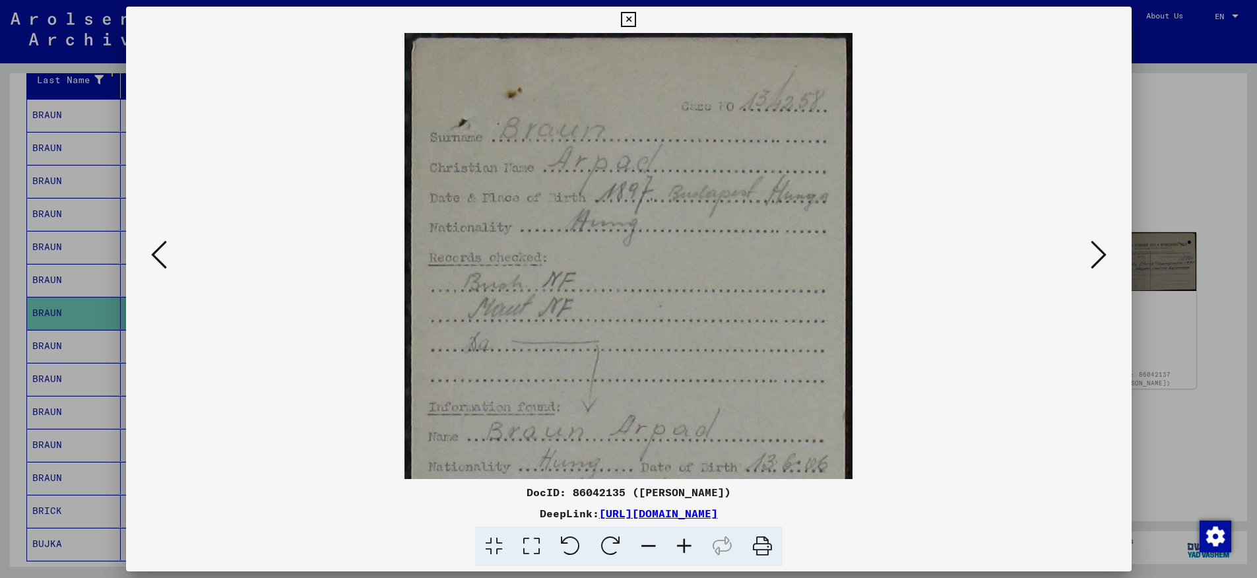
click at [688, 550] on icon at bounding box center [684, 547] width 36 height 40
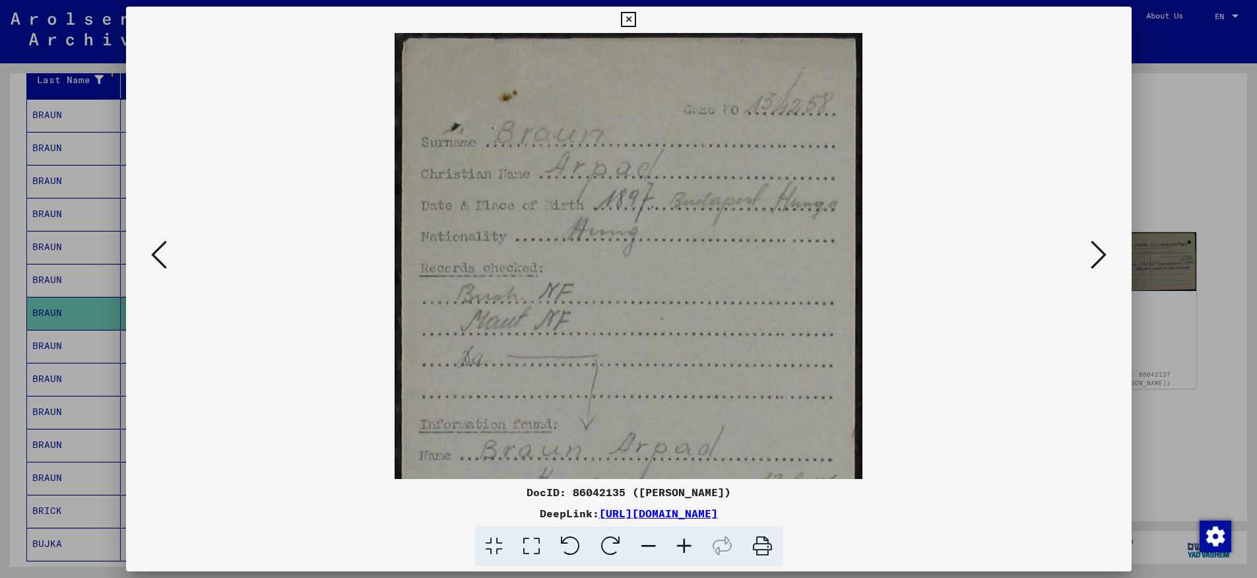
click at [688, 550] on icon at bounding box center [684, 547] width 36 height 40
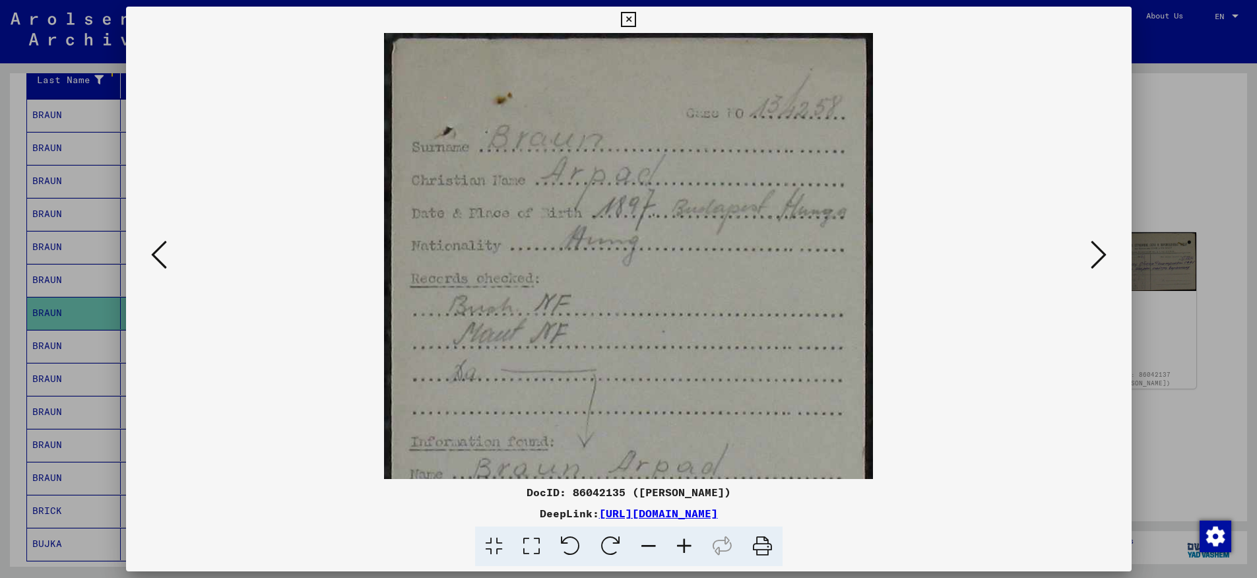
click at [688, 550] on icon at bounding box center [684, 547] width 36 height 40
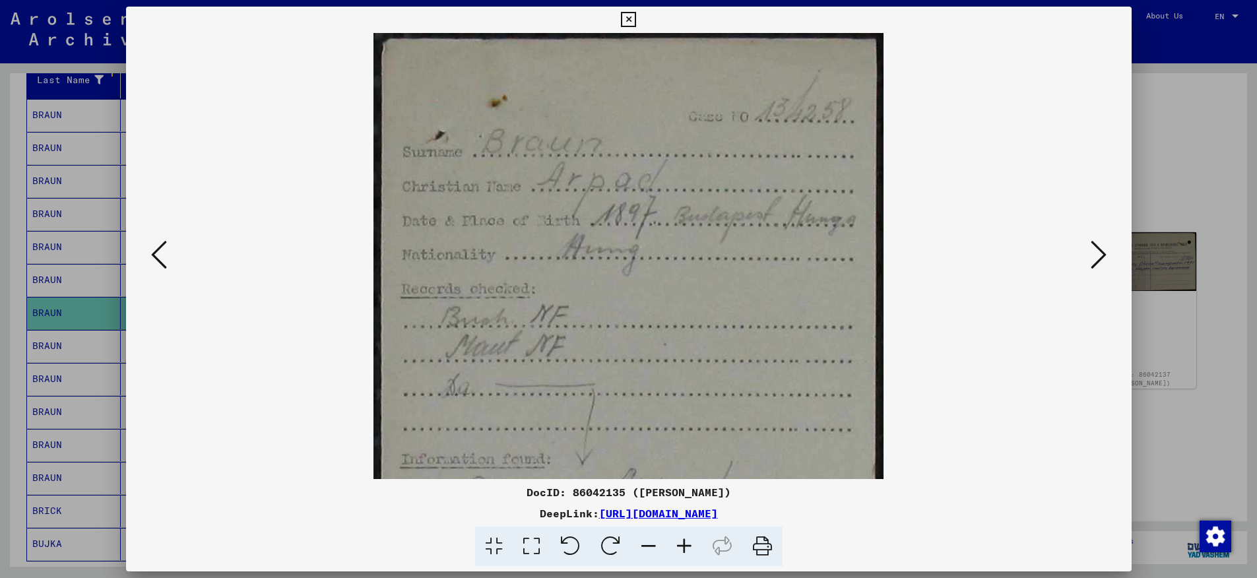
click at [636, 17] on icon at bounding box center [628, 20] width 15 height 16
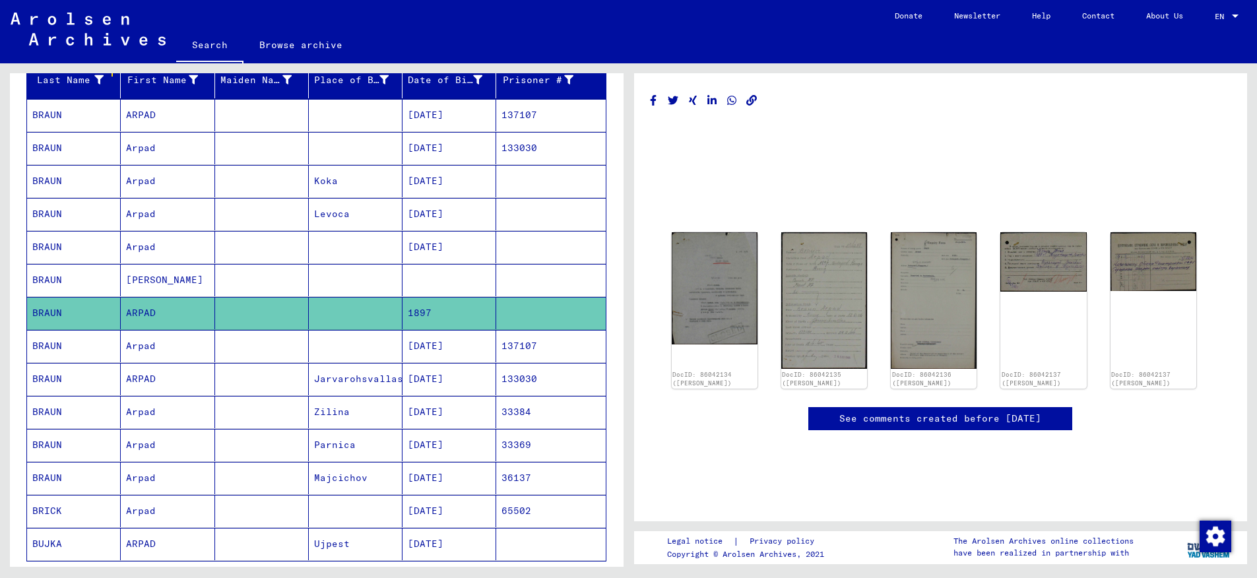
click at [85, 285] on mat-cell "BRAUN" at bounding box center [74, 280] width 94 height 32
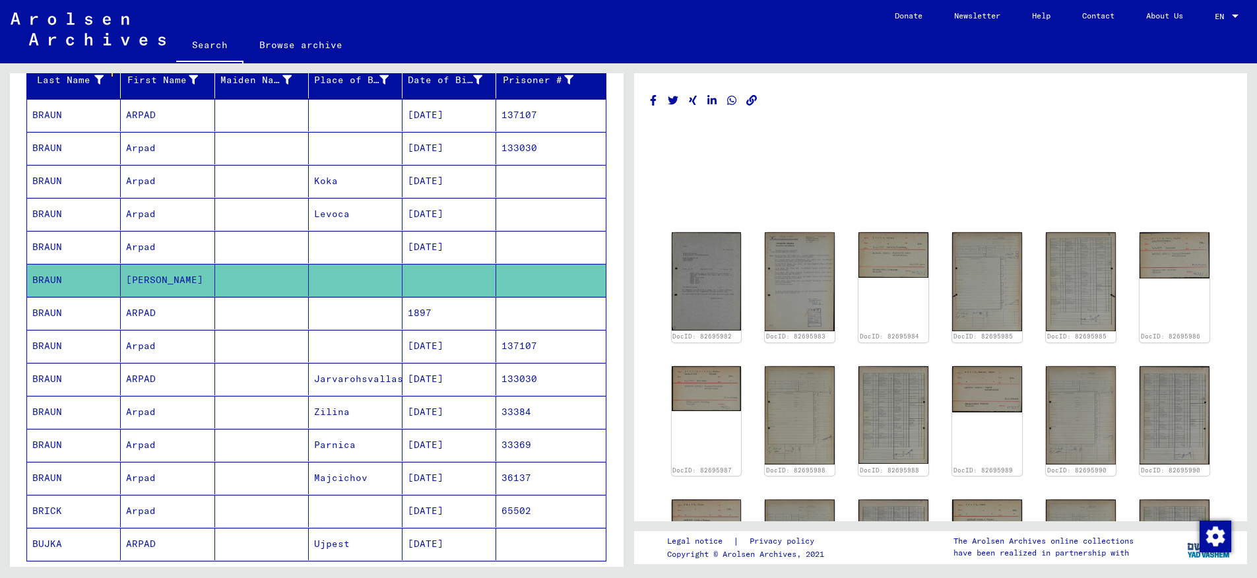
click at [74, 145] on mat-cell "BRAUN" at bounding box center [74, 148] width 94 height 32
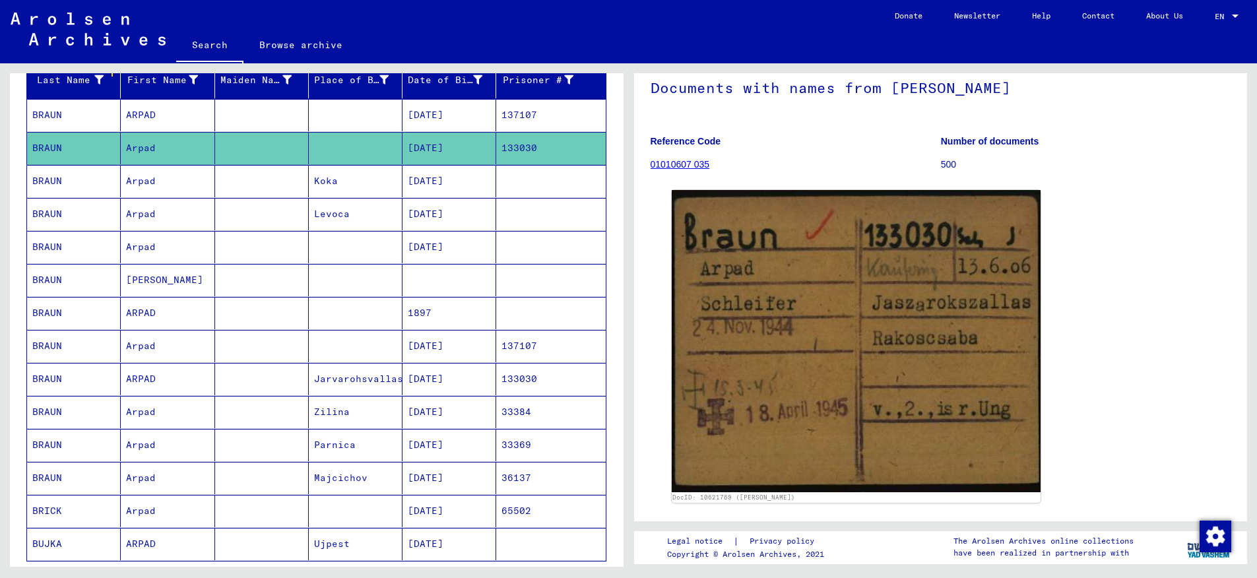
scroll to position [79, 0]
click at [77, 114] on mat-cell "BRAUN" at bounding box center [74, 115] width 94 height 32
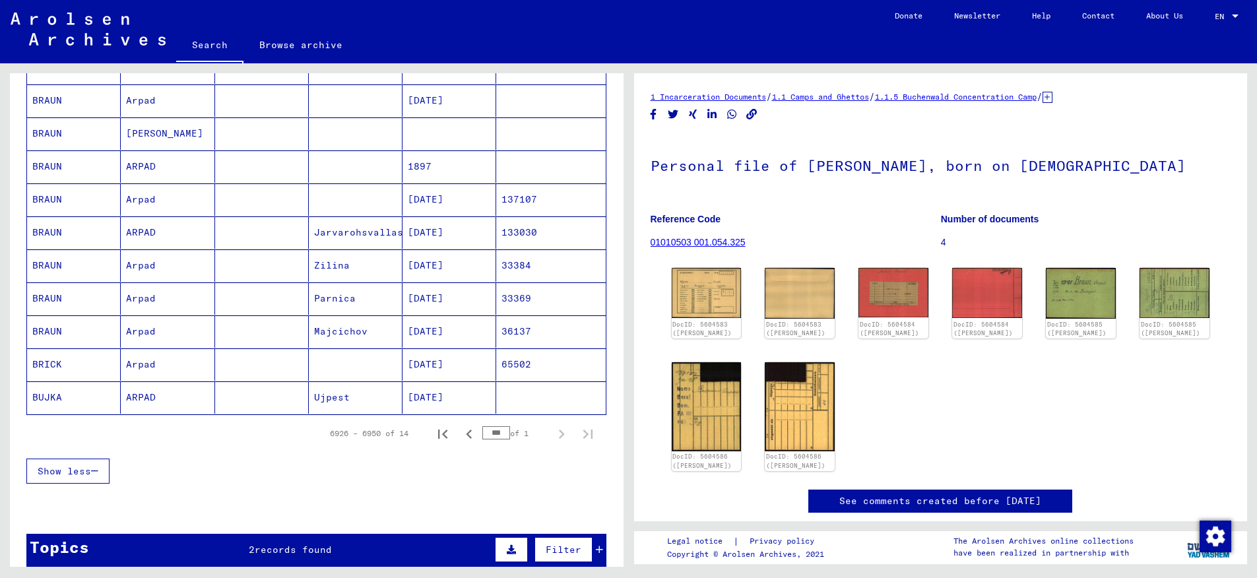
scroll to position [314, 0]
click at [141, 199] on mat-cell "Arpad" at bounding box center [168, 200] width 94 height 32
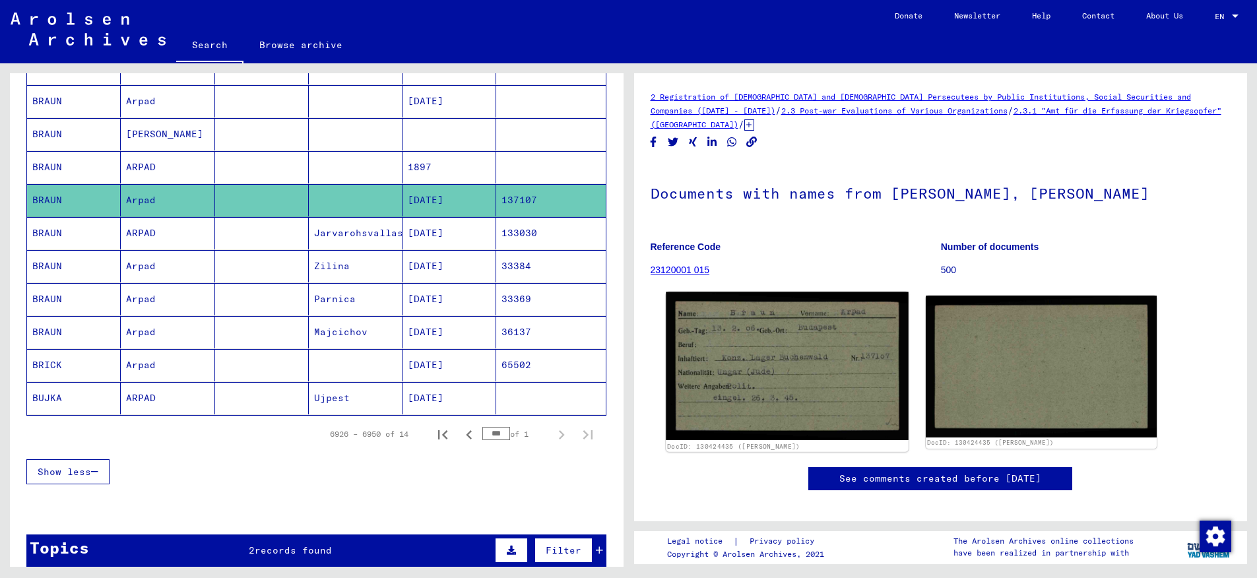
click at [794, 395] on img at bounding box center [787, 366] width 242 height 148
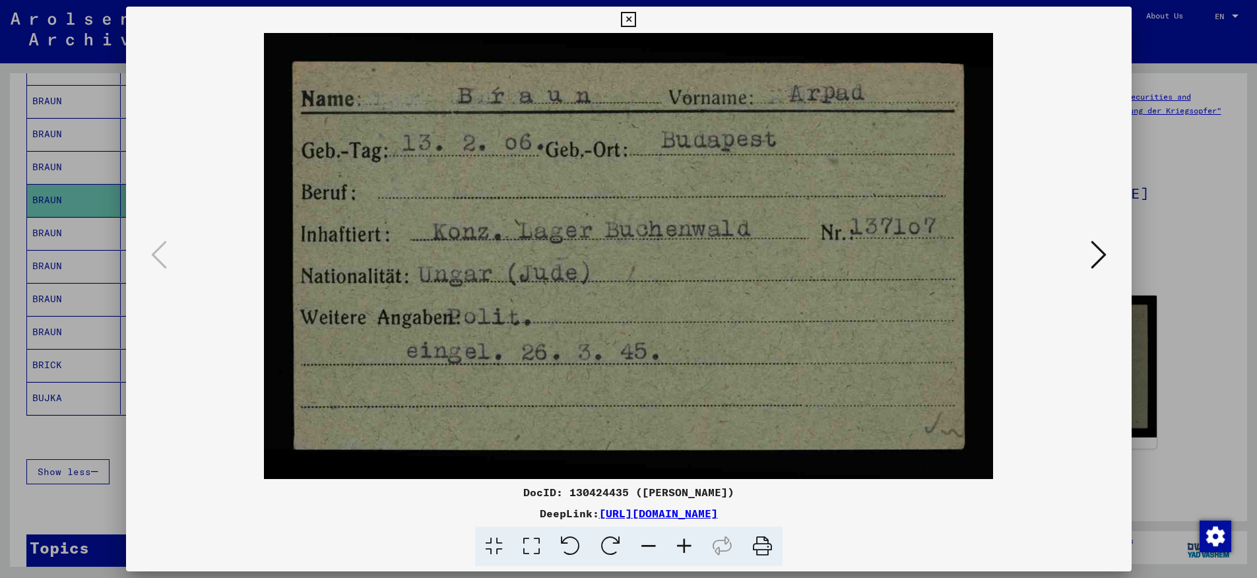
click at [636, 19] on icon at bounding box center [628, 20] width 15 height 16
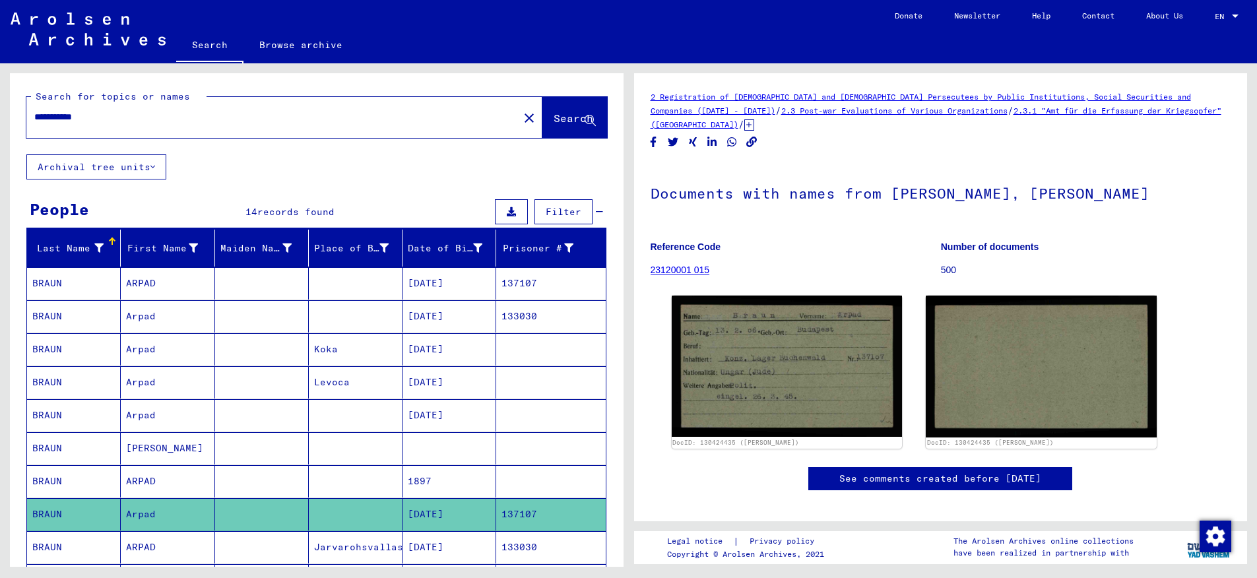
drag, startPoint x: 69, startPoint y: 119, endPoint x: 131, endPoint y: 116, distance: 61.4
click at [131, 116] on input "**********" at bounding box center [272, 117] width 476 height 14
drag, startPoint x: 147, startPoint y: 115, endPoint x: 0, endPoint y: 113, distance: 147.2
click at [34, 113] on input "**********" at bounding box center [272, 117] width 476 height 14
click at [80, 116] on input "**********" at bounding box center [272, 117] width 476 height 14
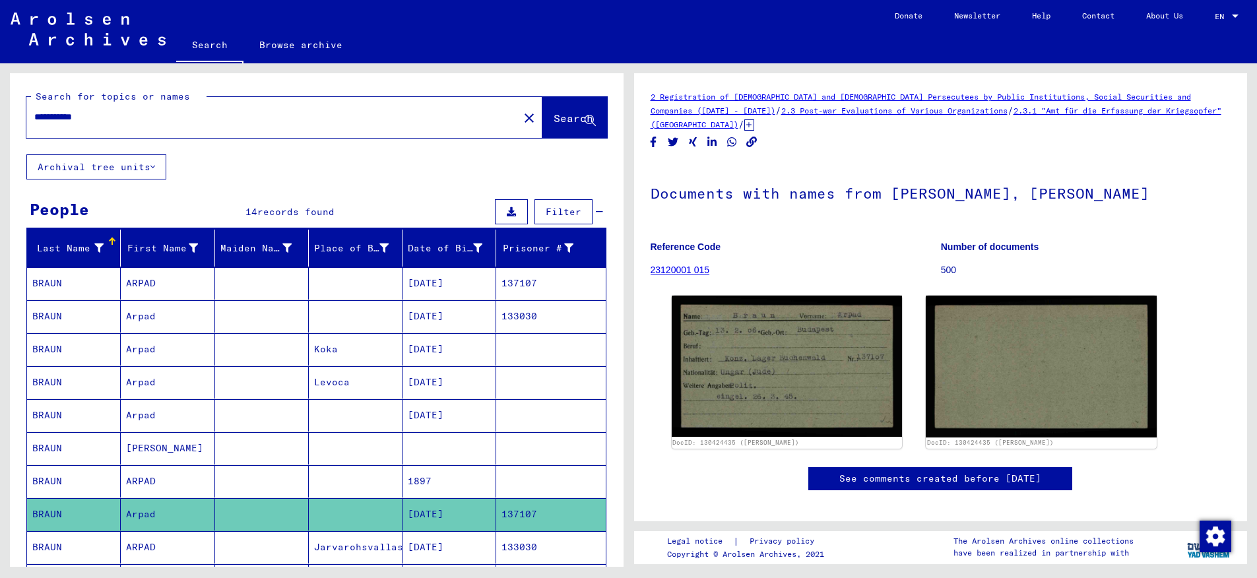
click at [80, 116] on input "**********" at bounding box center [272, 117] width 476 height 14
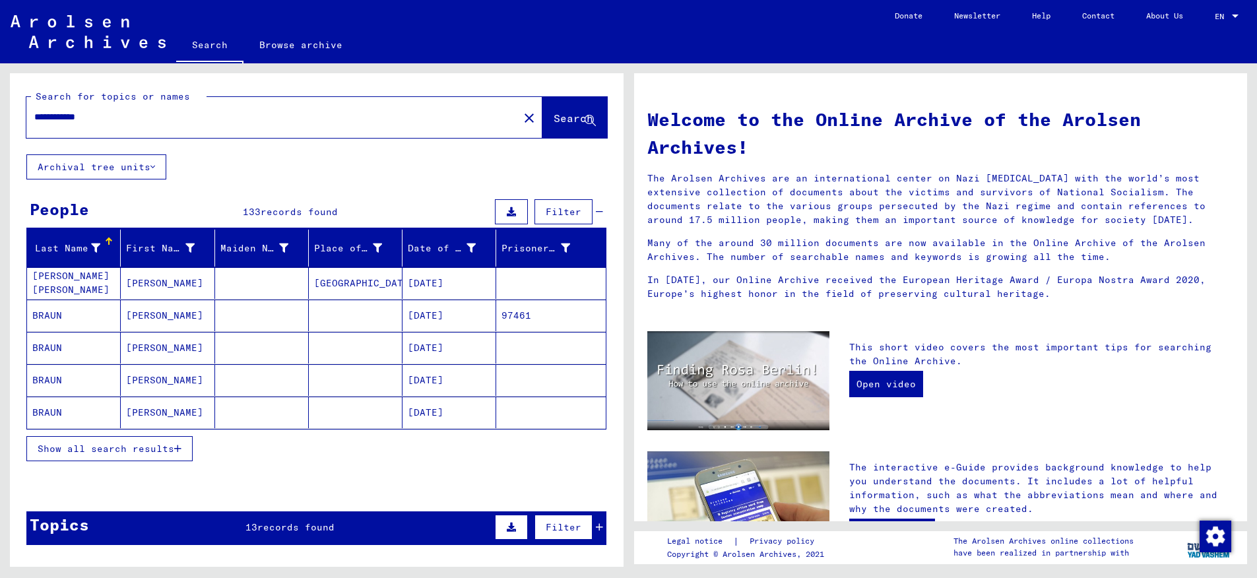
click at [64, 381] on mat-cell "BRAUN" at bounding box center [74, 380] width 94 height 32
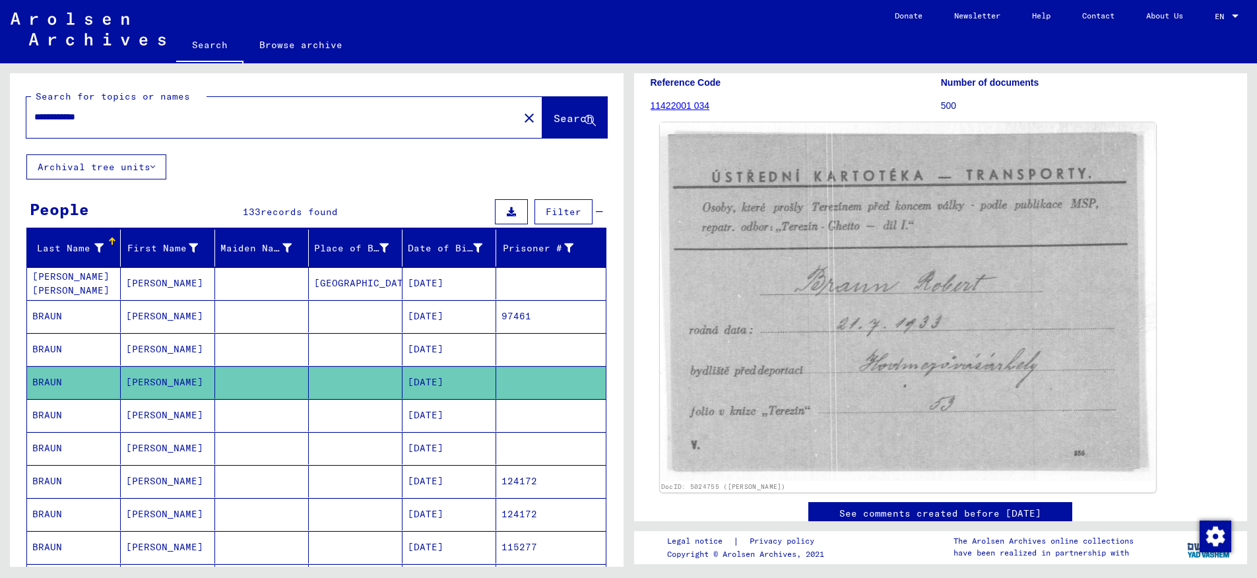
scroll to position [210, 0]
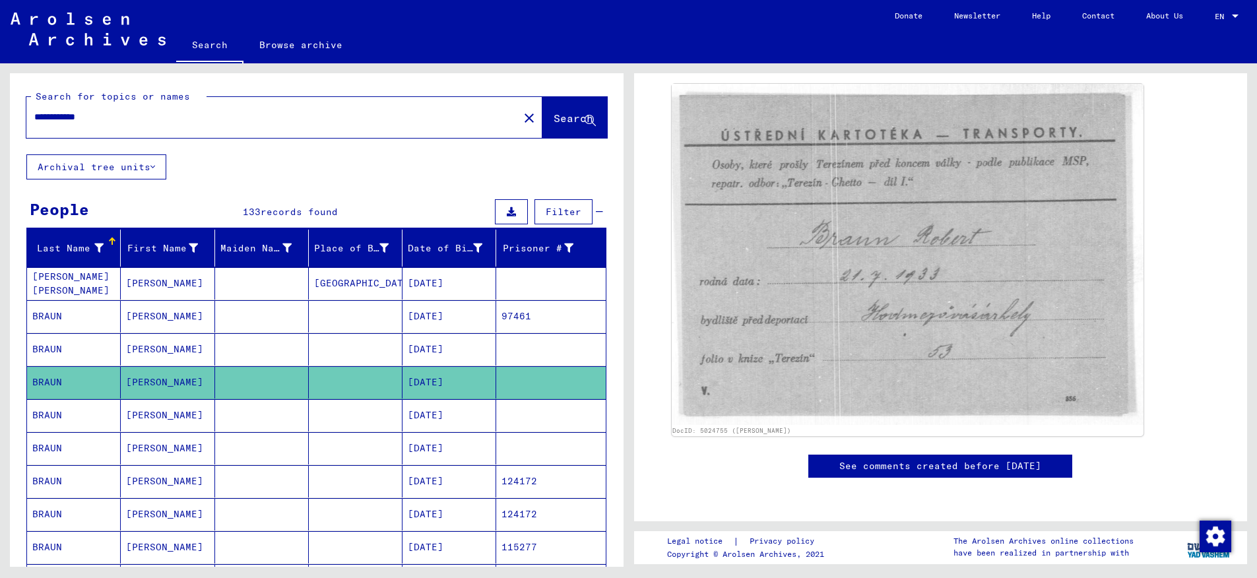
click at [160, 118] on input "**********" at bounding box center [272, 117] width 476 height 14
drag, startPoint x: 67, startPoint y: 116, endPoint x: 148, endPoint y: 119, distance: 80.5
click at [148, 119] on input "**********" at bounding box center [272, 117] width 476 height 14
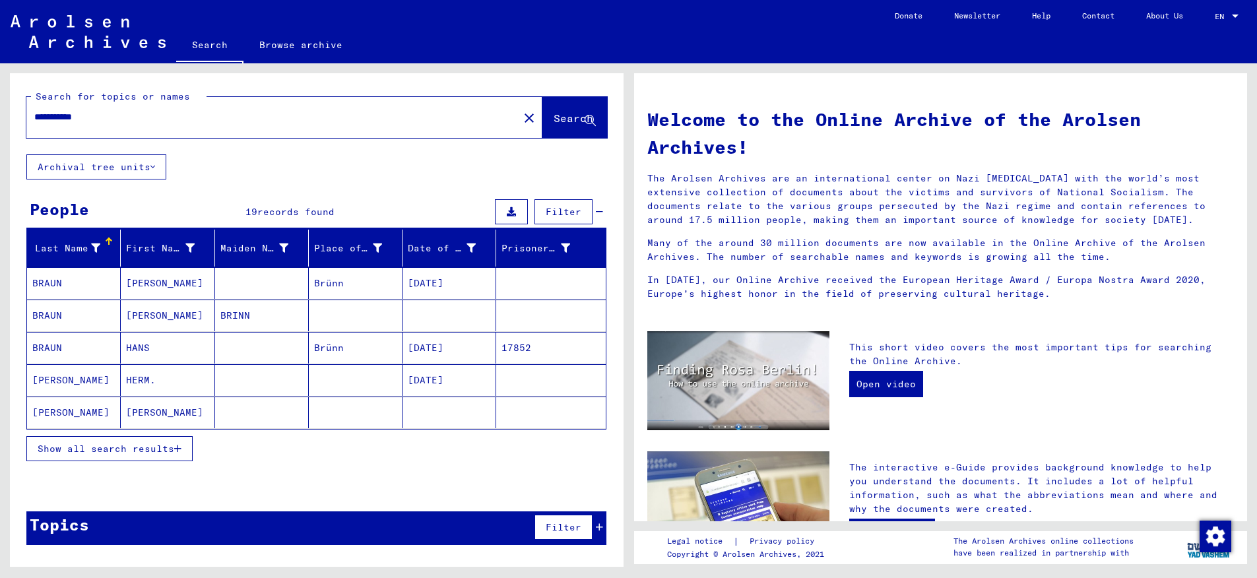
click at [161, 450] on span "Show all search results" at bounding box center [106, 449] width 137 height 12
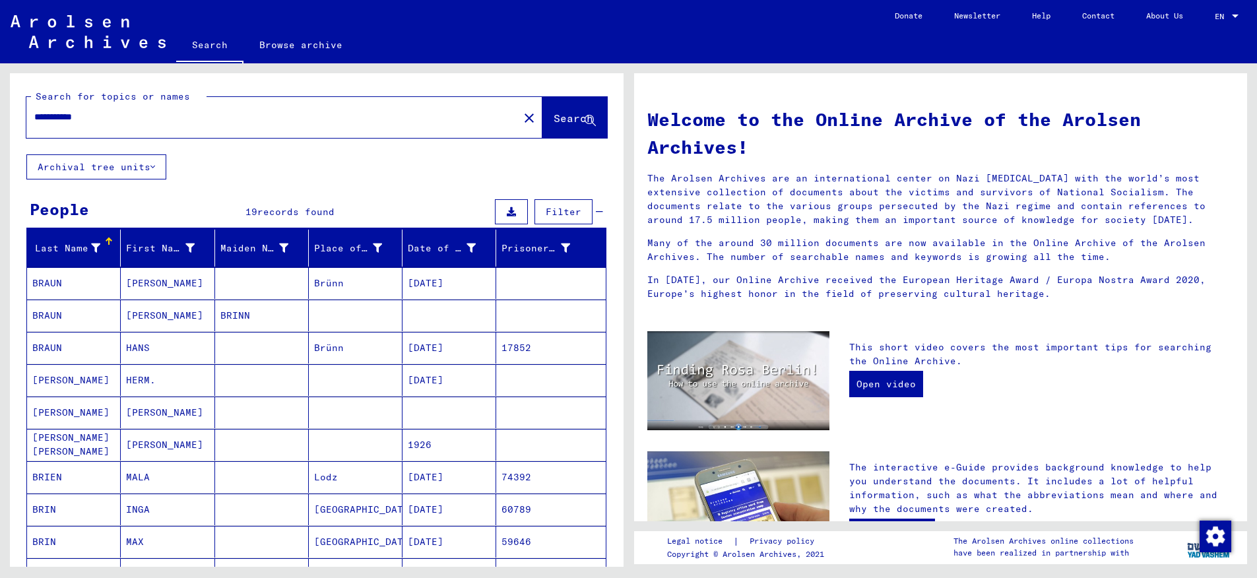
drag, startPoint x: 80, startPoint y: 117, endPoint x: 131, endPoint y: 118, distance: 50.8
click at [131, 118] on input "**********" at bounding box center [268, 117] width 468 height 14
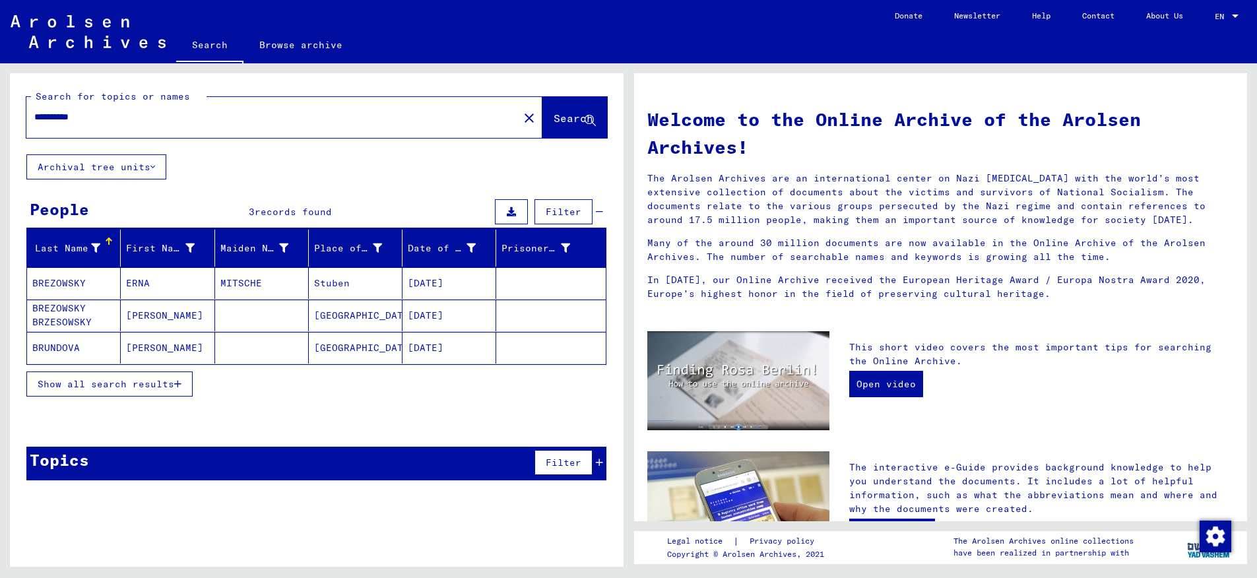
drag, startPoint x: 69, startPoint y: 118, endPoint x: 123, endPoint y: 115, distance: 53.5
click at [123, 115] on input "**********" at bounding box center [268, 117] width 468 height 14
type input "**********"
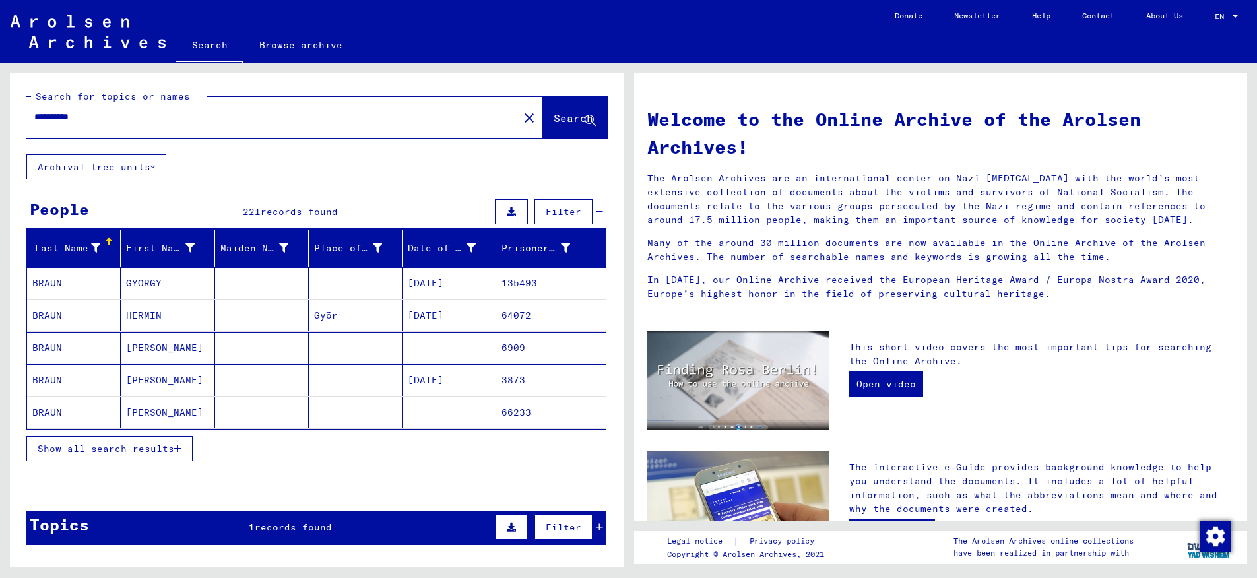
click at [158, 446] on span "Show all search results" at bounding box center [106, 449] width 137 height 12
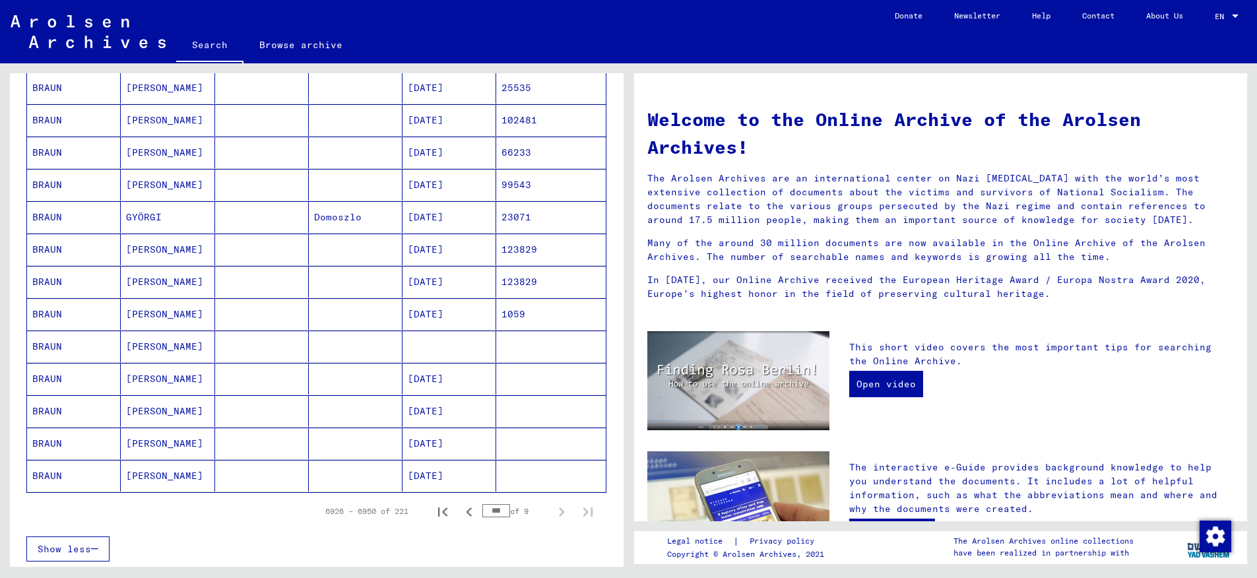
scroll to position [673, 0]
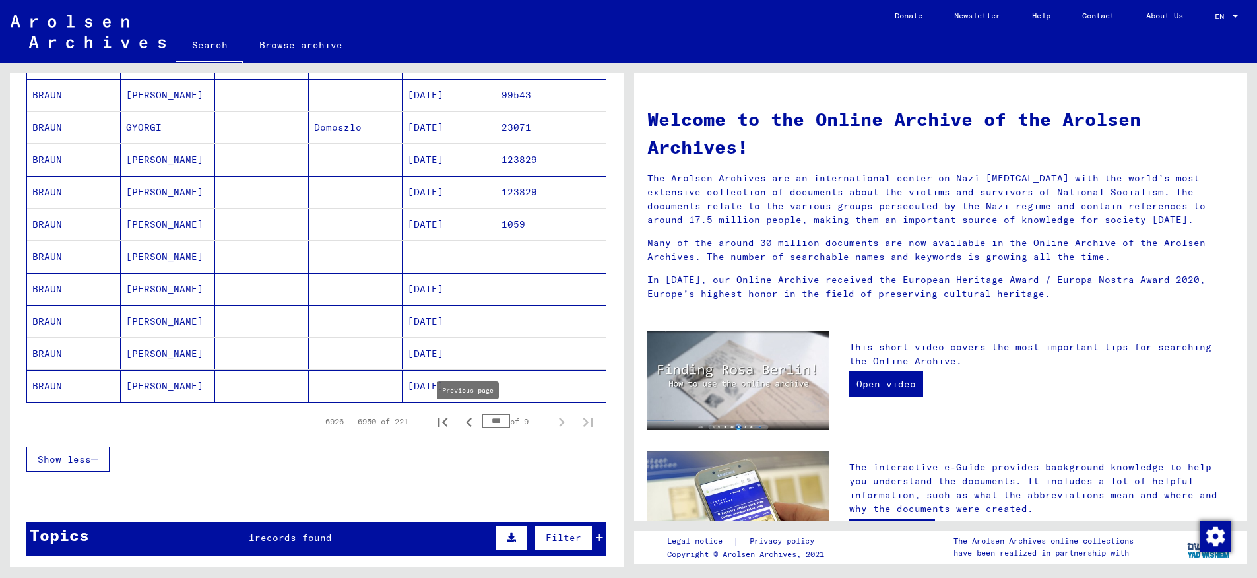
click at [472, 422] on icon "Previous page" at bounding box center [469, 422] width 18 height 18
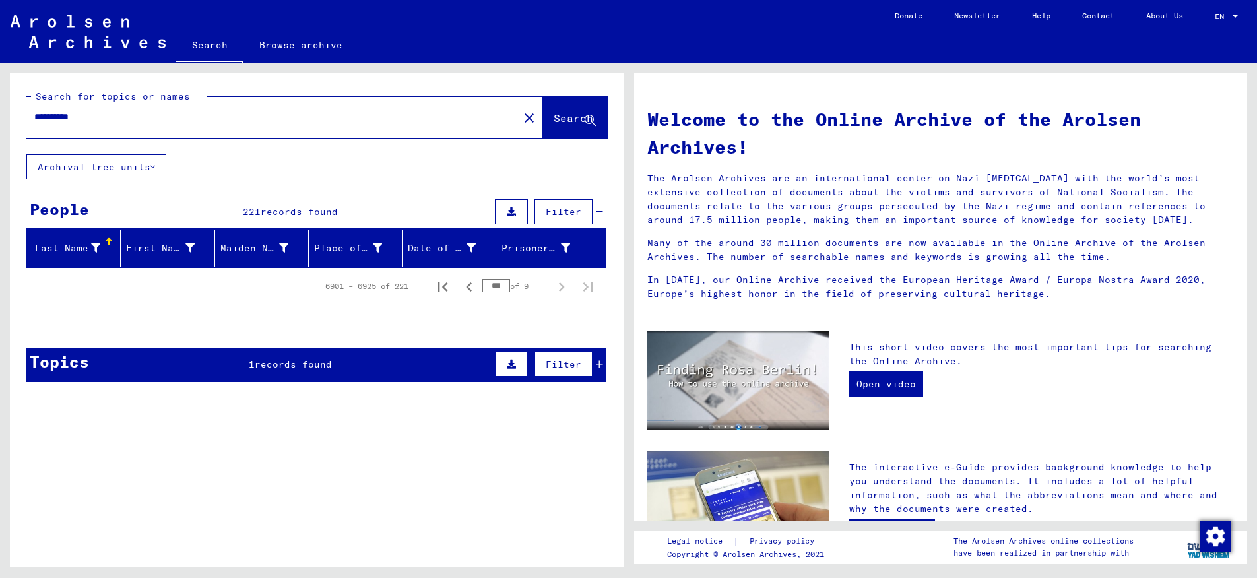
scroll to position [0, 0]
click at [468, 288] on icon "Previous page" at bounding box center [469, 286] width 6 height 9
type input "***"
click at [561, 119] on span "Search" at bounding box center [574, 118] width 40 height 13
click at [521, 114] on mat-icon "close" at bounding box center [529, 118] width 16 height 16
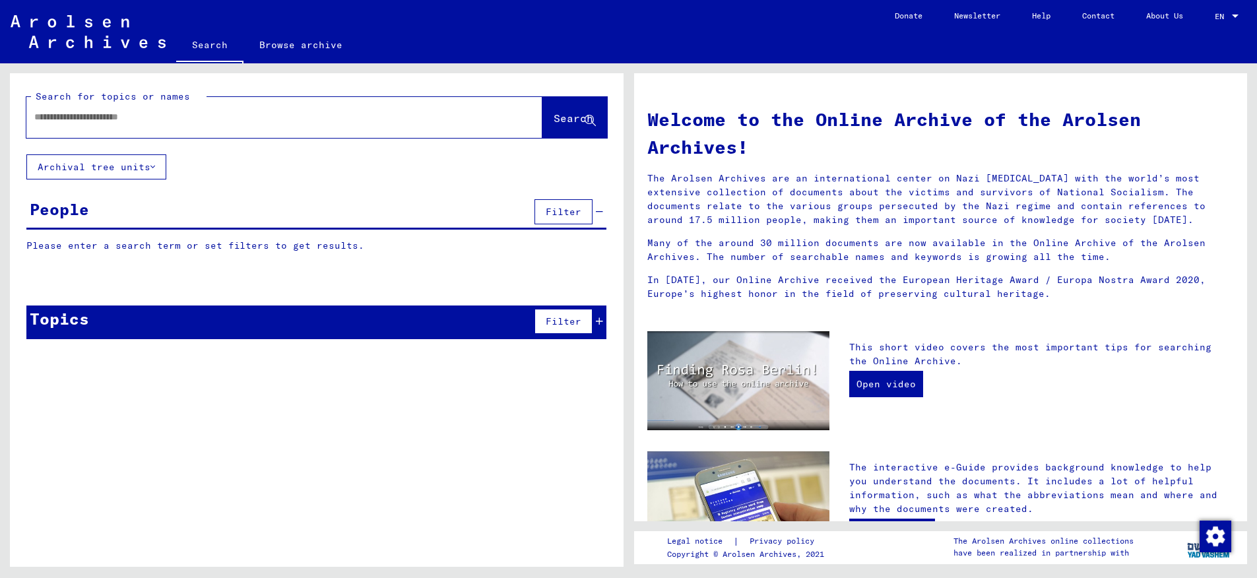
click at [162, 119] on input "text" at bounding box center [268, 117] width 468 height 14
click at [208, 119] on input "text" at bounding box center [268, 117] width 468 height 14
